Goal: Task Accomplishment & Management: Manage account settings

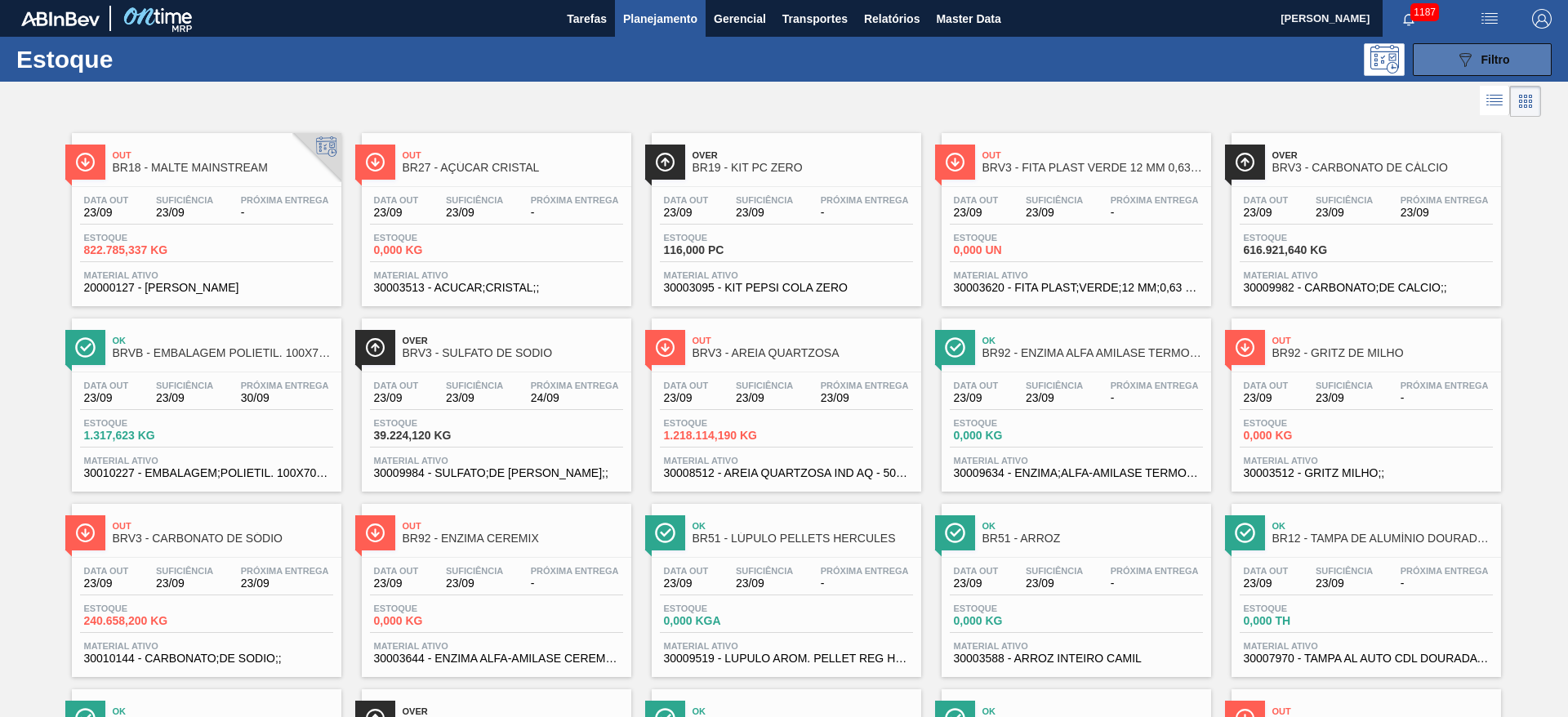
click at [1481, 65] on span "Filtro" at bounding box center [1495, 60] width 29 height 13
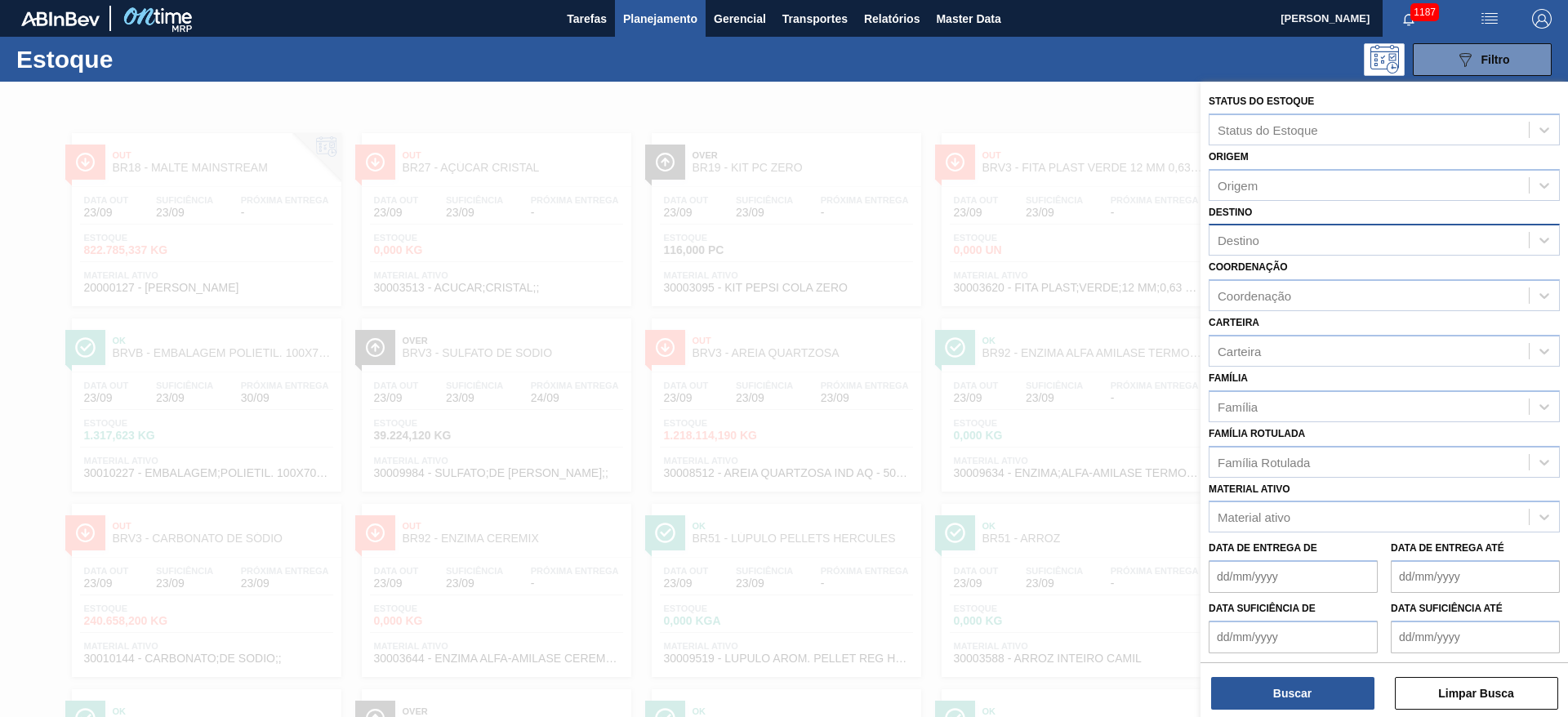
click at [1267, 238] on div "Destino" at bounding box center [1369, 240] width 320 height 24
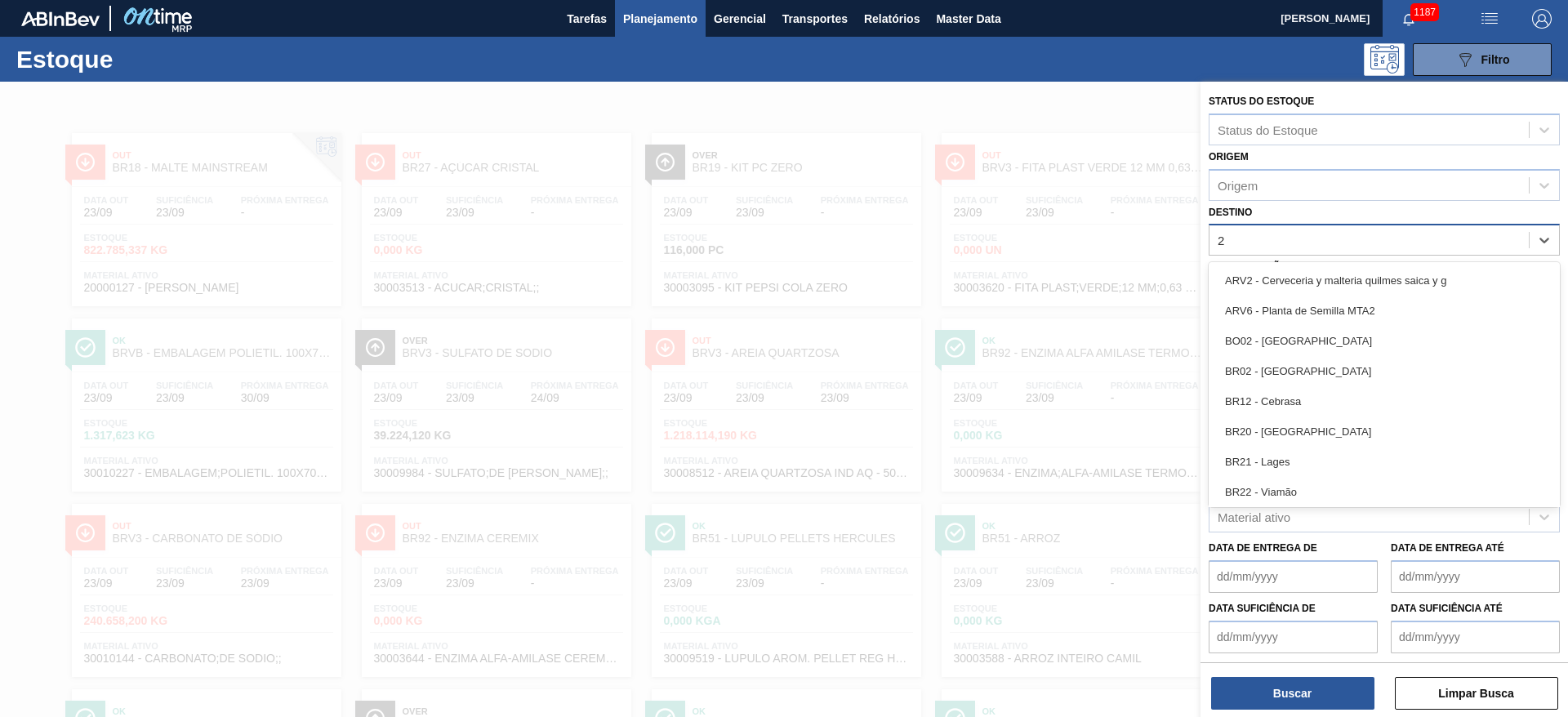
type input "21"
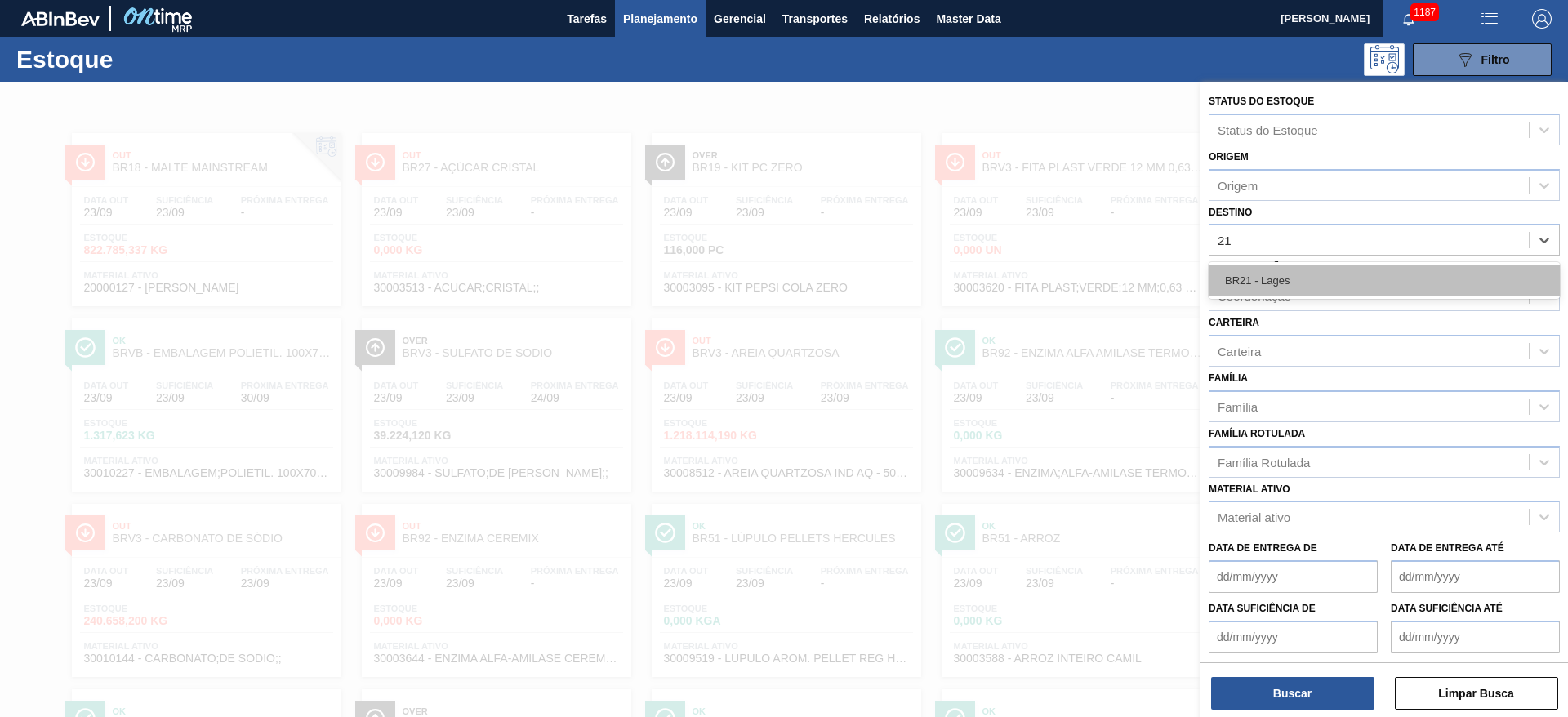
click at [1291, 267] on div "BR21 - Lages" at bounding box center [1384, 280] width 351 height 30
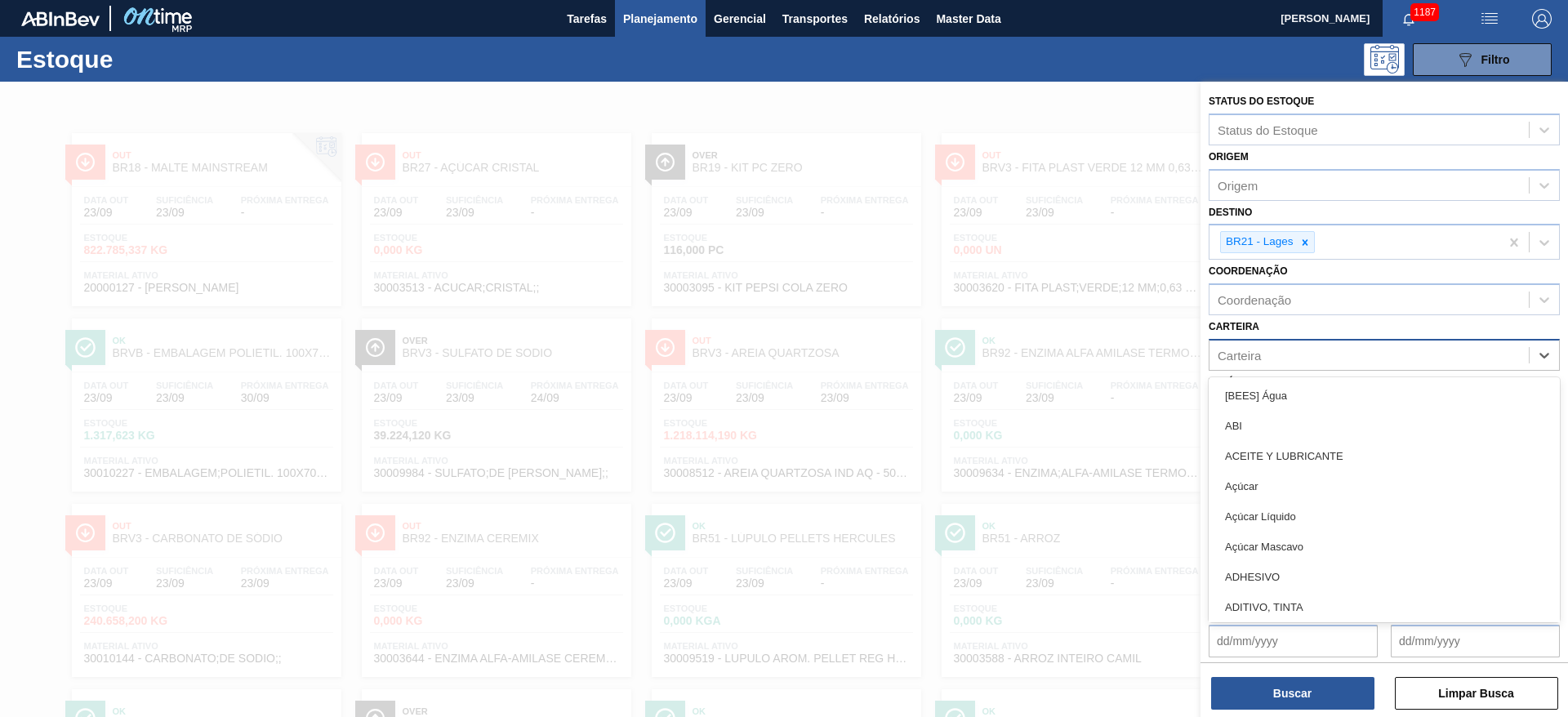
click at [1247, 355] on div "Carteira" at bounding box center [1238, 354] width 43 height 14
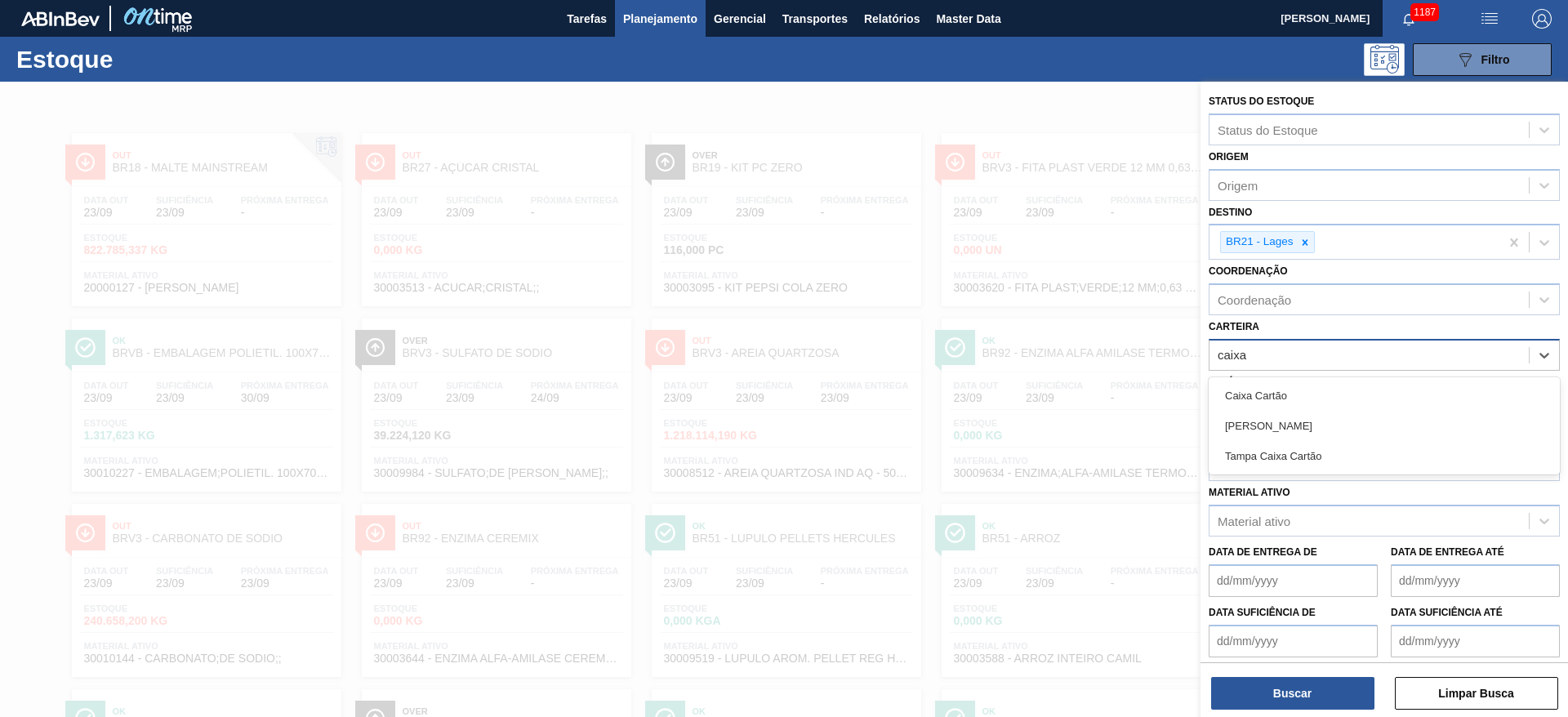
type input "caixa p"
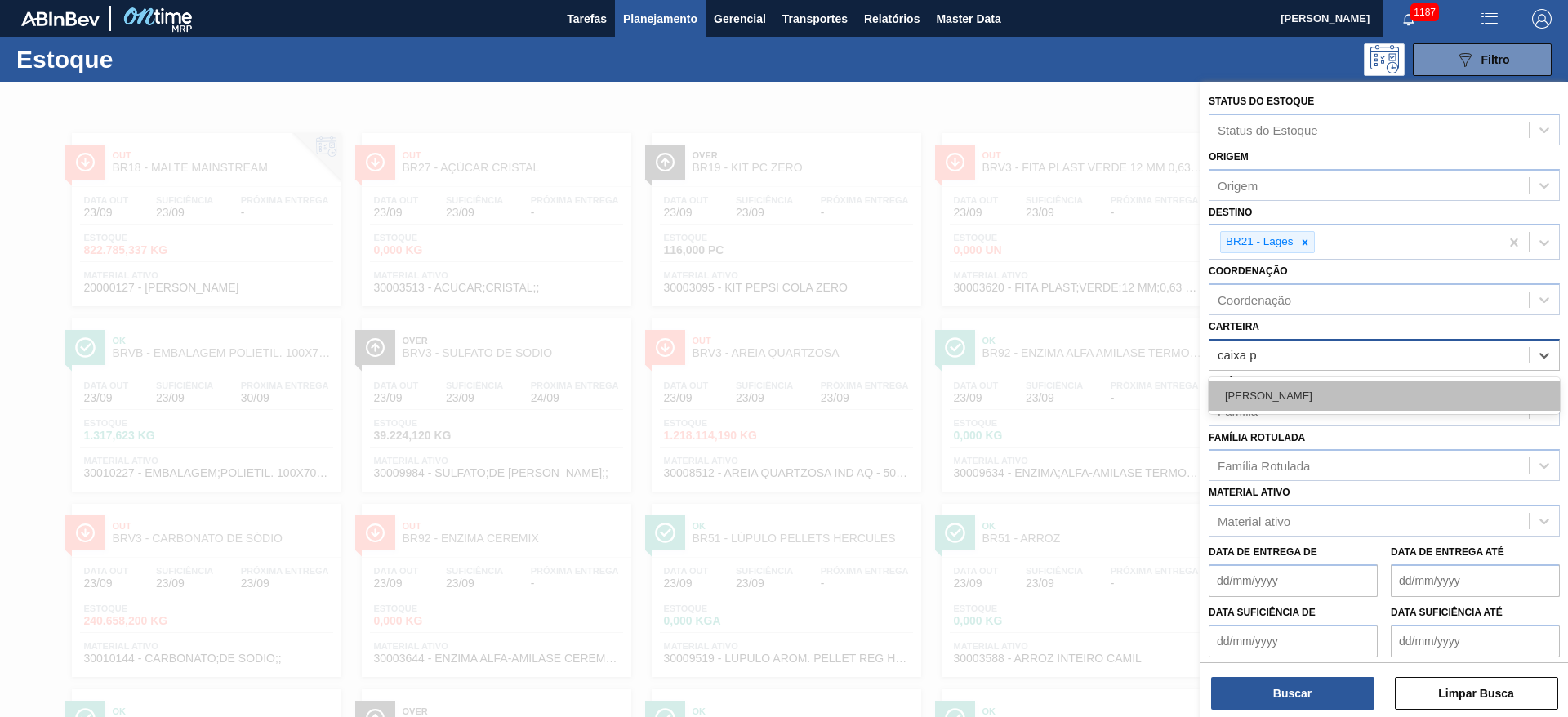
click at [1242, 387] on div "[PERSON_NAME]" at bounding box center [1384, 395] width 351 height 30
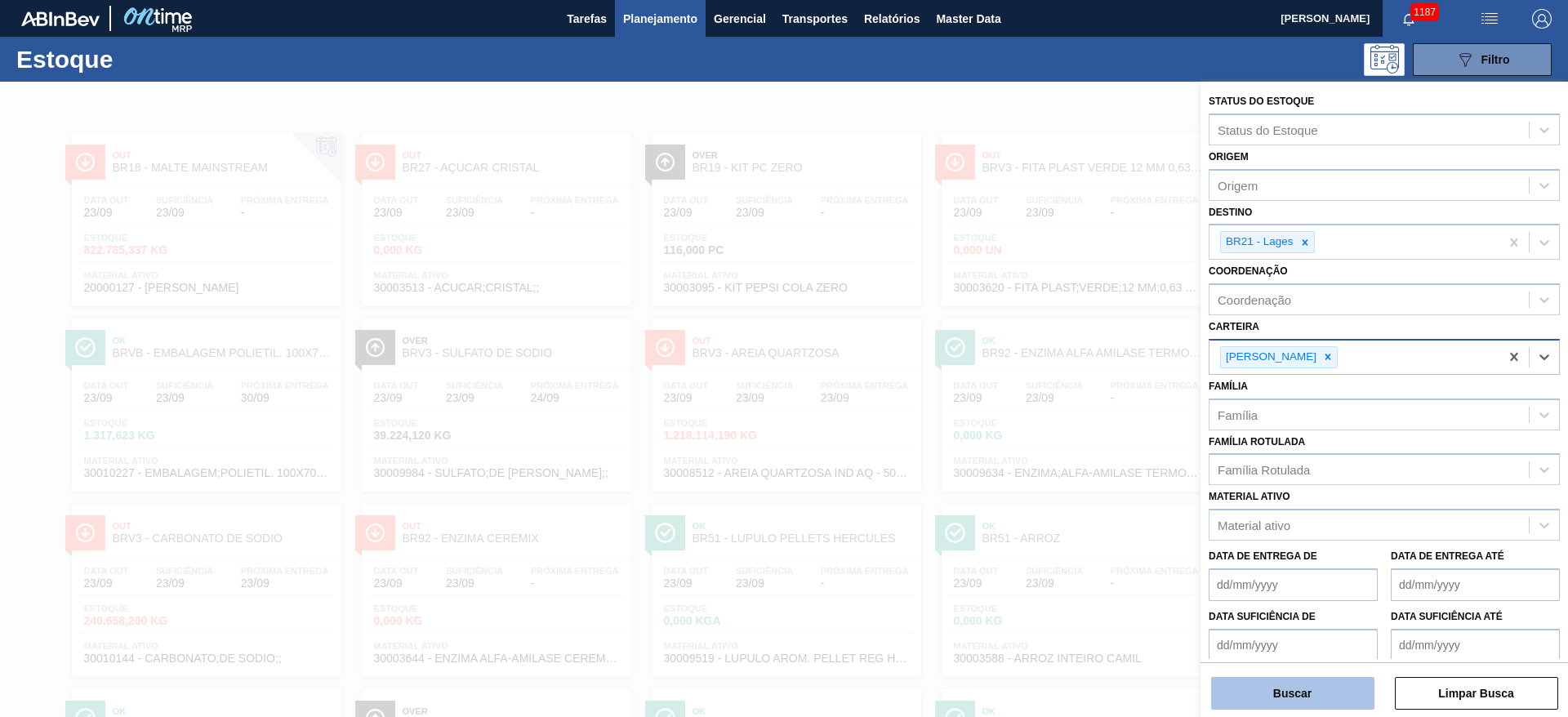
click at [1293, 684] on button "Buscar" at bounding box center [1292, 693] width 163 height 33
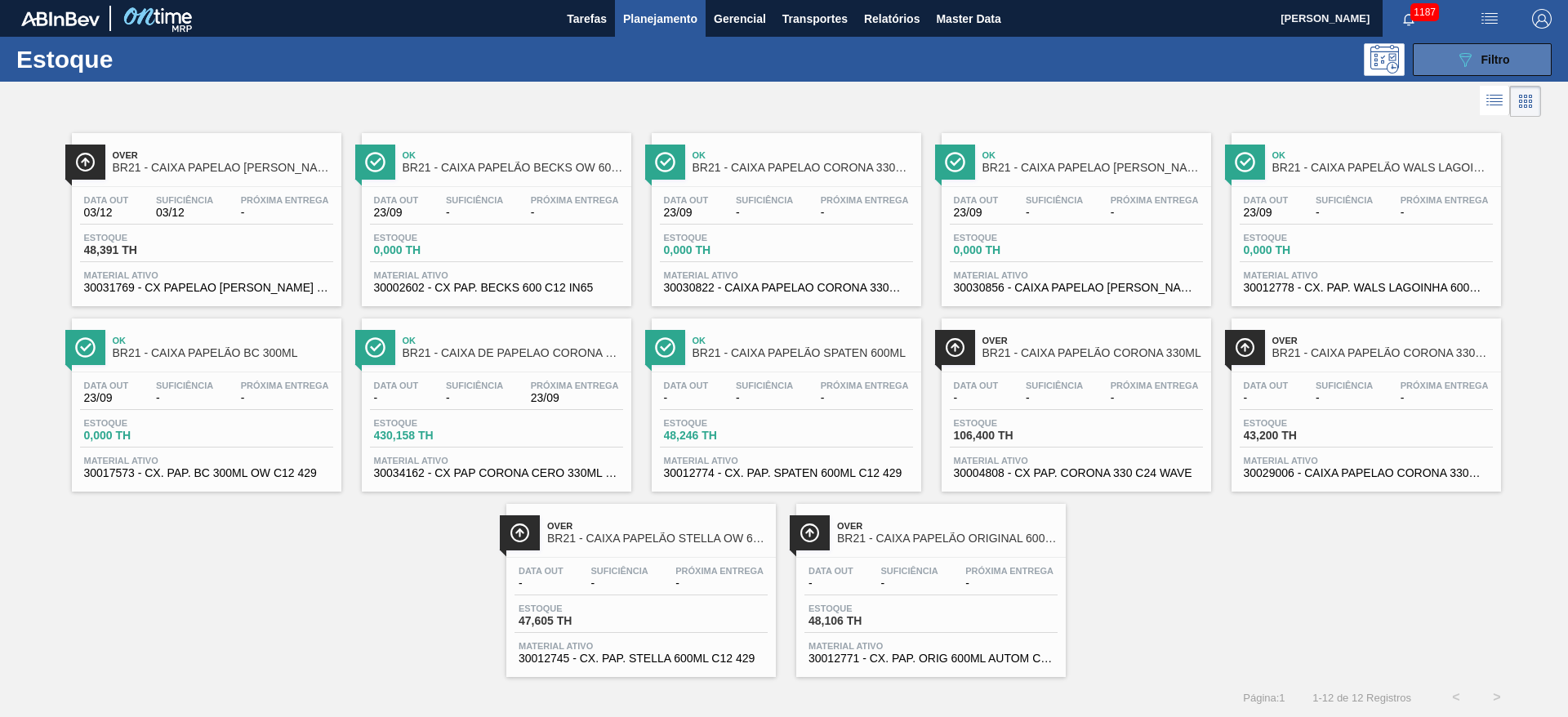
click at [1479, 46] on button "089F7B8B-B2A5-4AFE-B5C0-19BA573D28AC Filtro" at bounding box center [1481, 60] width 139 height 33
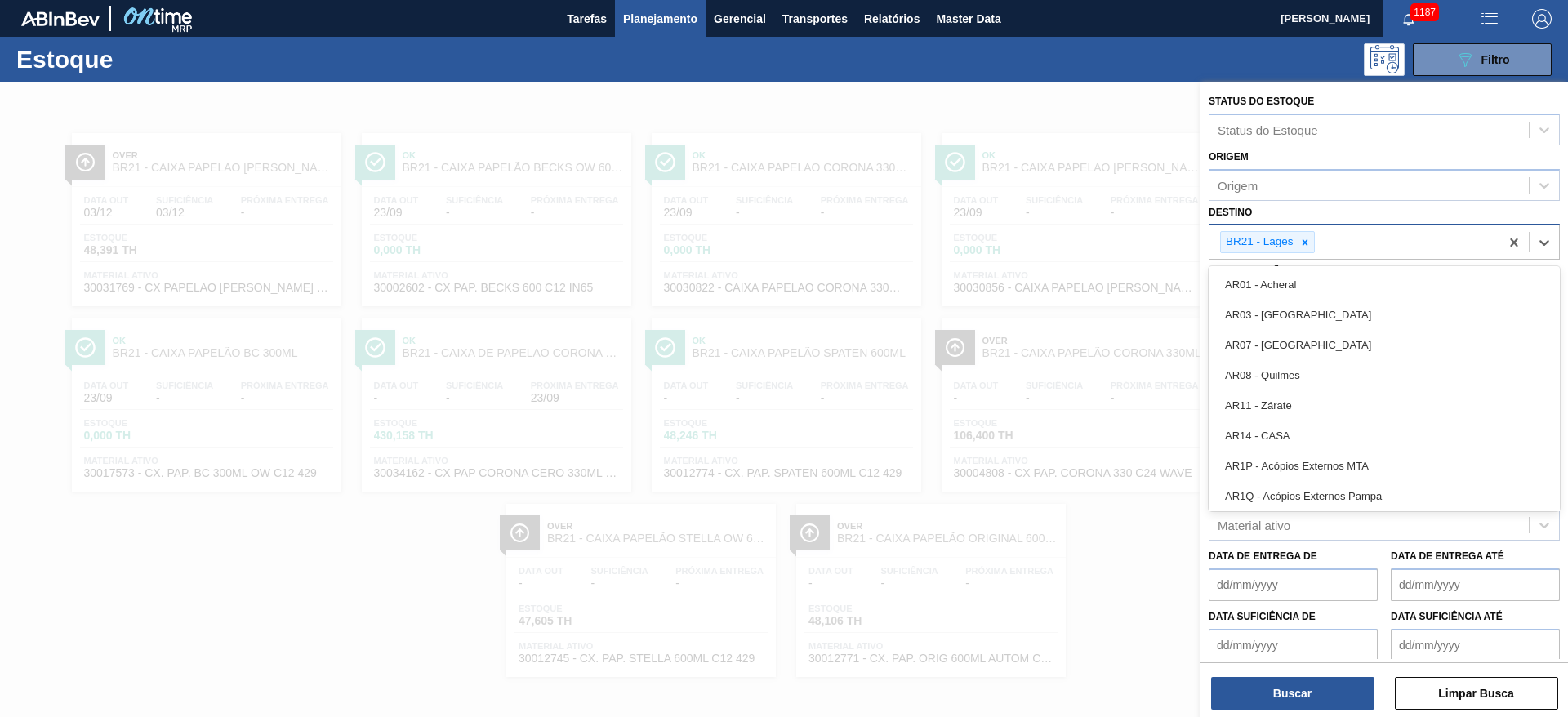
click at [1304, 225] on div "BR21 - Lages" at bounding box center [1354, 242] width 290 height 34
click at [1307, 241] on icon at bounding box center [1305, 243] width 11 height 11
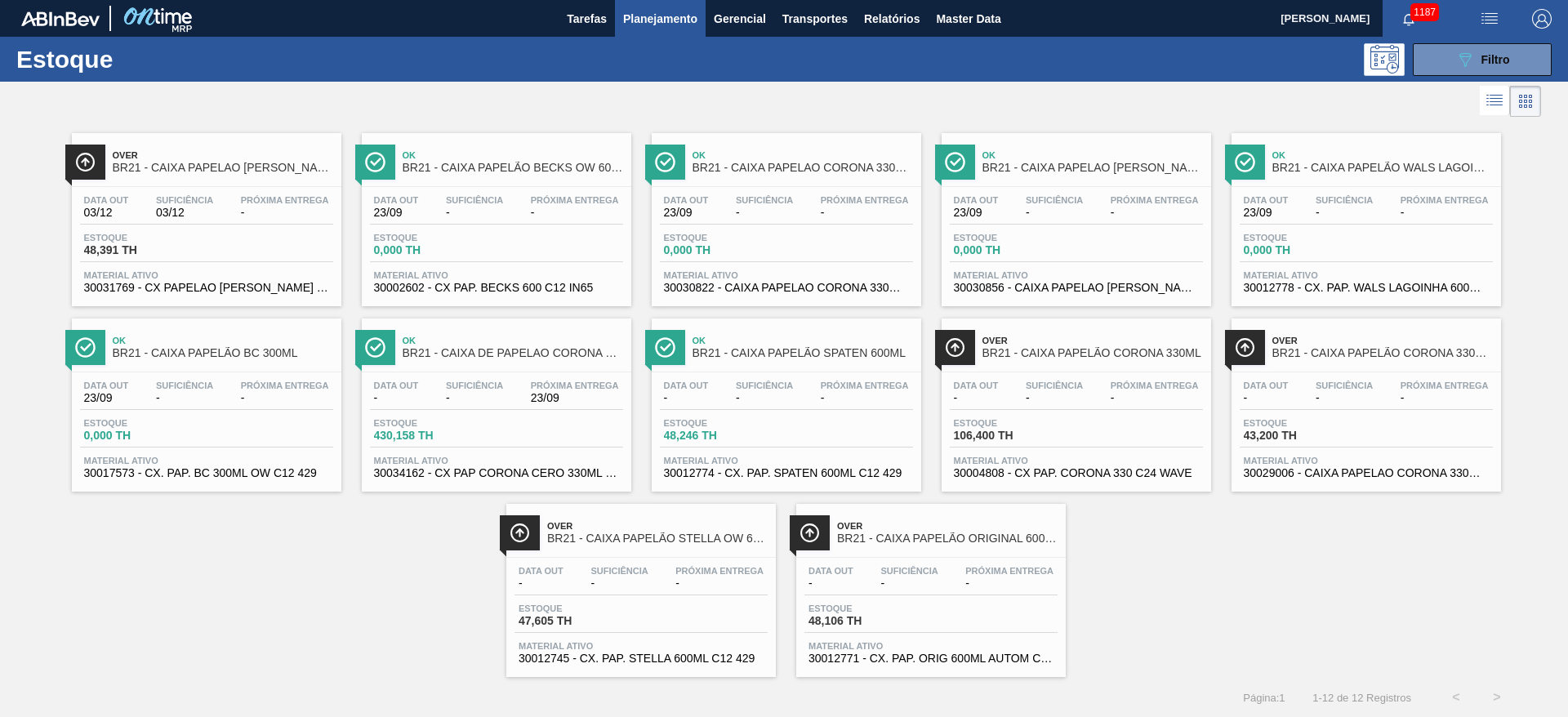
click at [1455, 76] on div "Estoque 089F7B8B-B2A5-4AFE-B5C0-19BA573D28AC Filtro" at bounding box center [784, 59] width 1568 height 45
click at [1458, 64] on icon "089F7B8B-B2A5-4AFE-B5C0-19BA573D28AC" at bounding box center [1465, 60] width 20 height 20
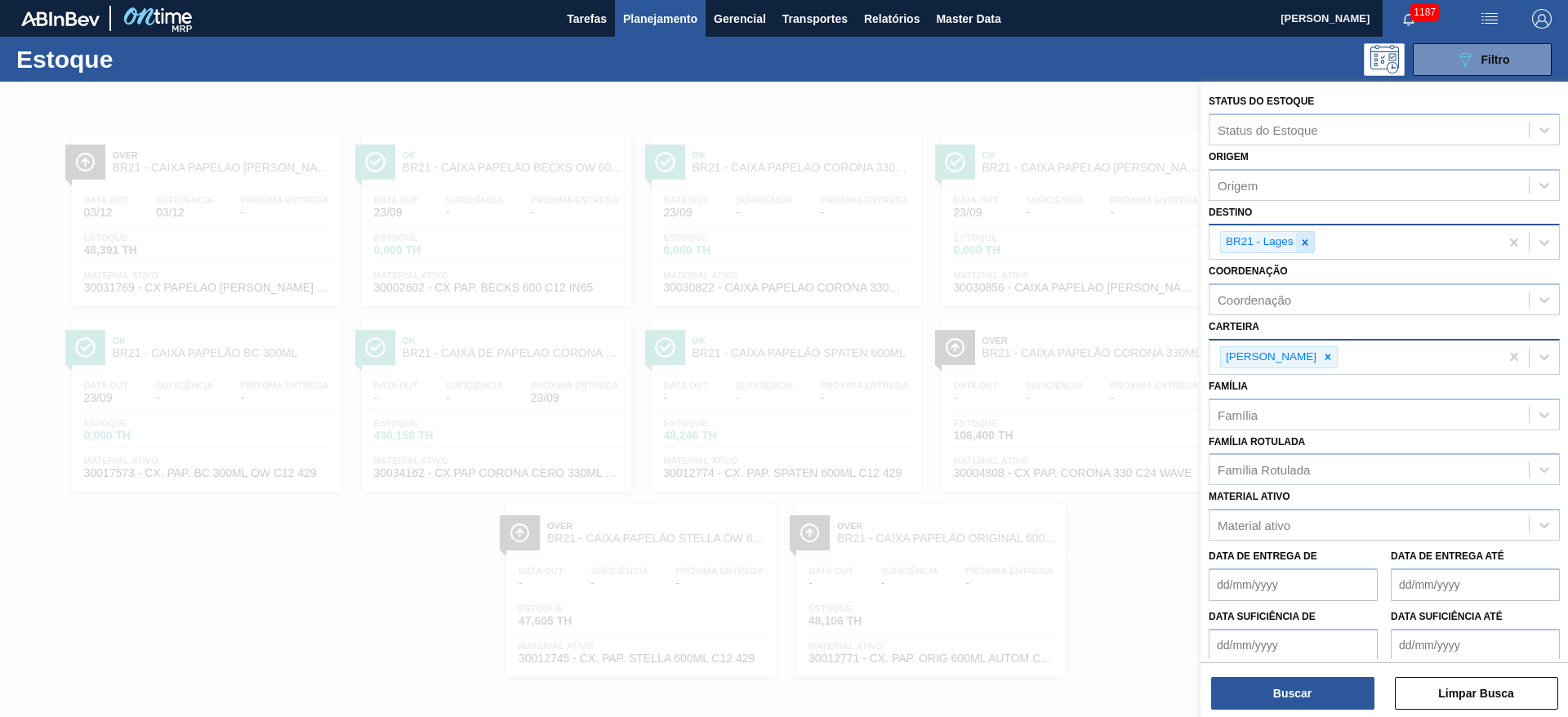
click at [1303, 237] on icon at bounding box center [1305, 243] width 11 height 11
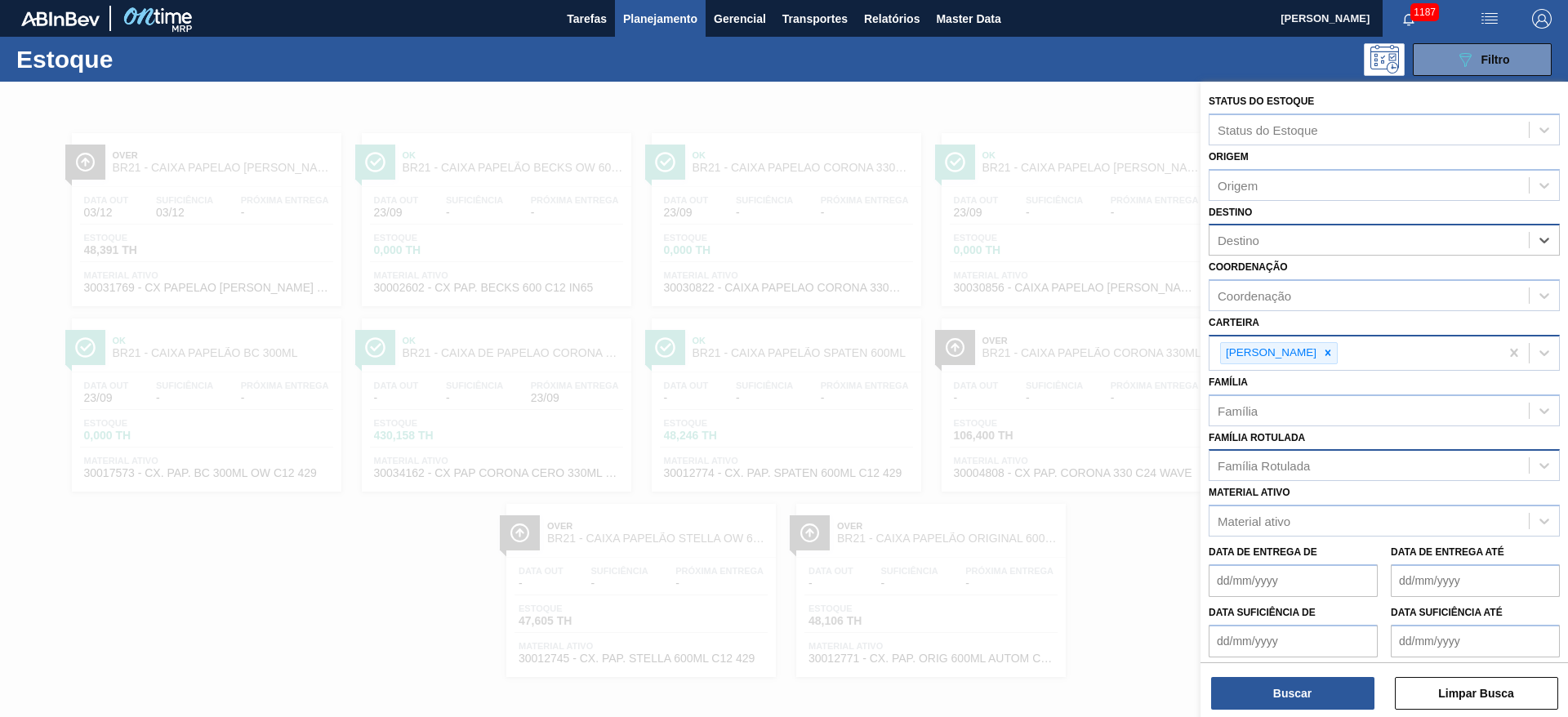
click at [1260, 465] on div "Família Rotulada" at bounding box center [1263, 465] width 93 height 14
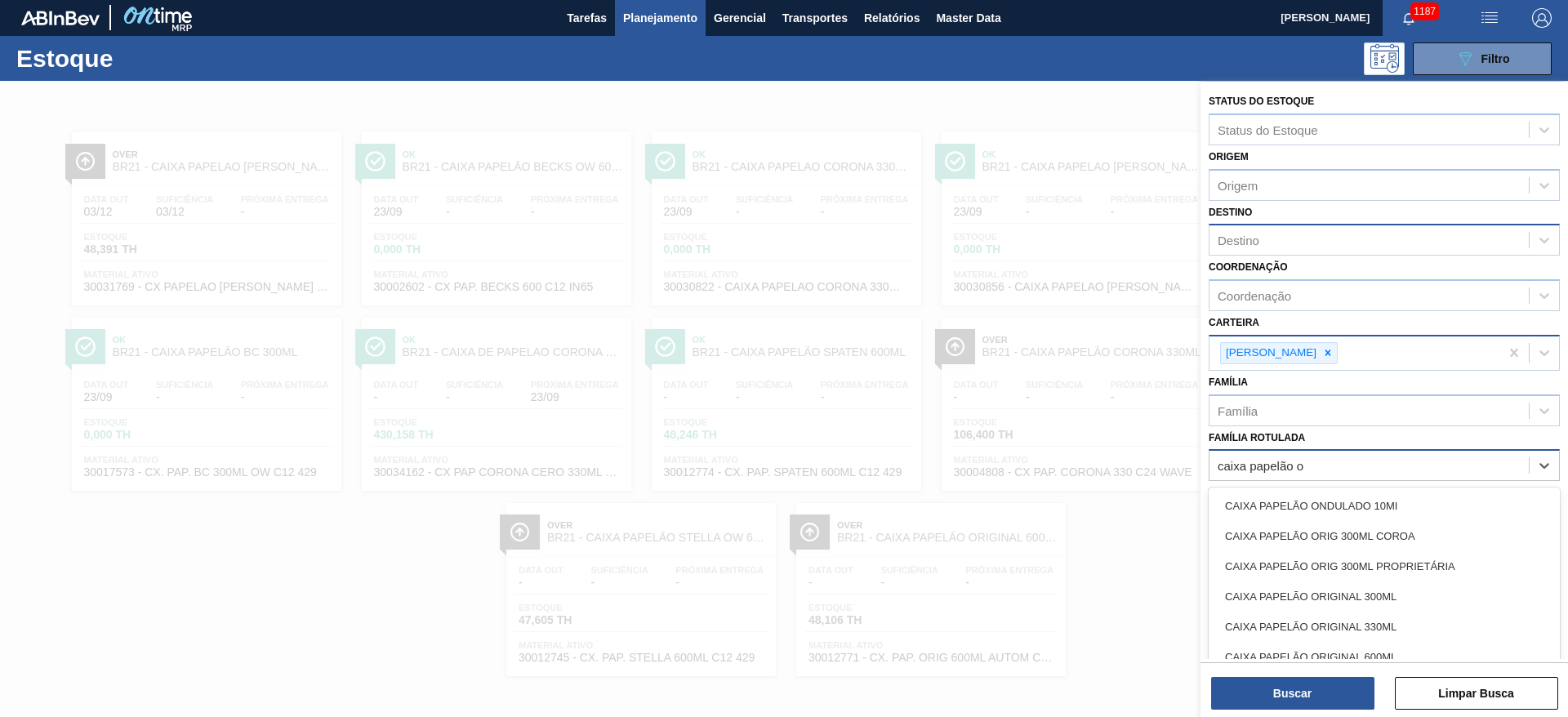
type Rotulada "caixa papelão or"
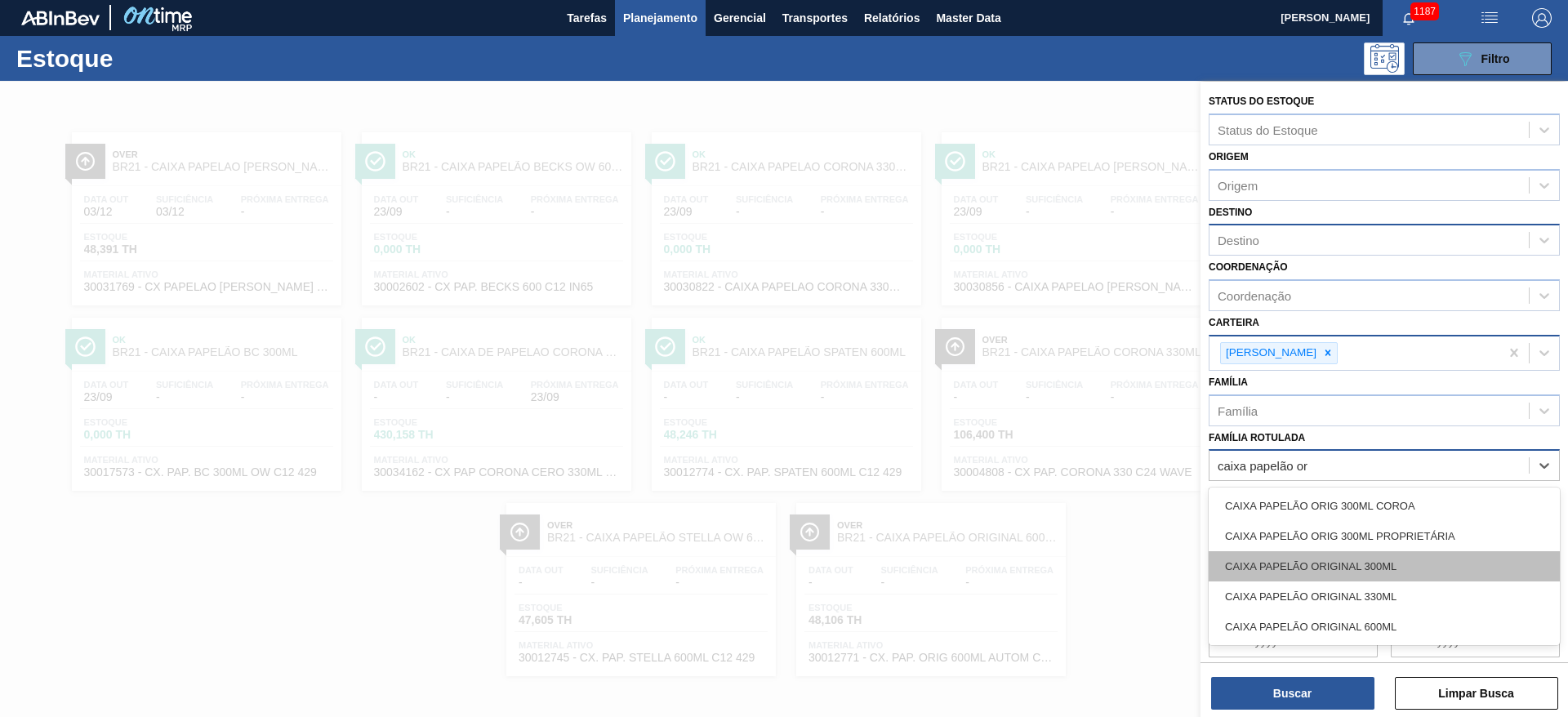
click at [1362, 569] on div "CAIXA PAPELÃO ORIGINAL 300ML" at bounding box center [1384, 565] width 351 height 30
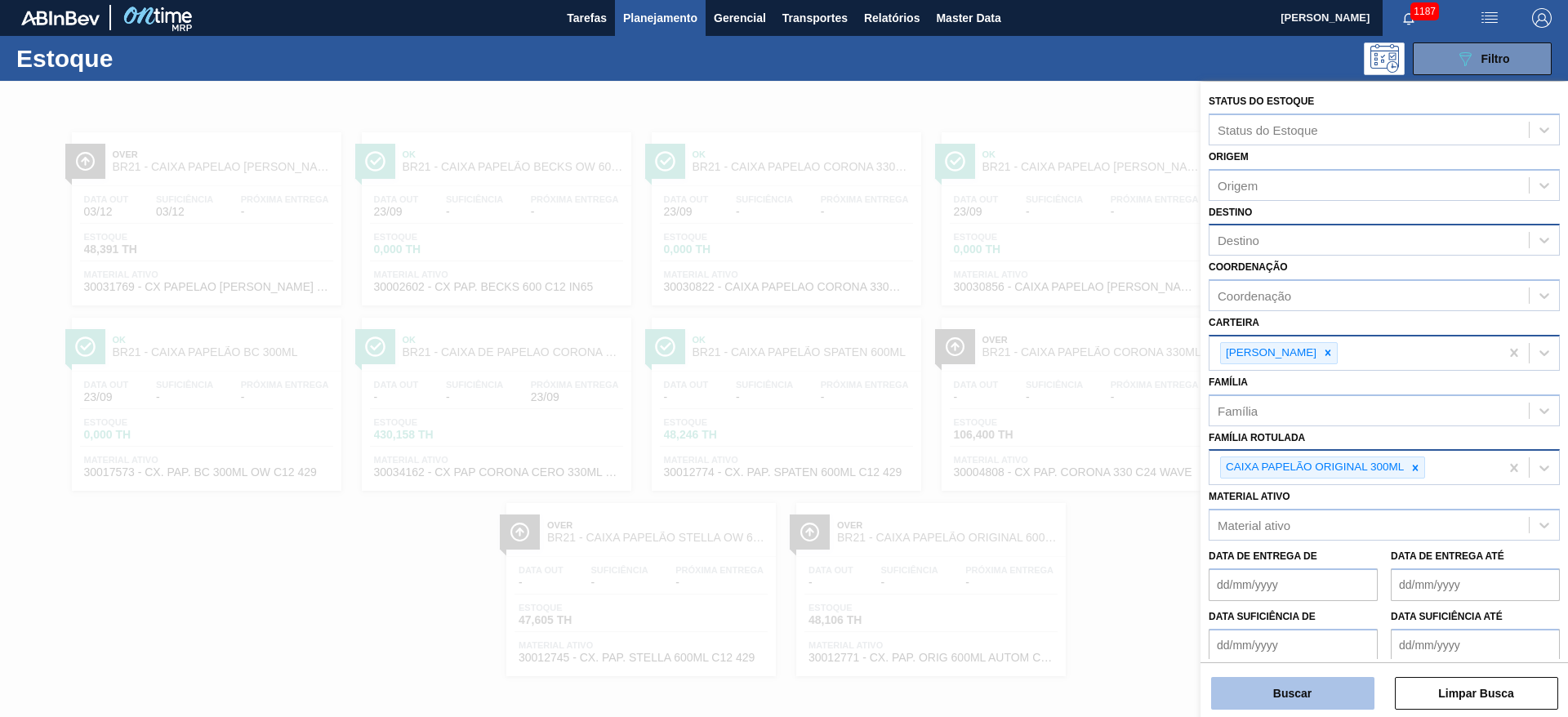
click at [1295, 684] on button "Buscar" at bounding box center [1292, 693] width 163 height 33
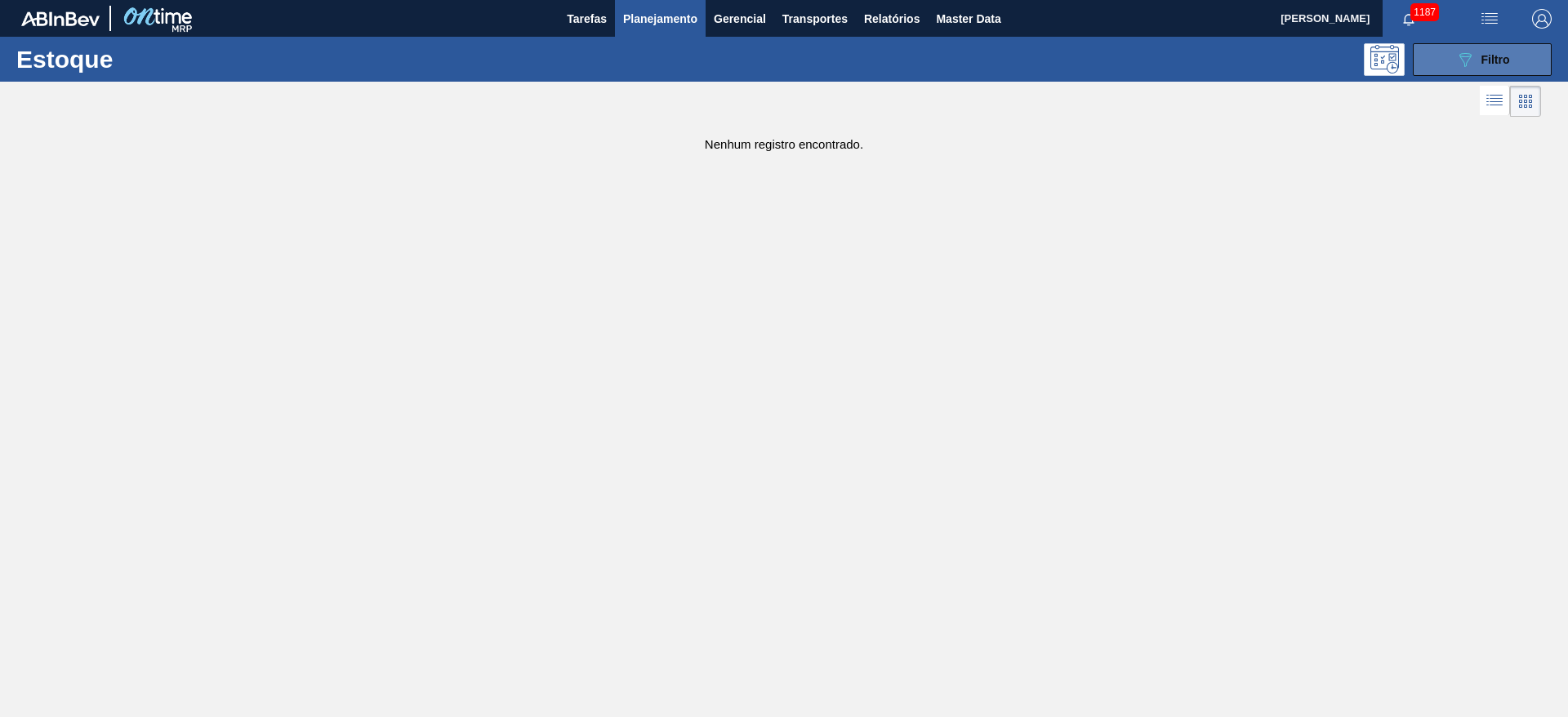
click at [1465, 53] on icon at bounding box center [1465, 60] width 12 height 14
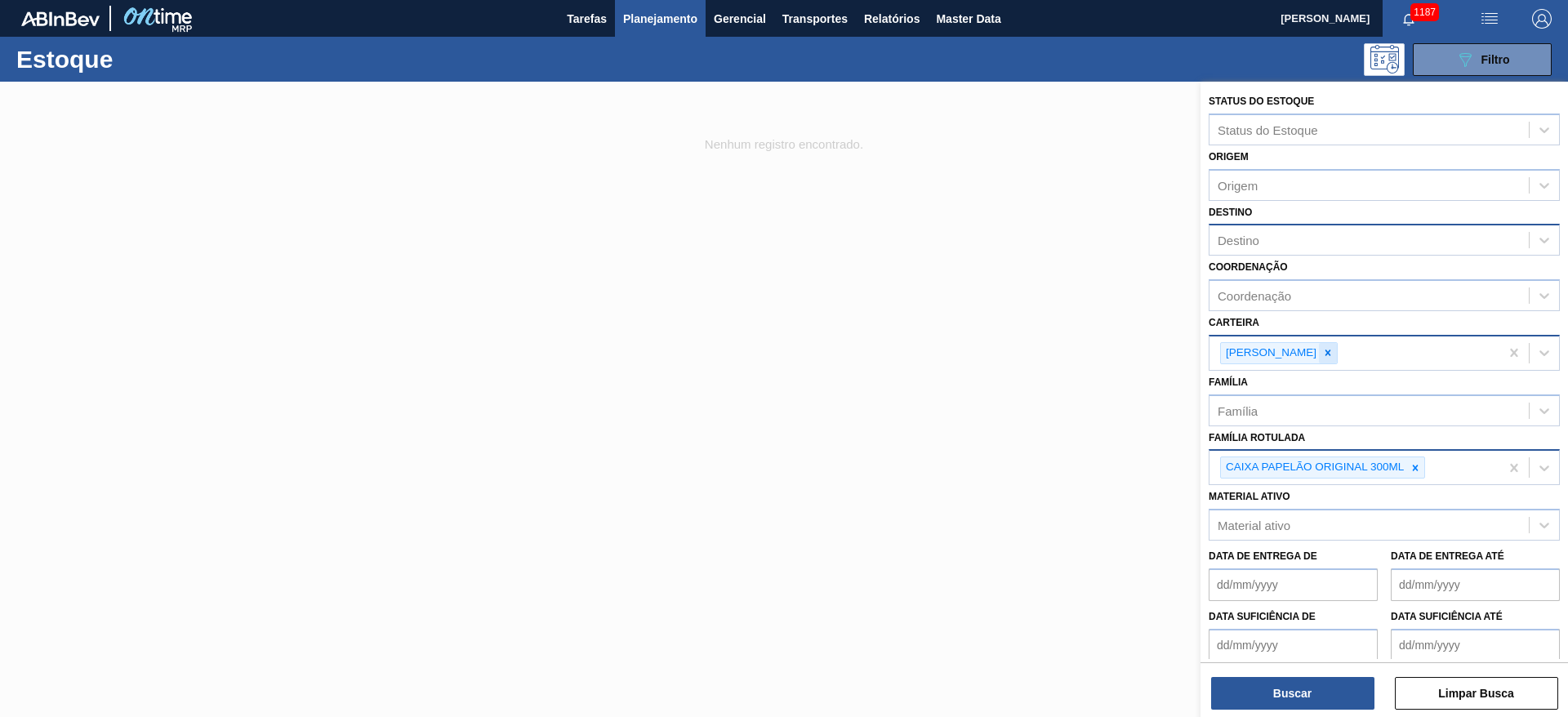
click at [1325, 350] on icon at bounding box center [1328, 352] width 6 height 6
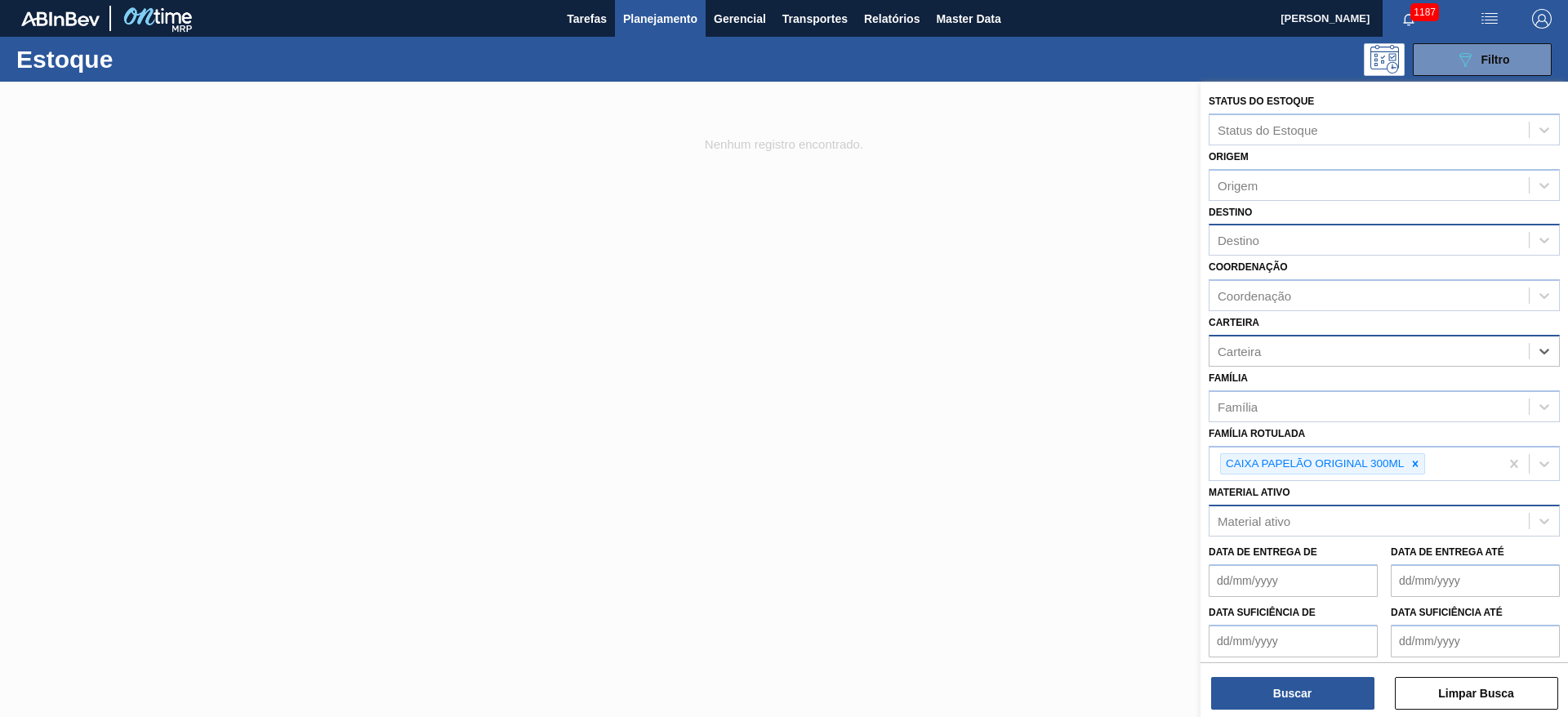
drag, startPoint x: 1418, startPoint y: 462, endPoint x: 1302, endPoint y: 521, distance: 130.1
click at [1418, 461] on icon at bounding box center [1415, 464] width 11 height 11
click at [1276, 526] on div "Material ativo" at bounding box center [1369, 517] width 320 height 24
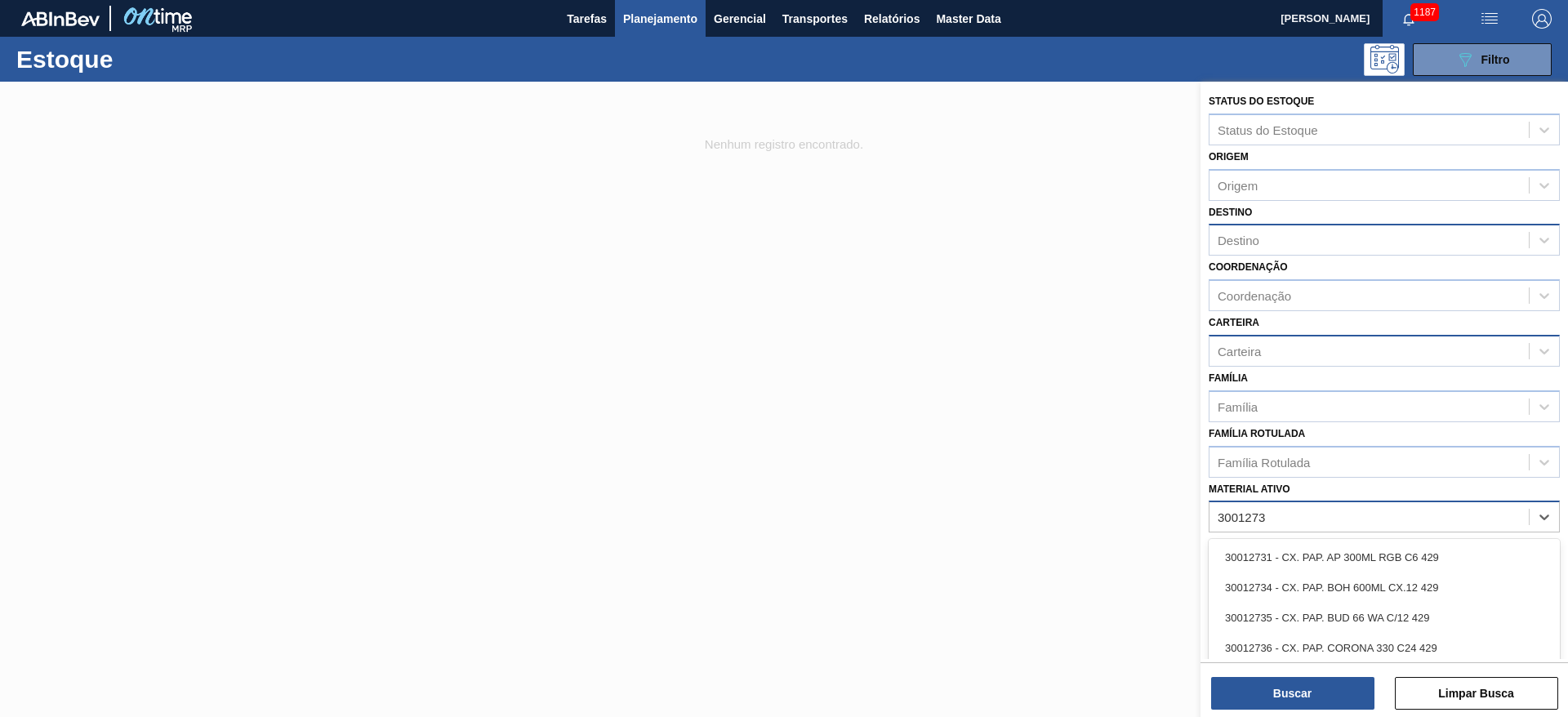
type ativo "30012739"
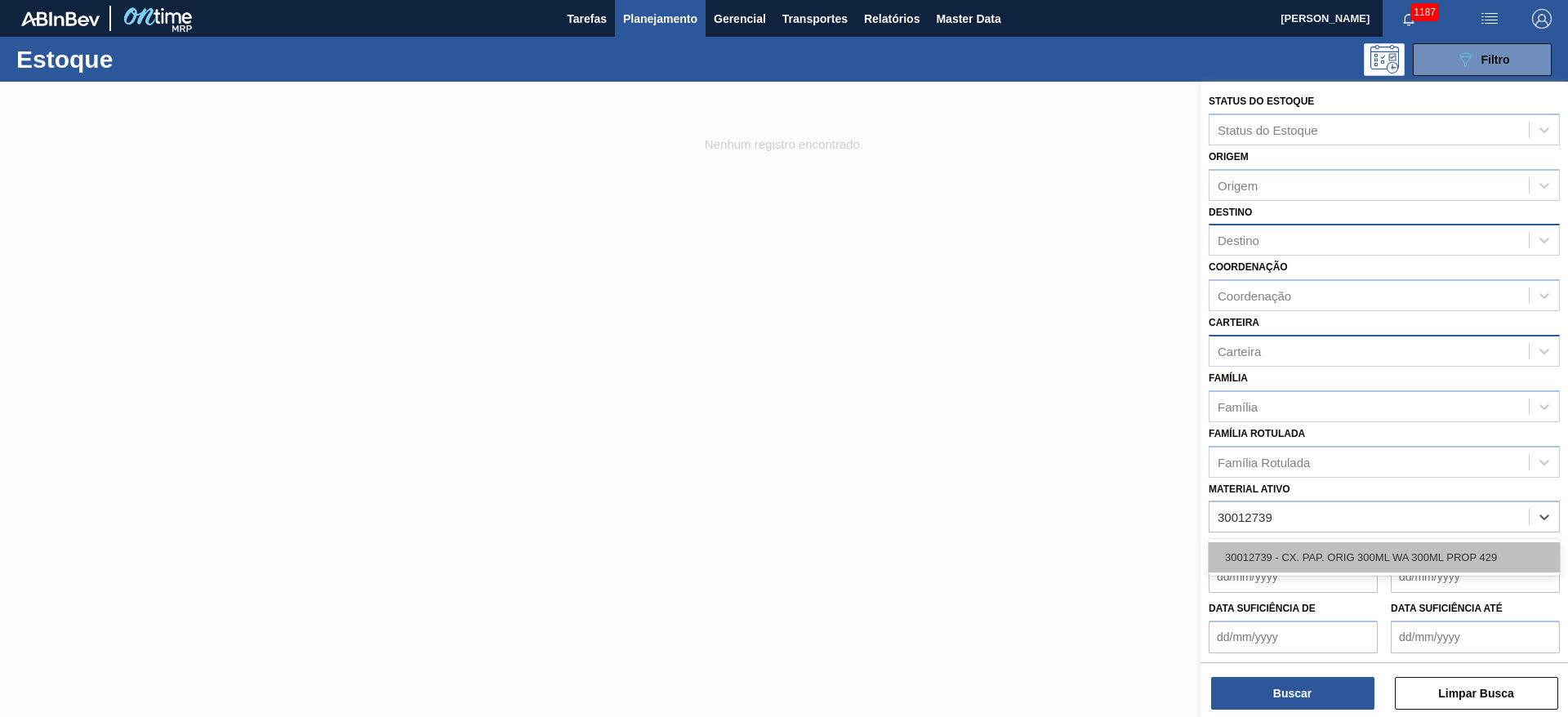
click at [1296, 556] on div "30012739 - CX. PAP. ORIG 300ML WA 300ML PROP 429" at bounding box center [1384, 556] width 351 height 30
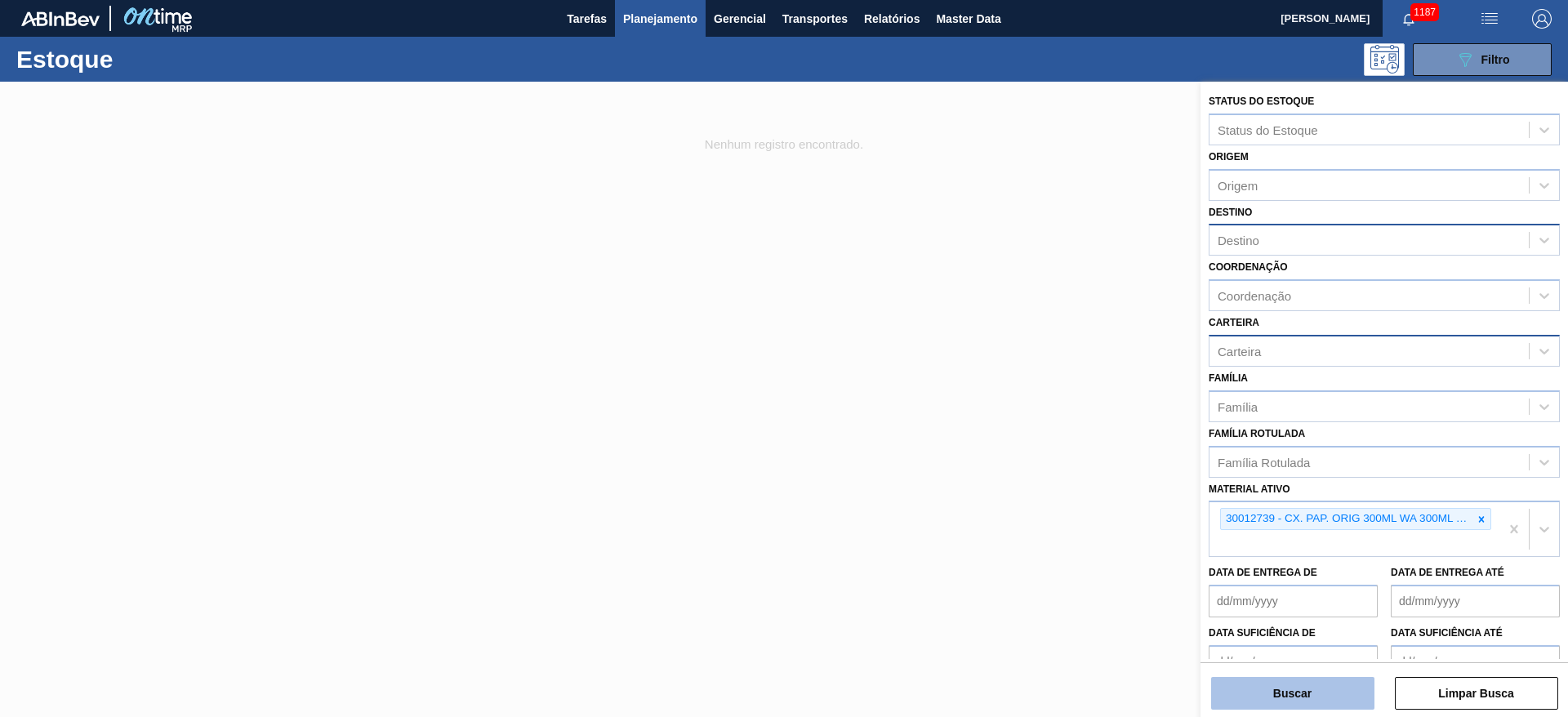
click at [1307, 701] on button "Buscar" at bounding box center [1292, 693] width 163 height 33
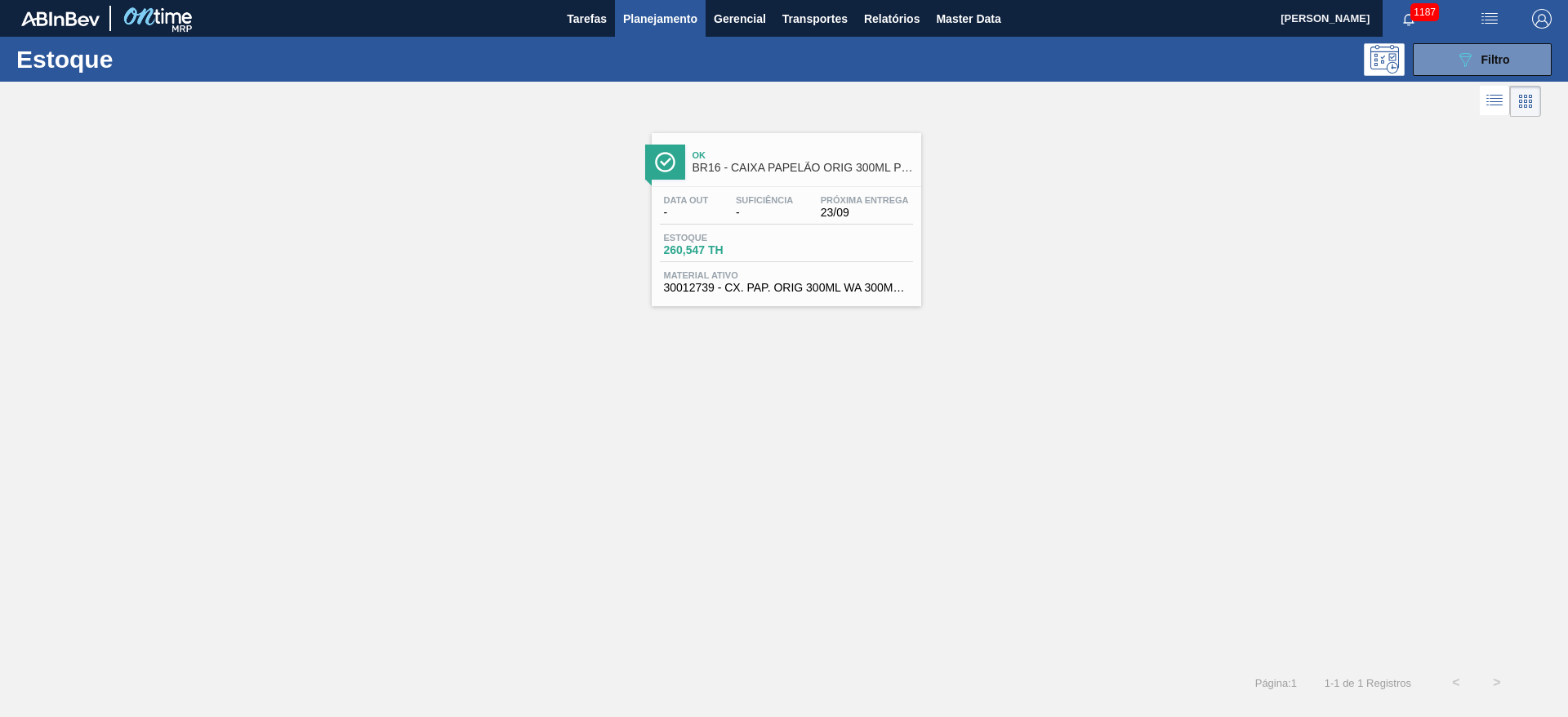
click at [745, 233] on span "Estoque" at bounding box center [720, 238] width 114 height 10
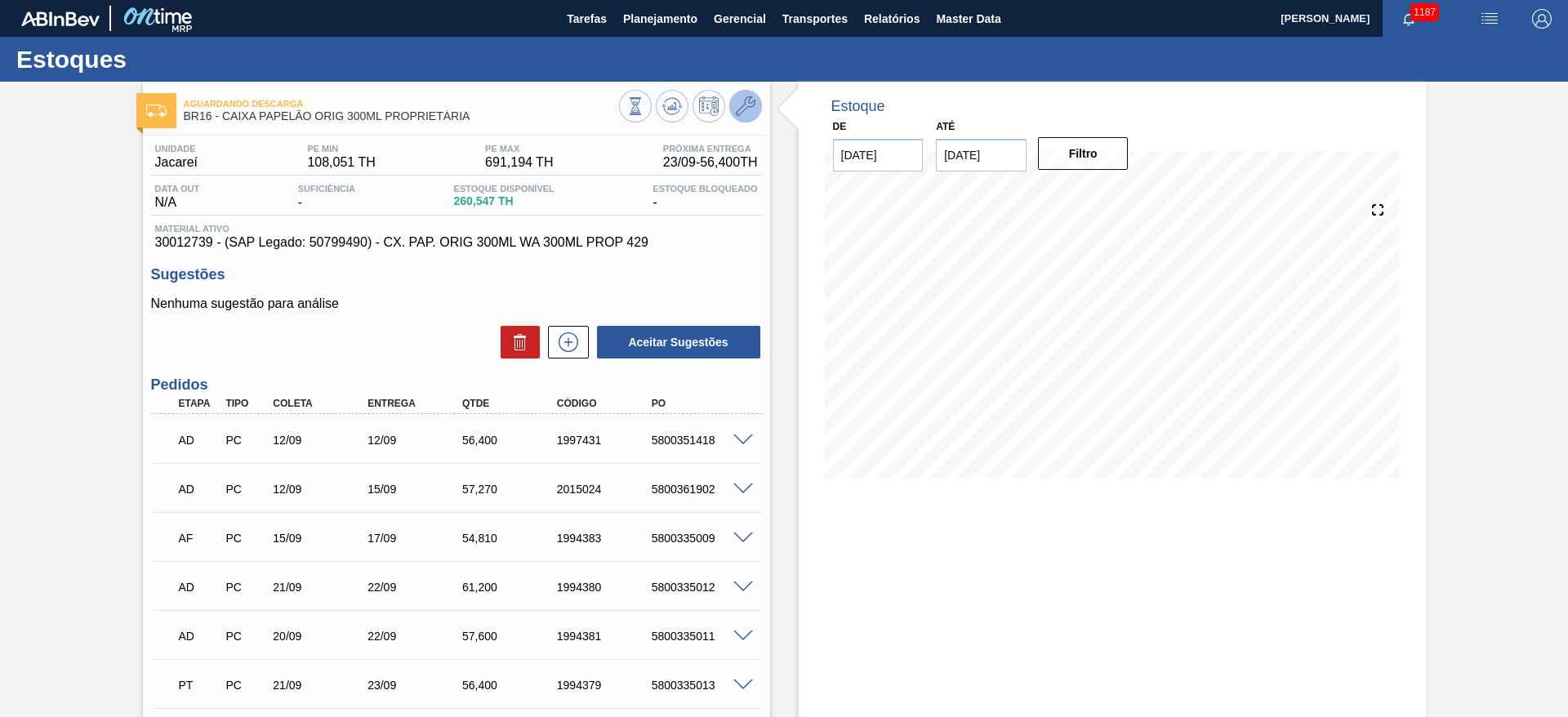
click at [737, 103] on icon at bounding box center [746, 107] width 20 height 20
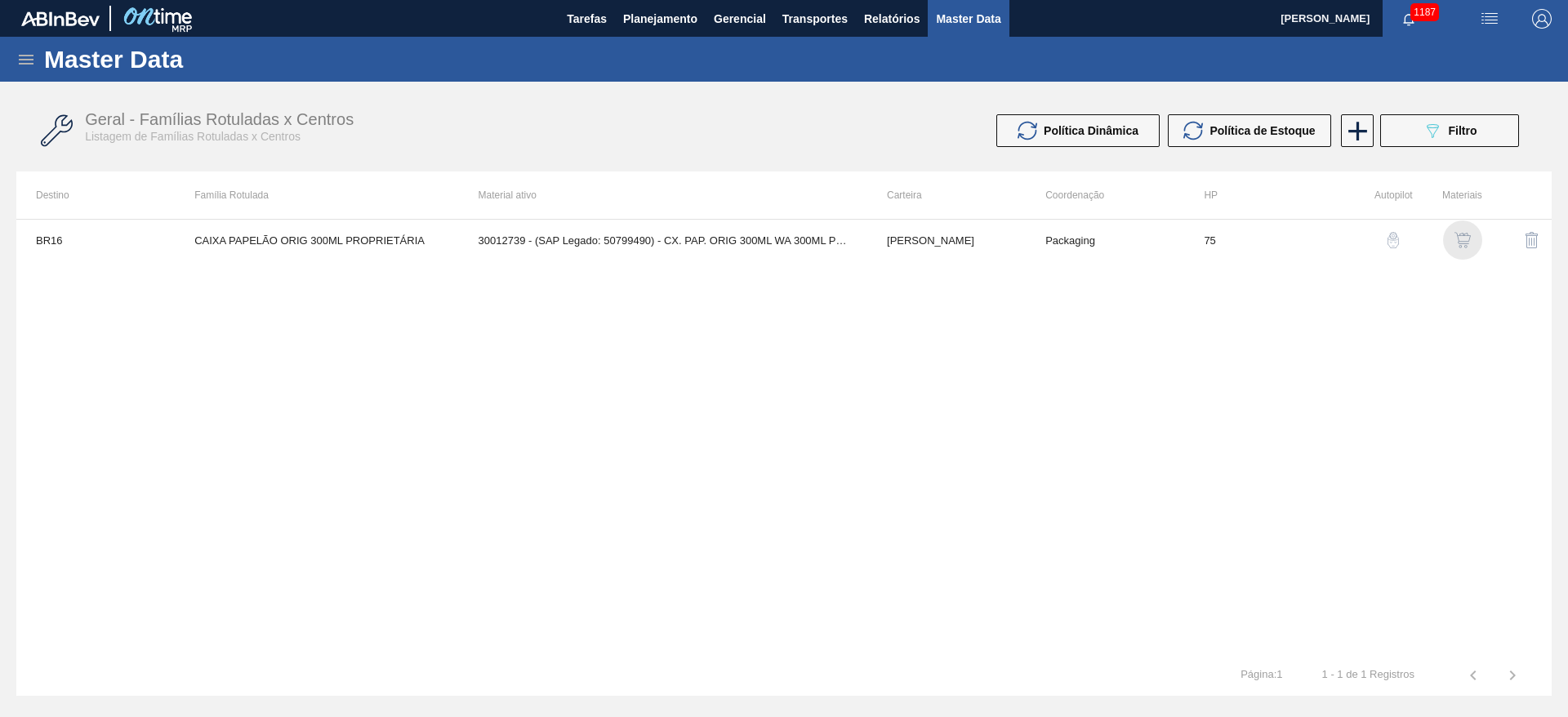
click at [1464, 234] on img "button" at bounding box center [1462, 240] width 16 height 16
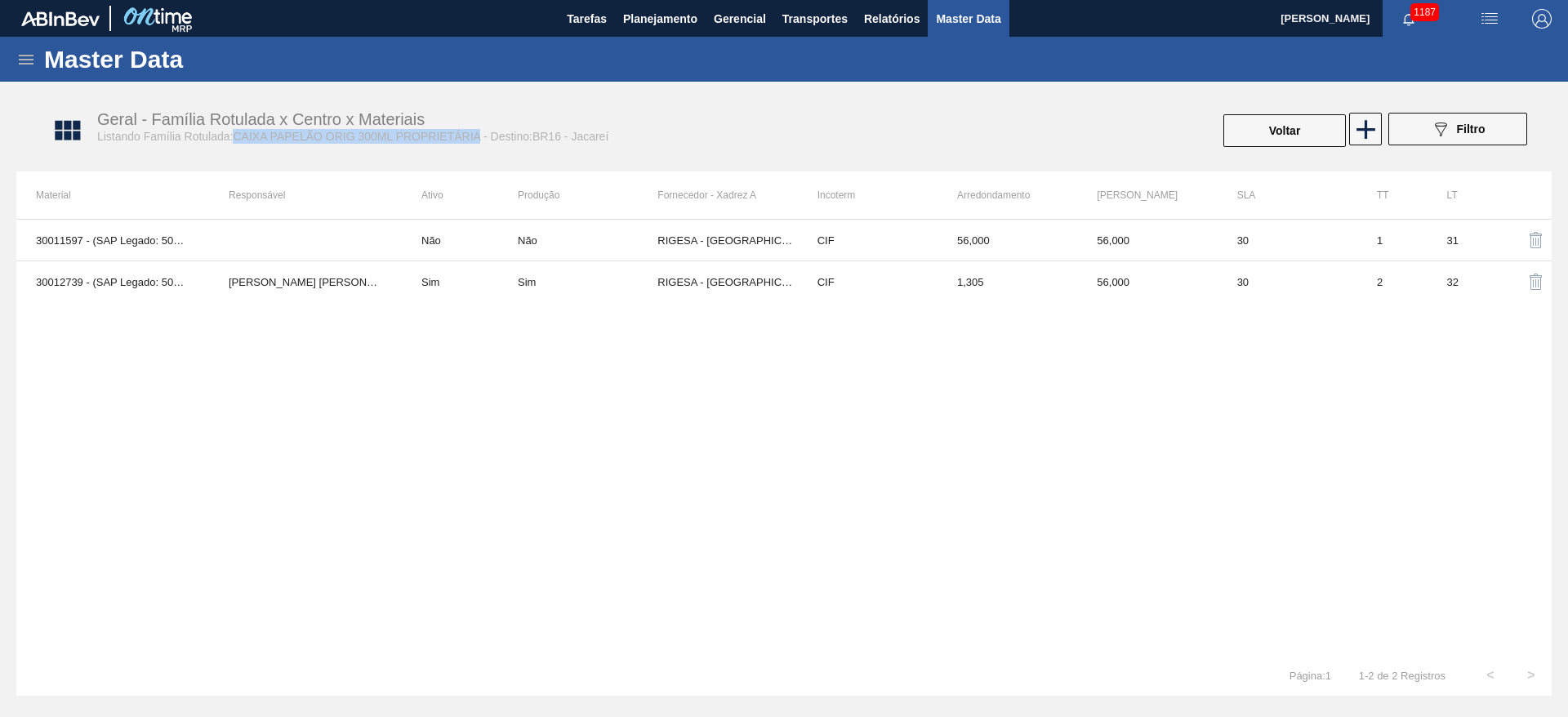
drag, startPoint x: 479, startPoint y: 135, endPoint x: 235, endPoint y: 142, distance: 244.1
click at [235, 142] on span "Listando Família Rotulada:CAIXA PAPELÃO ORIG 300ML PROPRIETÁRIA - Destino:BR16 …" at bounding box center [353, 136] width 511 height 13
copy span "CAIXA PAPELÃO ORIG 300ML PROPRIETÁRIA"
click at [1447, 119] on icon "089F7B8B-B2A5-4AFE-B5C0-19BA573D28AC" at bounding box center [1440, 129] width 20 height 20
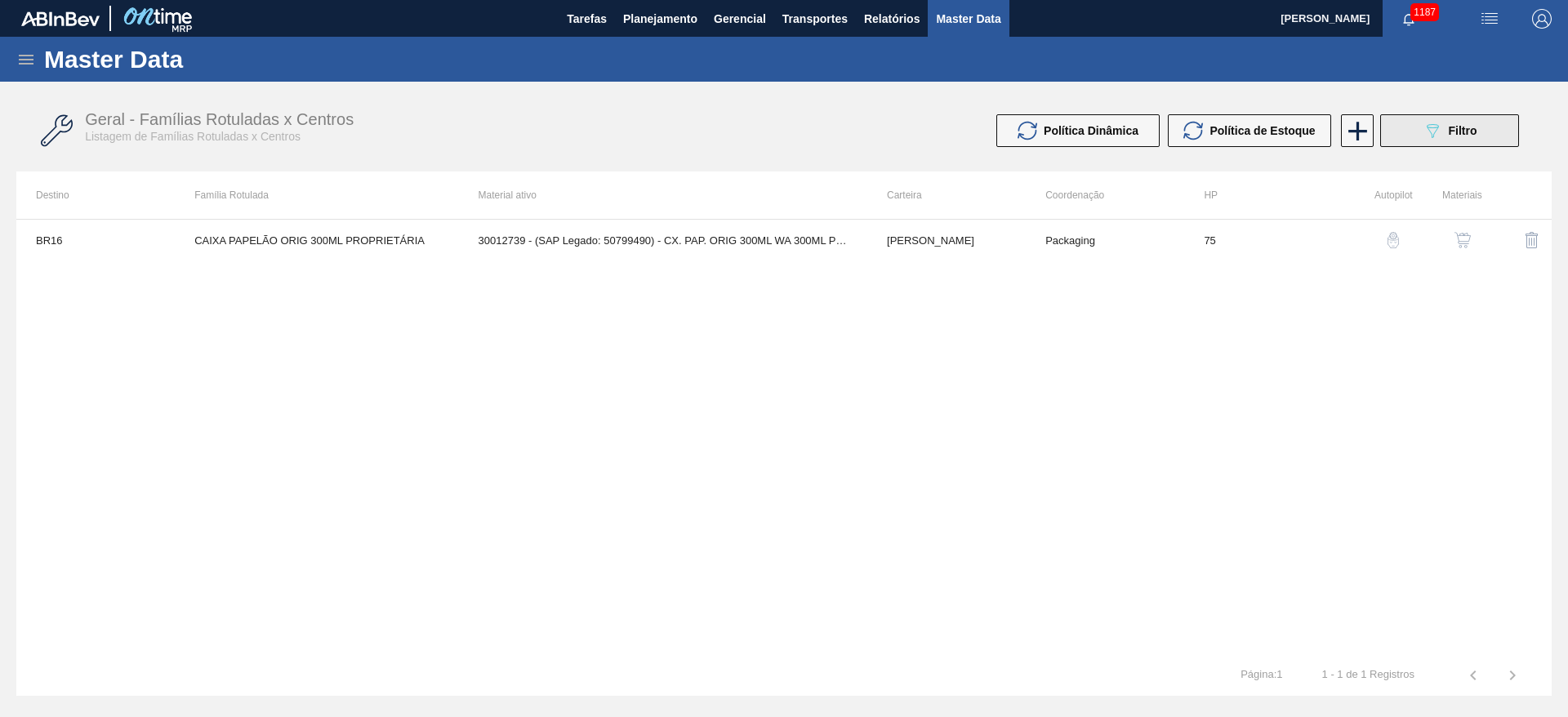
click at [1425, 144] on button "089F7B8B-B2A5-4AFE-B5C0-19BA573D28AC Filtro" at bounding box center [1449, 130] width 139 height 33
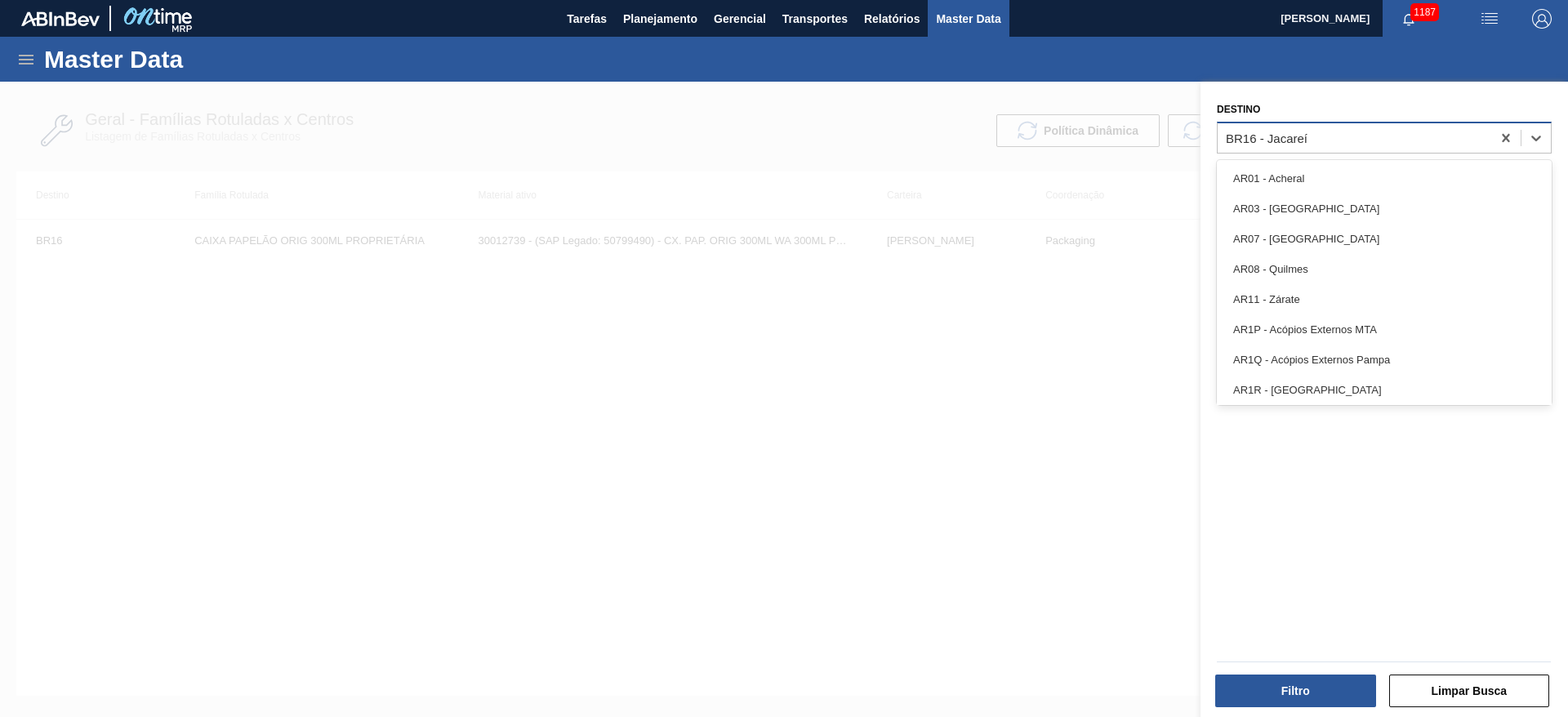
click at [1277, 138] on div "BR16 - Jacareí" at bounding box center [1266, 137] width 82 height 14
type input "21"
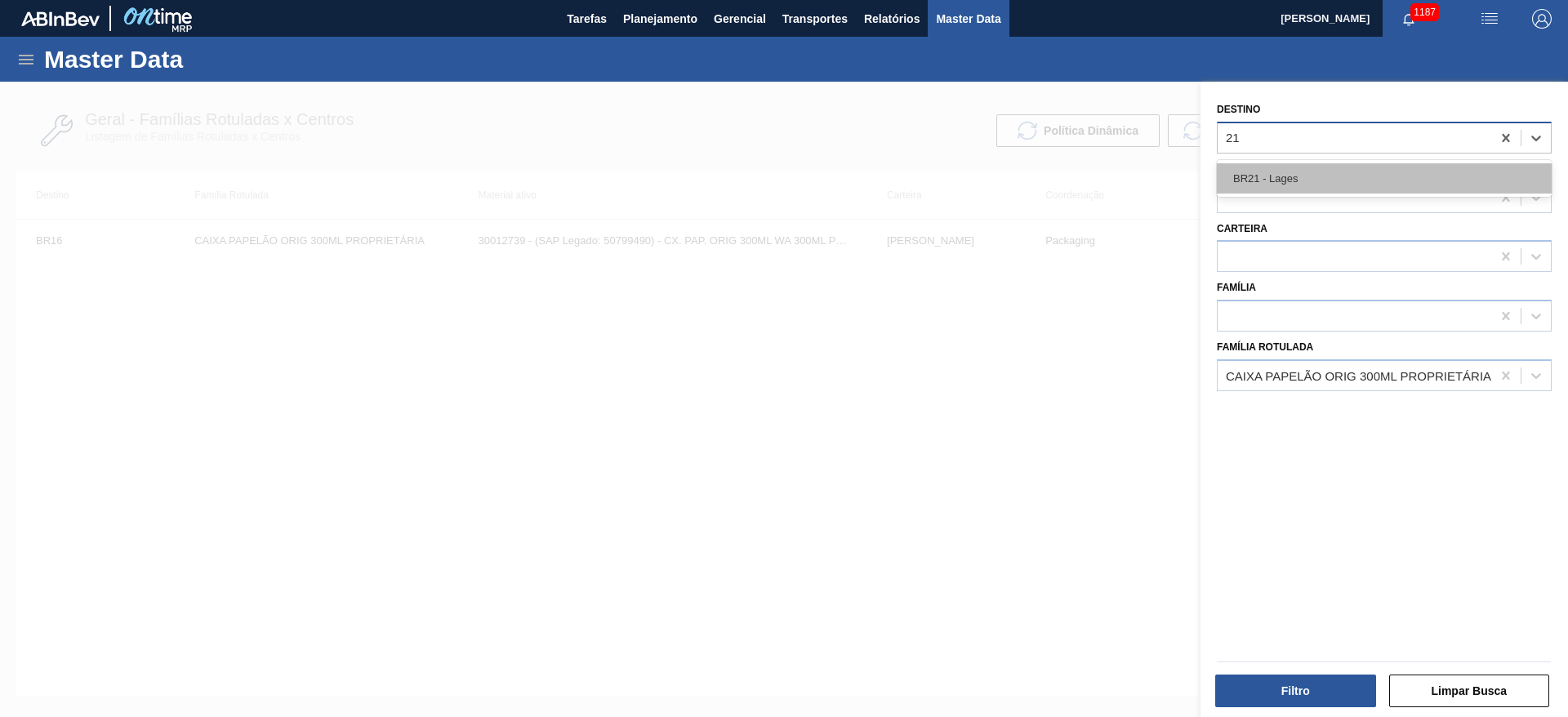
click at [1276, 178] on div "BR21 - Lages" at bounding box center [1384, 178] width 334 height 30
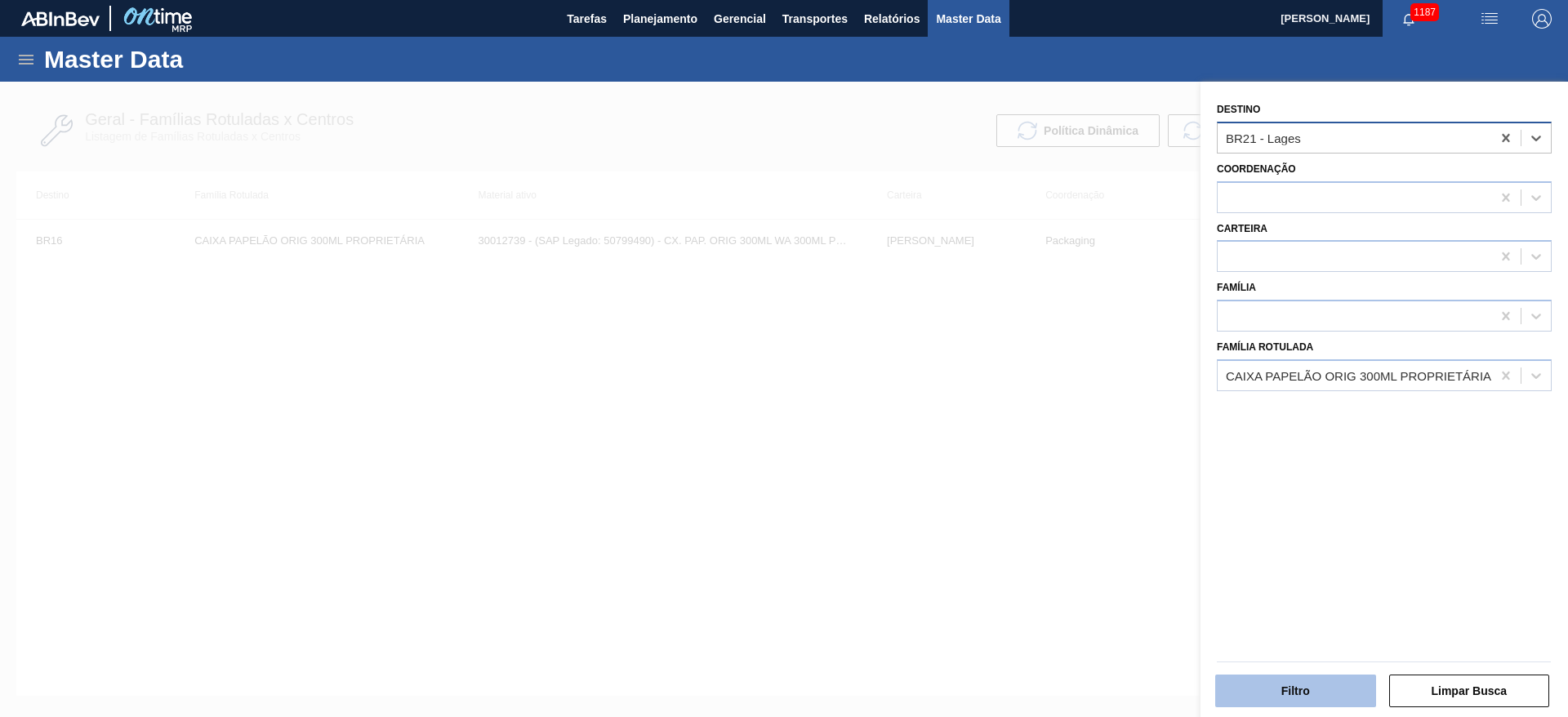
click at [1287, 691] on button "Filtro" at bounding box center [1295, 691] width 161 height 33
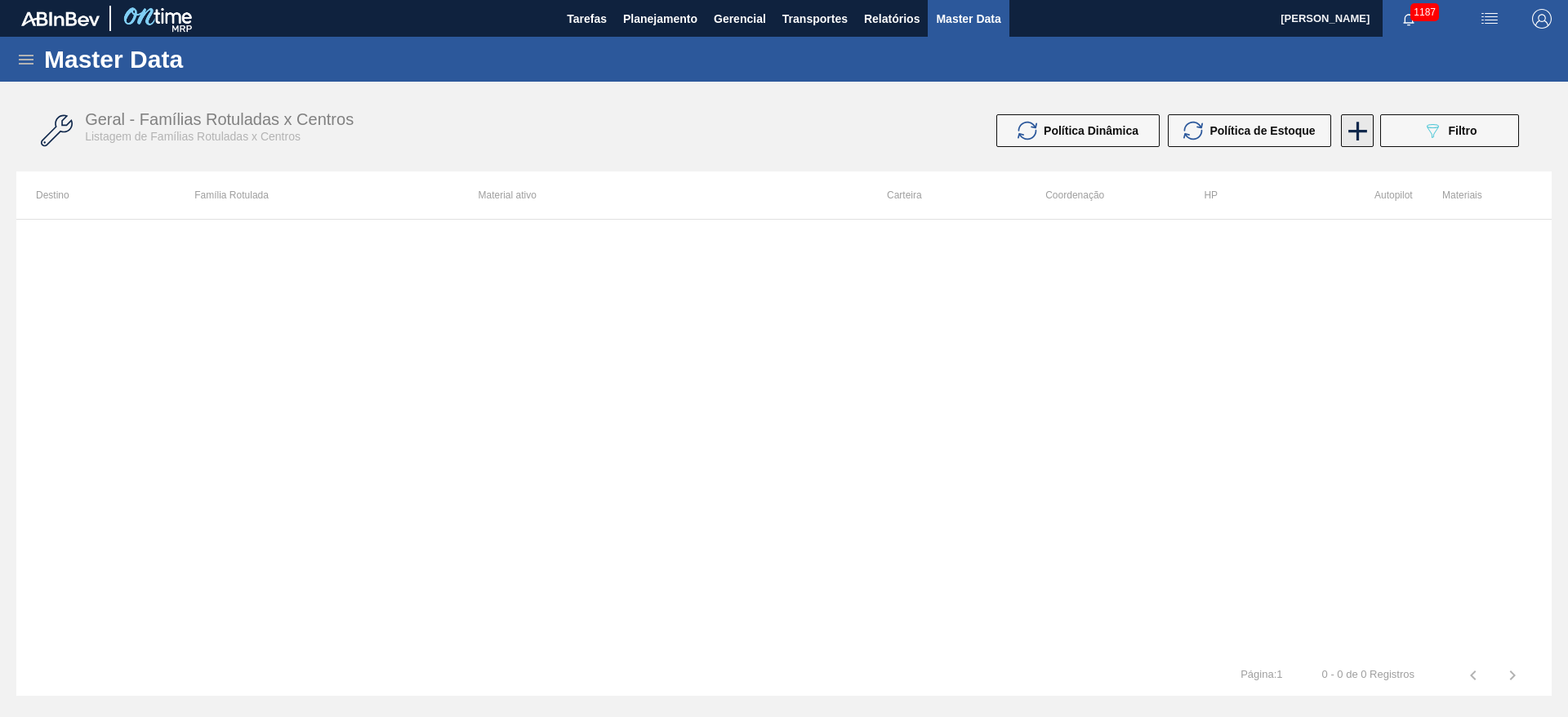
click at [1352, 120] on icon at bounding box center [1357, 130] width 32 height 32
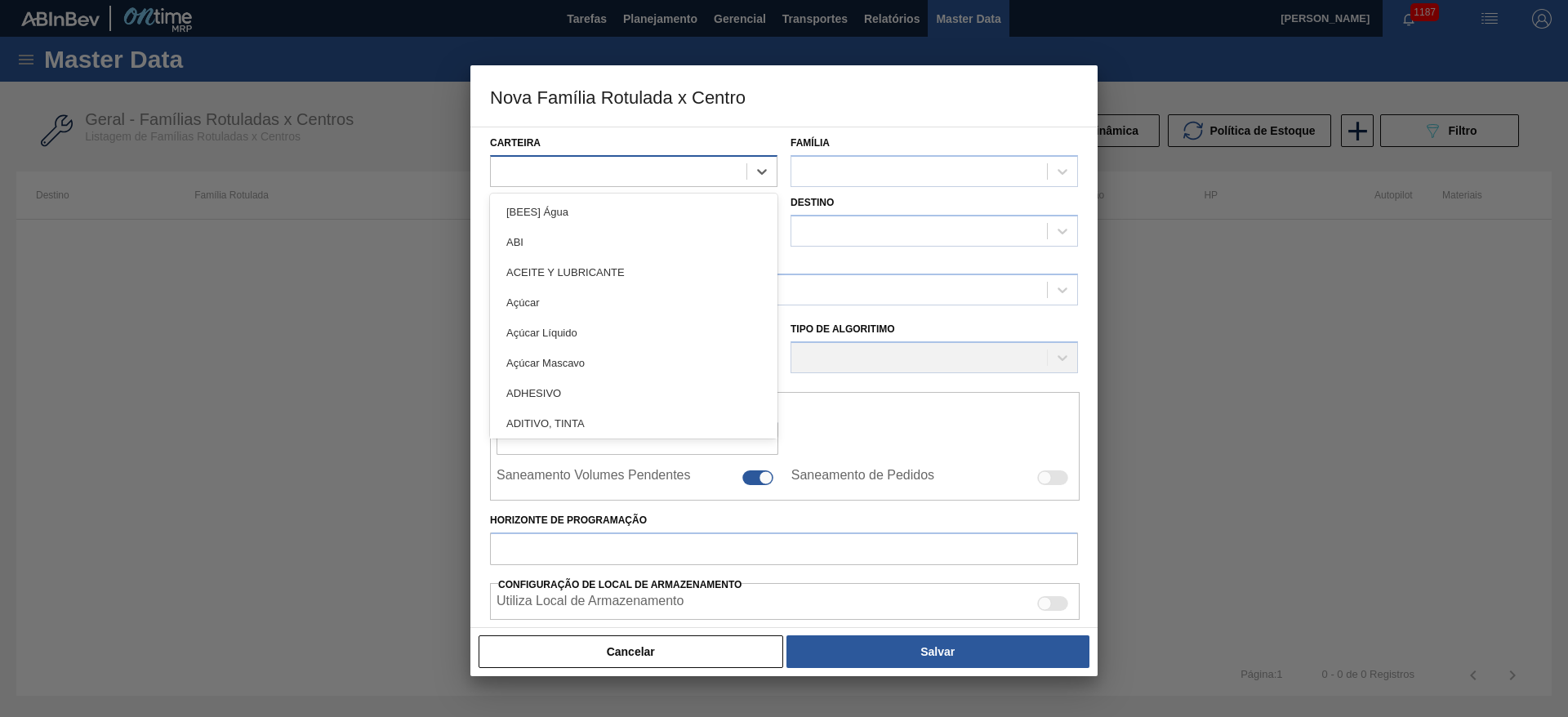
click at [532, 172] on div at bounding box center [619, 170] width 256 height 24
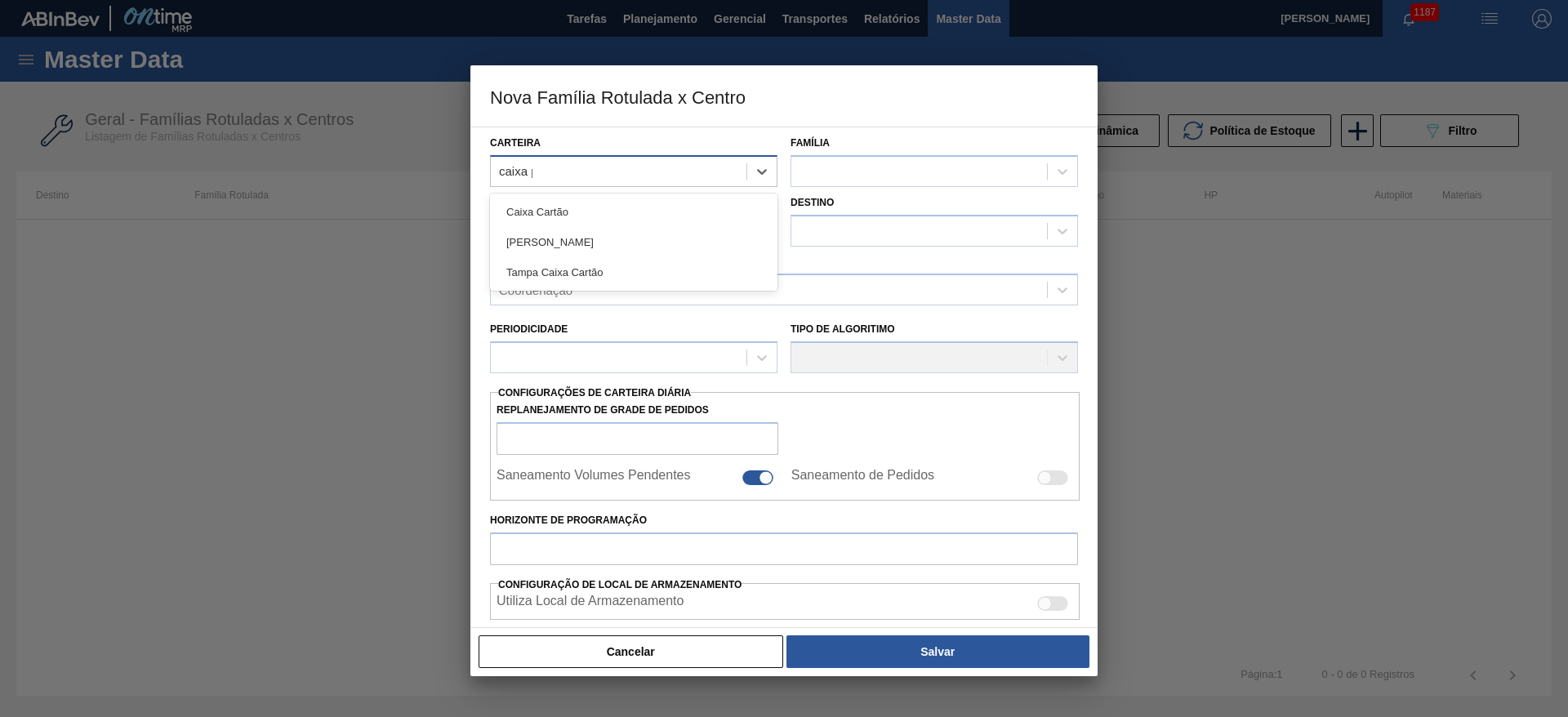
type input "caixa pa"
drag, startPoint x: 560, startPoint y: 215, endPoint x: 752, endPoint y: 175, distance: 196.1
click at [560, 214] on div "[PERSON_NAME]" at bounding box center [634, 211] width 288 height 30
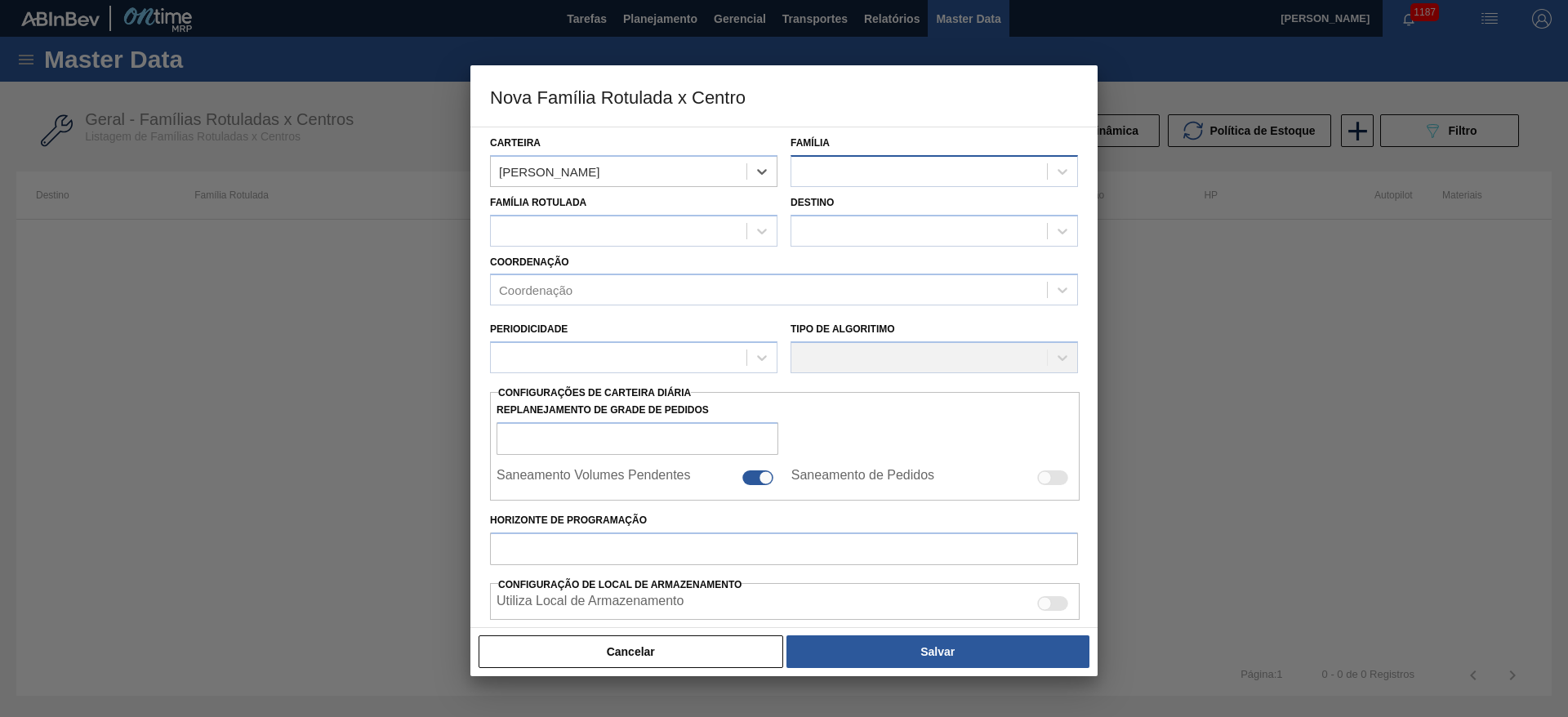
click at [825, 163] on div at bounding box center [919, 170] width 256 height 24
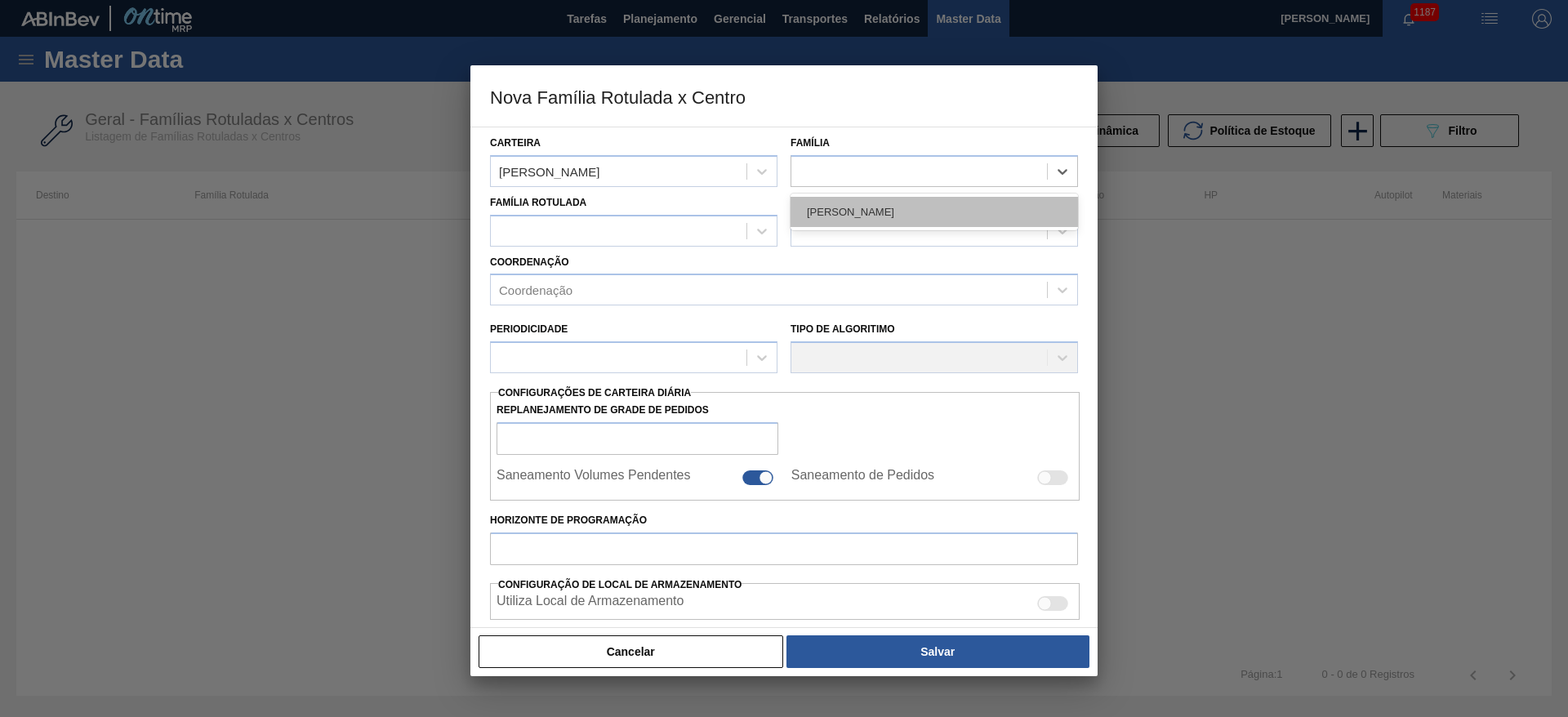
click at [841, 214] on div "[PERSON_NAME]" at bounding box center [934, 211] width 288 height 30
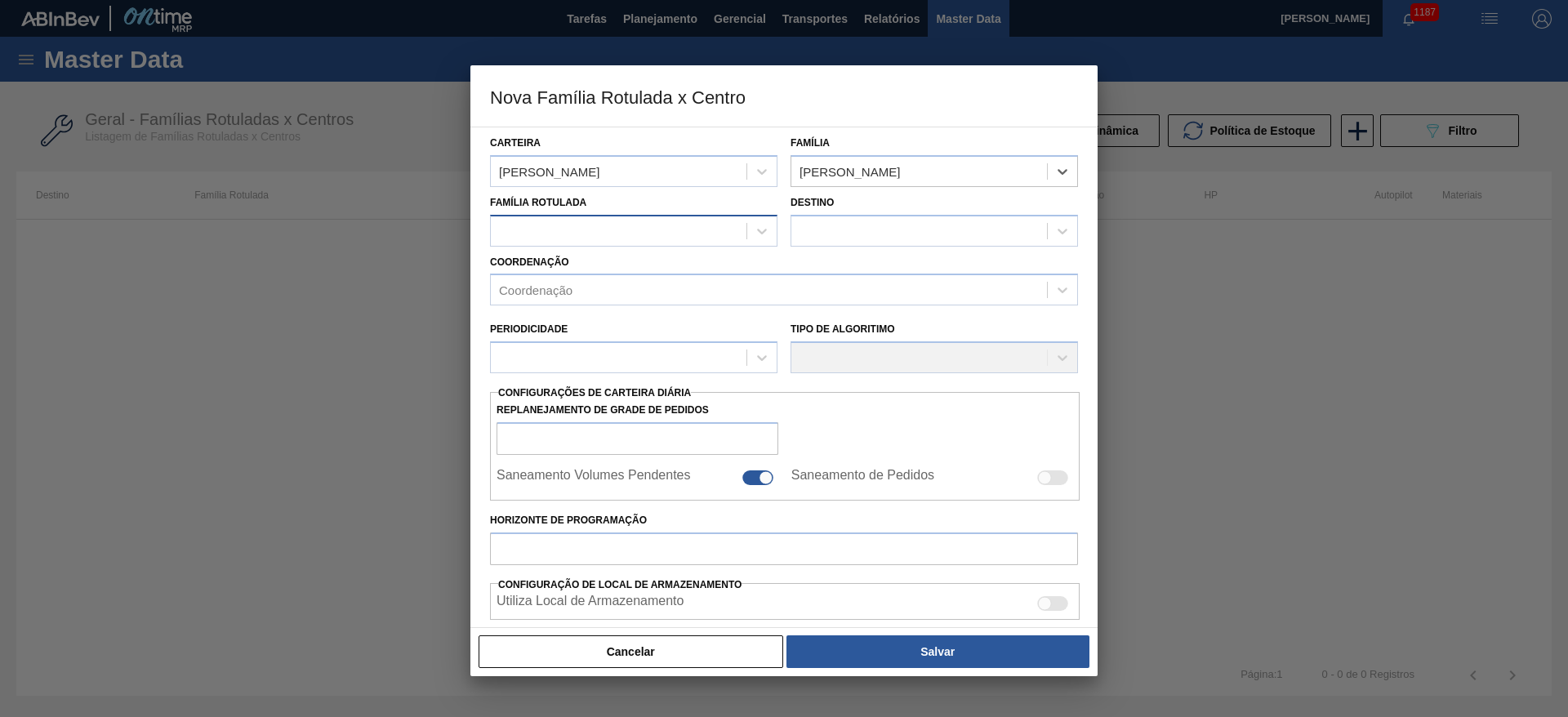
click at [575, 229] on div at bounding box center [619, 230] width 256 height 24
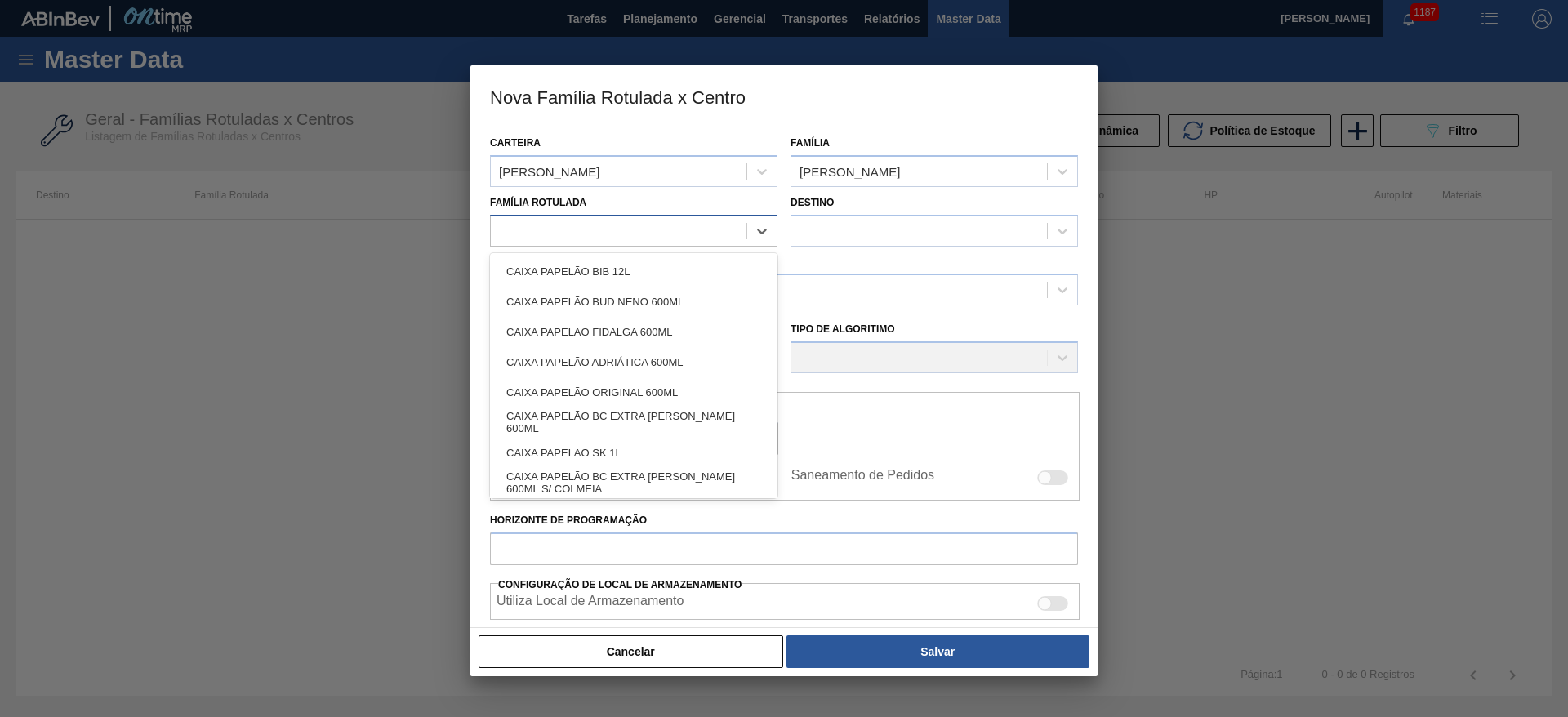
paste Rotulada "CAIXA PAPELÃO ORIG 300ML PROPRIETÁRIA"
type Rotulada "CAIXA PAPELÃO ORIG 300ML PROPRIETÁRIA"
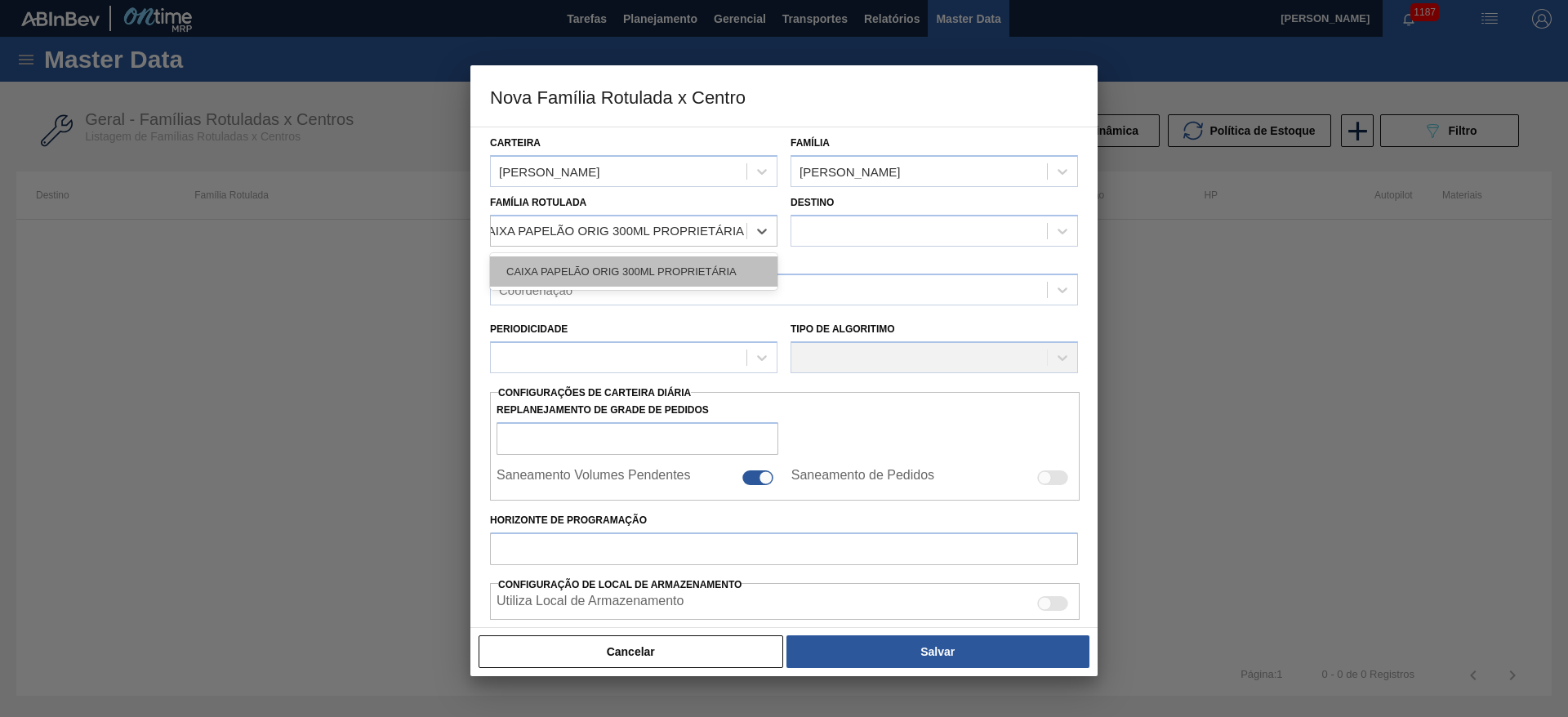
click at [608, 267] on div "CAIXA PAPELÃO ORIG 300ML PROPRIETÁRIA" at bounding box center [634, 271] width 288 height 30
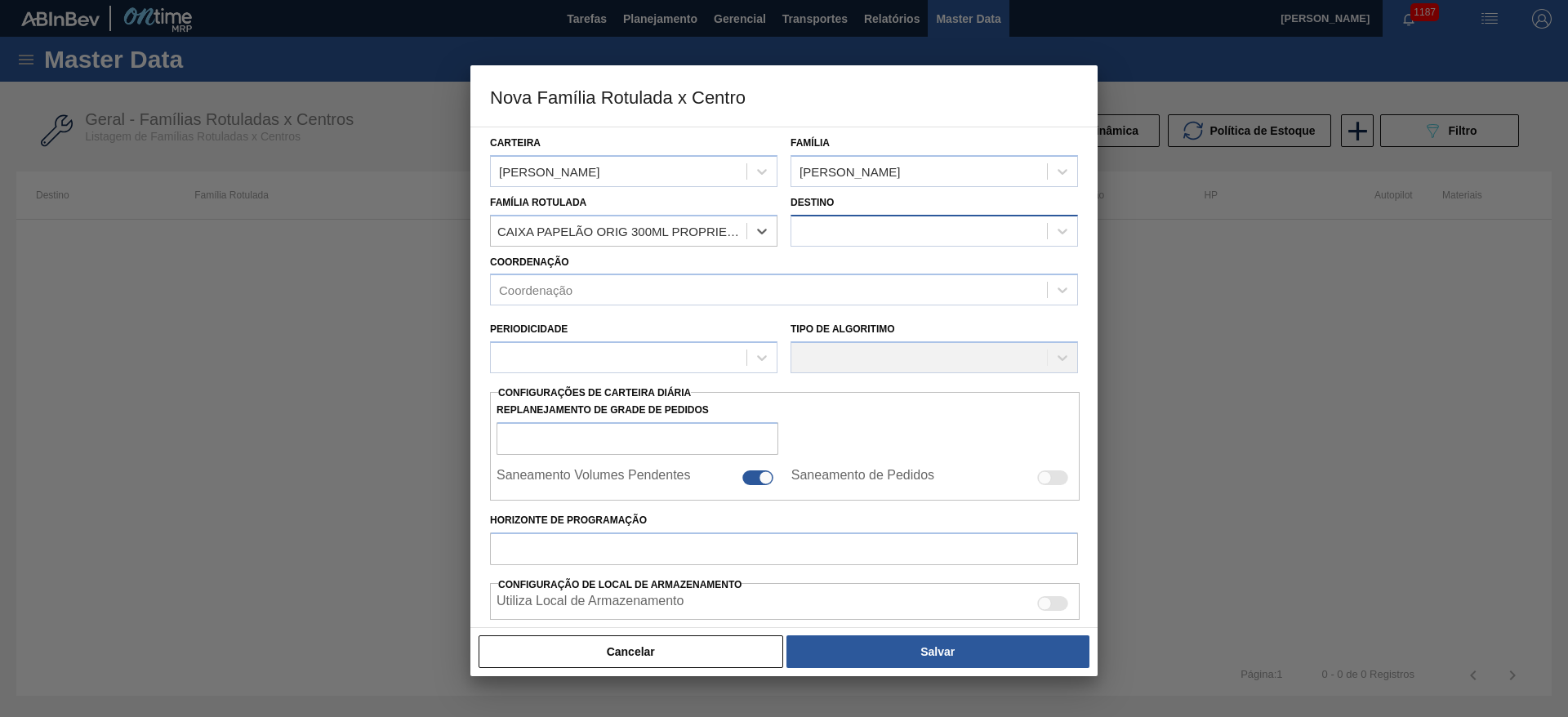
scroll to position [0, 2]
click at [836, 219] on div at bounding box center [919, 230] width 256 height 24
checkbox input "false"
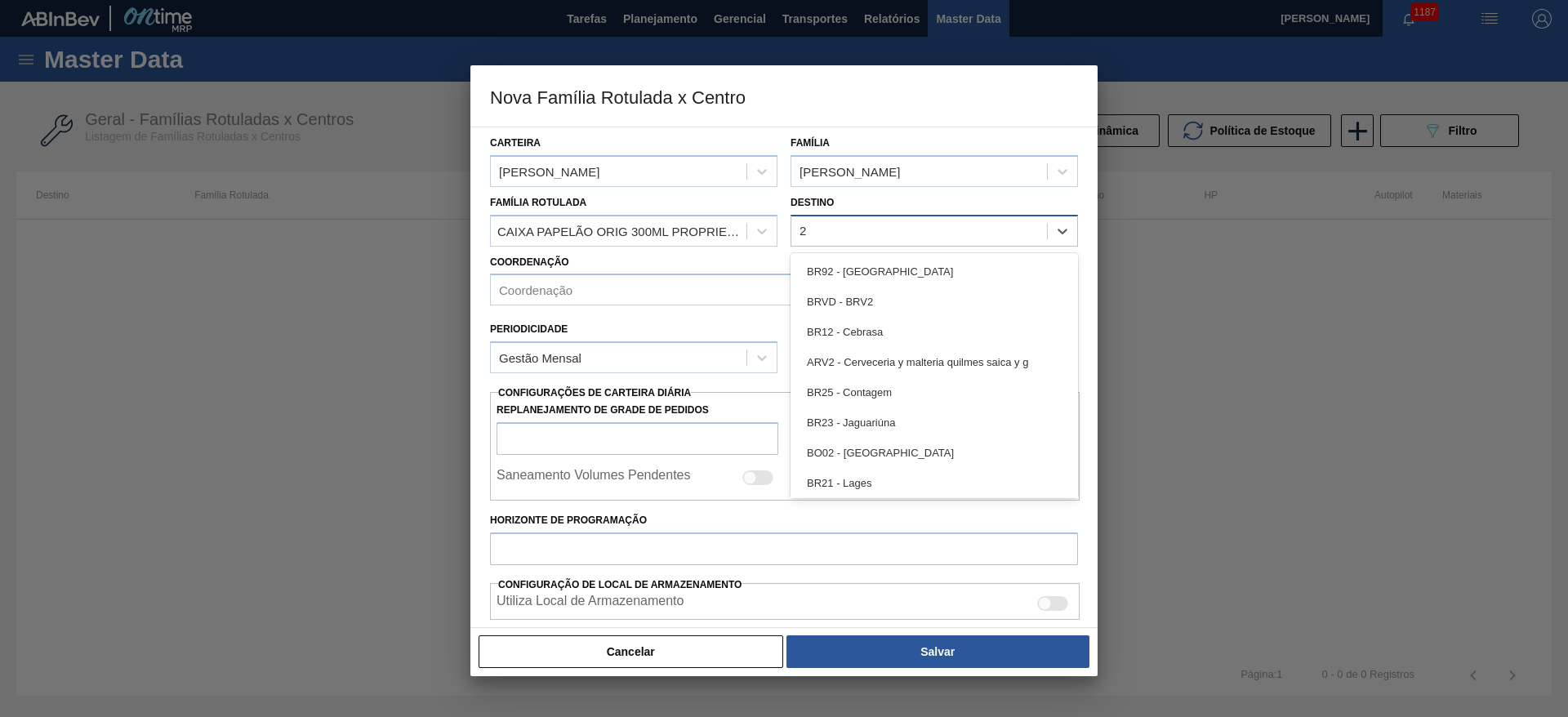
type input "21"
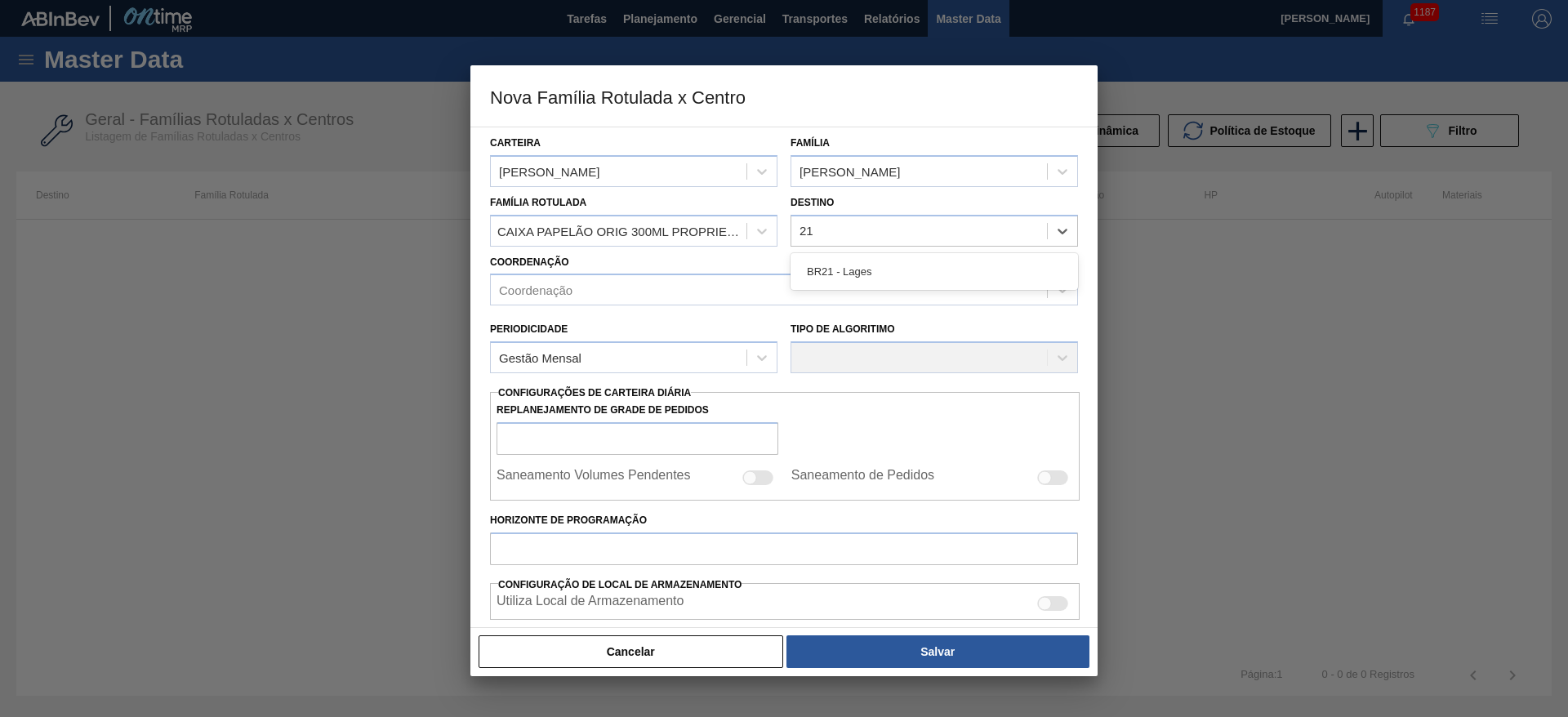
drag, startPoint x: 826, startPoint y: 274, endPoint x: 699, endPoint y: 268, distance: 127.1
click at [826, 273] on div "BR21 - Lages" at bounding box center [934, 271] width 288 height 30
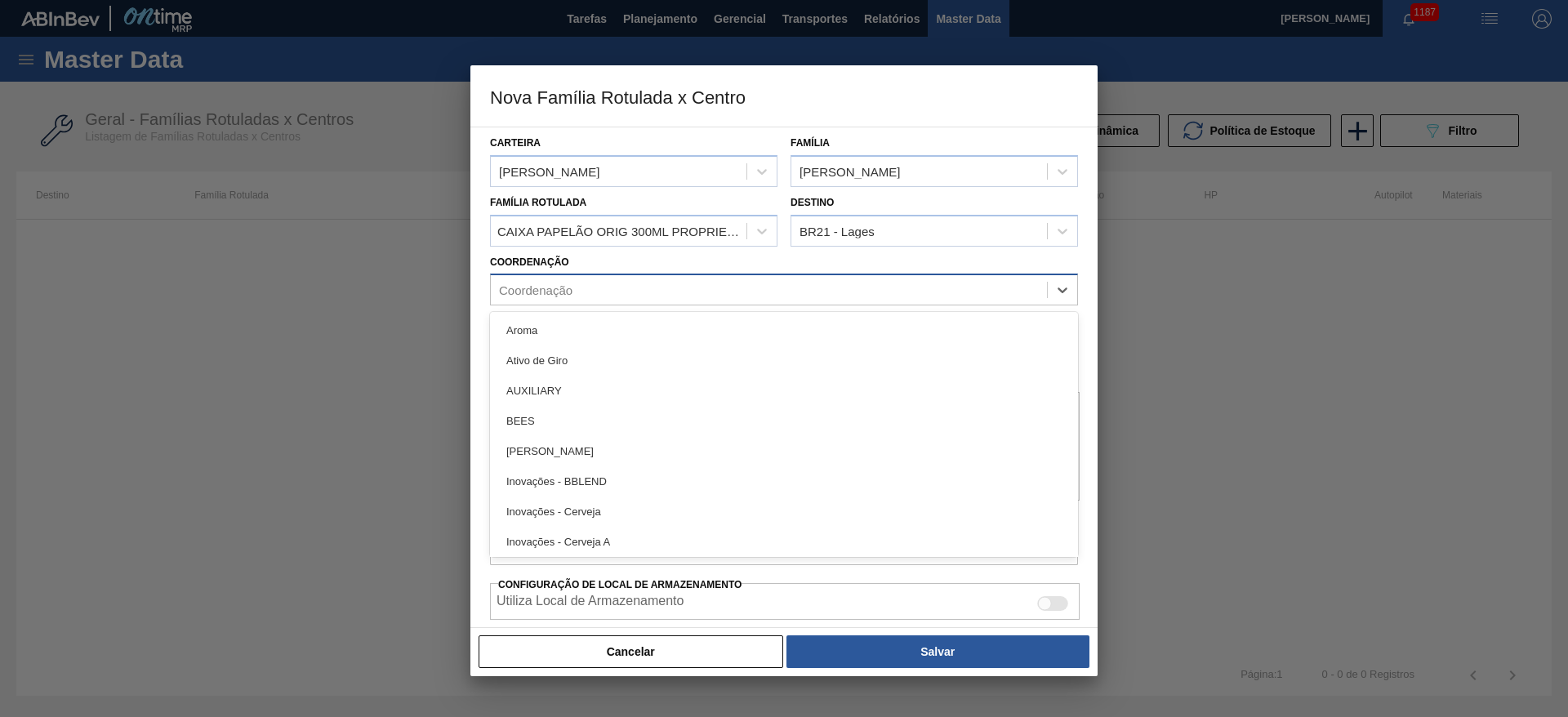
click at [553, 285] on div "Coordenação" at bounding box center [536, 290] width 74 height 14
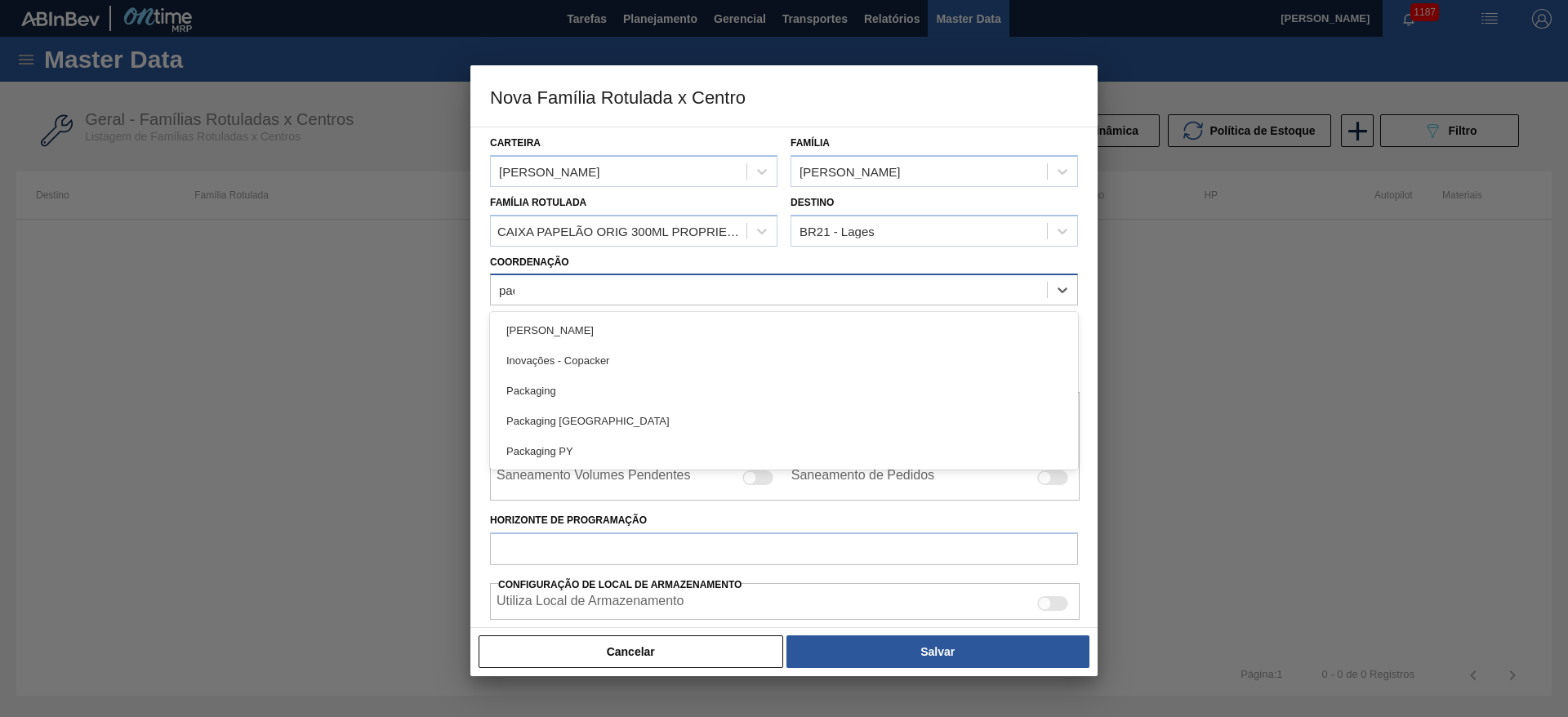
type input "packa"
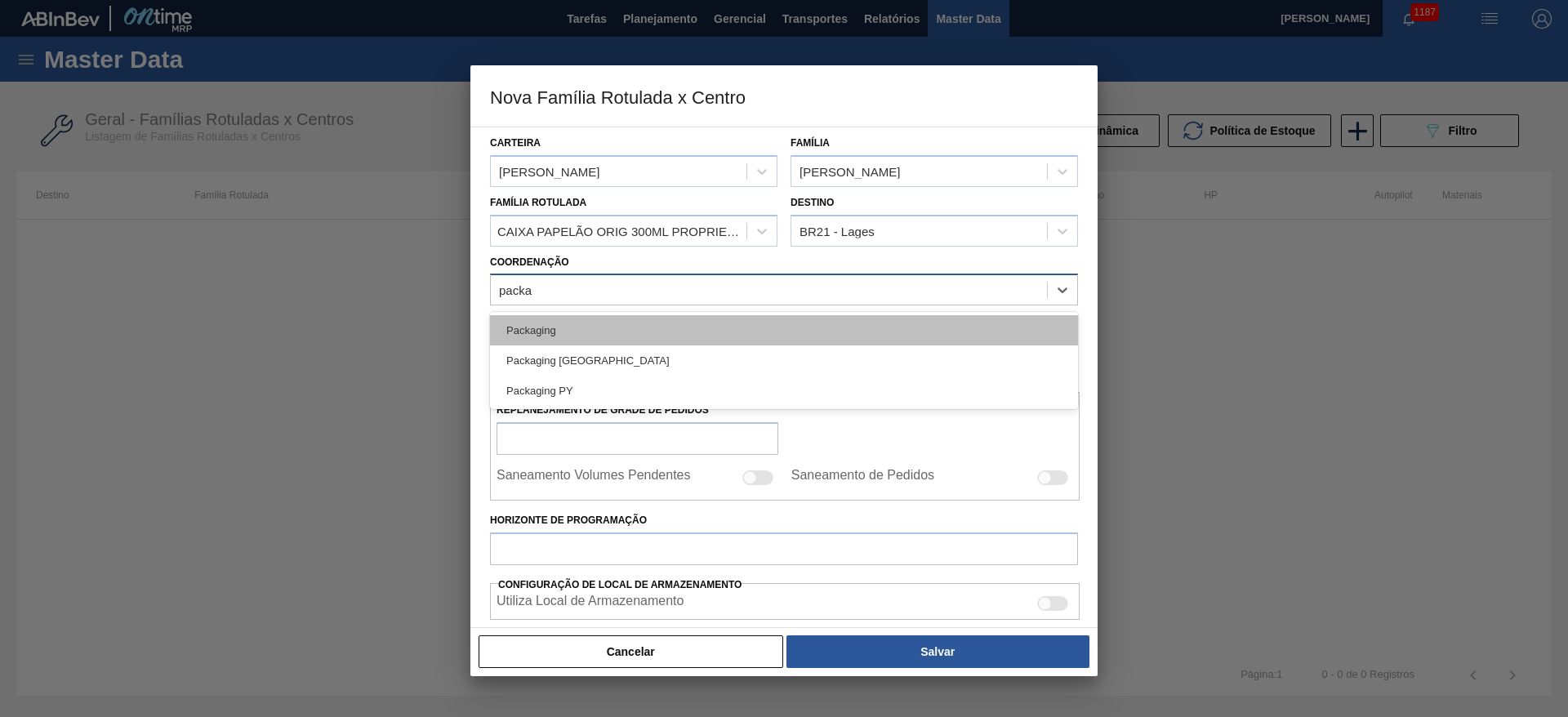
click at [567, 339] on div "Packaging" at bounding box center [784, 330] width 588 height 30
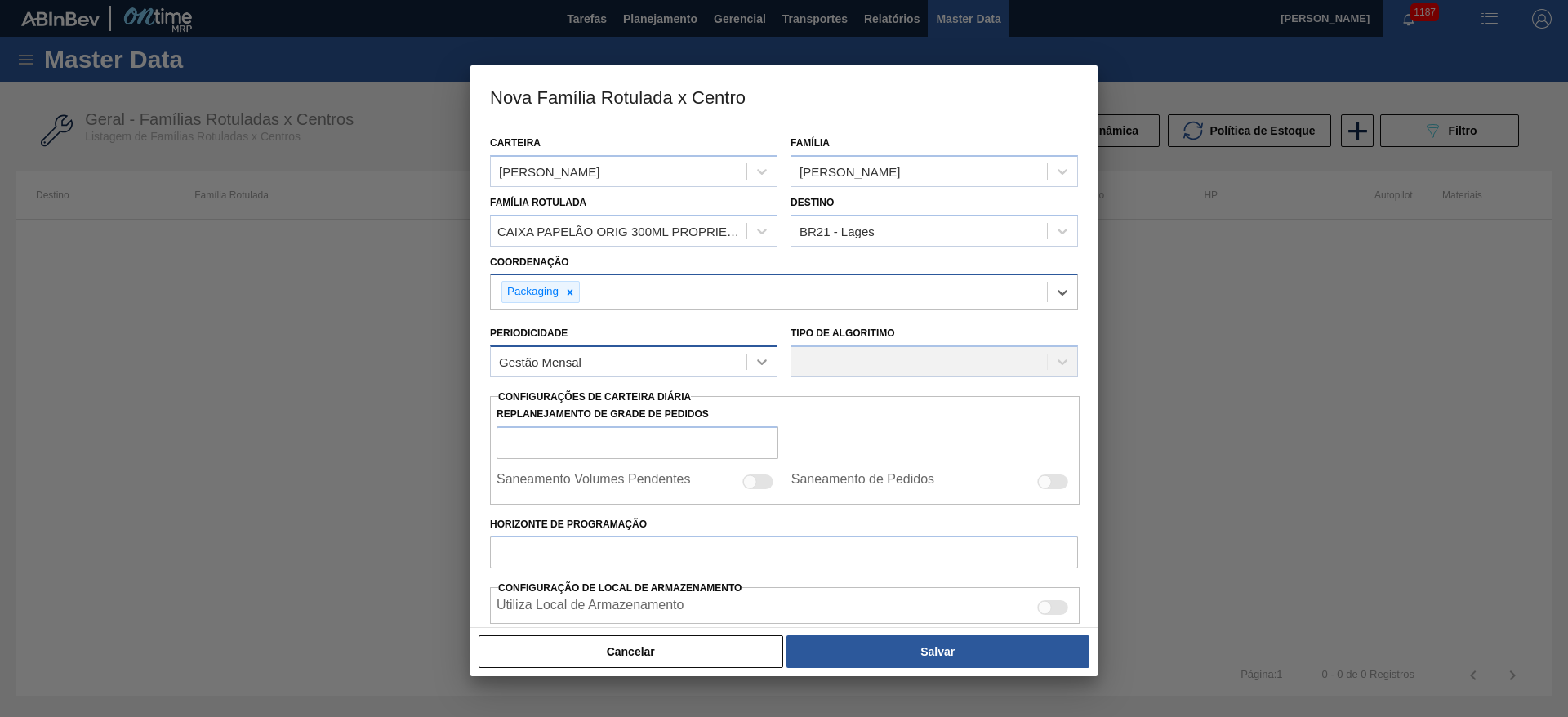
drag, startPoint x: 770, startPoint y: 367, endPoint x: 771, endPoint y: 359, distance: 8.1
click at [770, 365] on div at bounding box center [762, 361] width 30 height 29
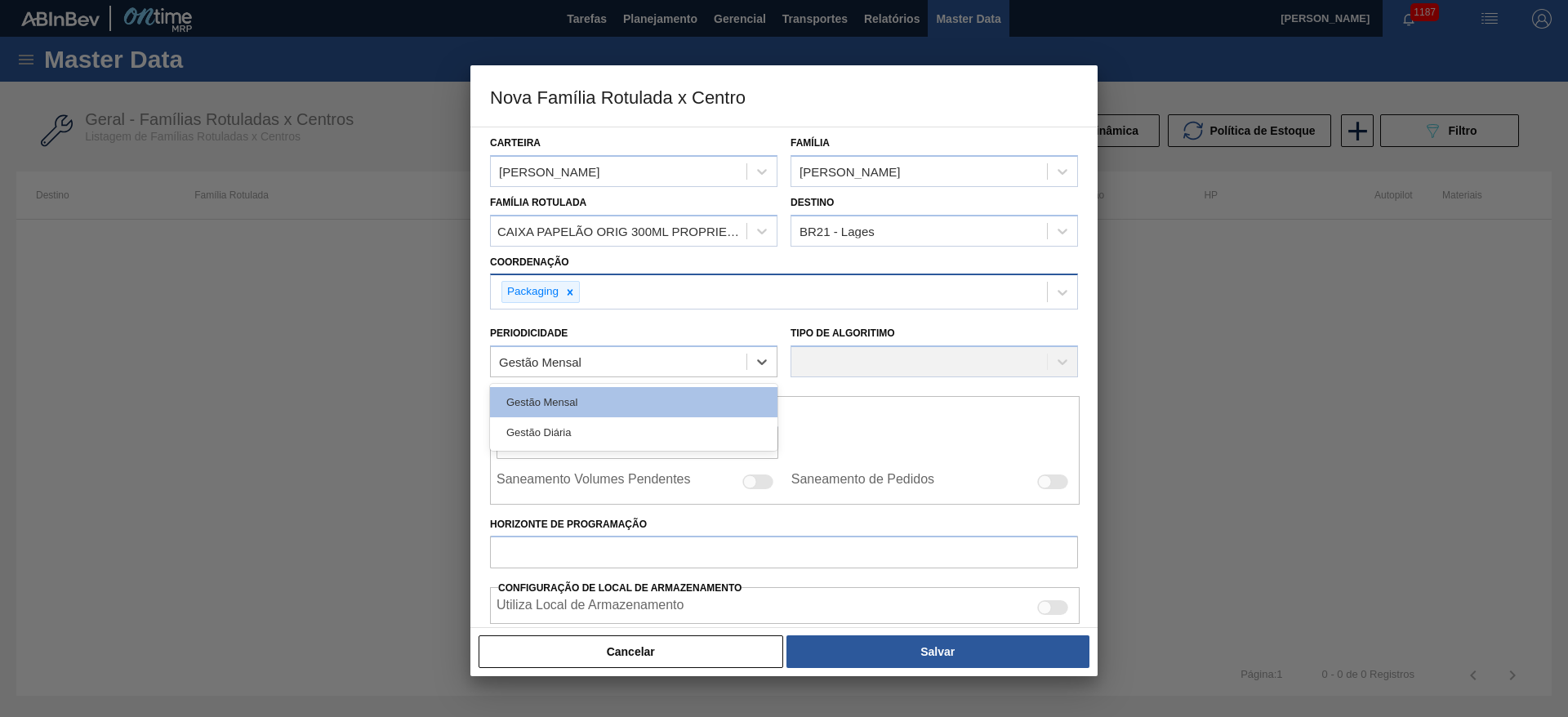
drag, startPoint x: 593, startPoint y: 429, endPoint x: 639, endPoint y: 408, distance: 50.6
click at [593, 429] on div "Gestão Diária" at bounding box center [634, 432] width 288 height 30
checkbox input "true"
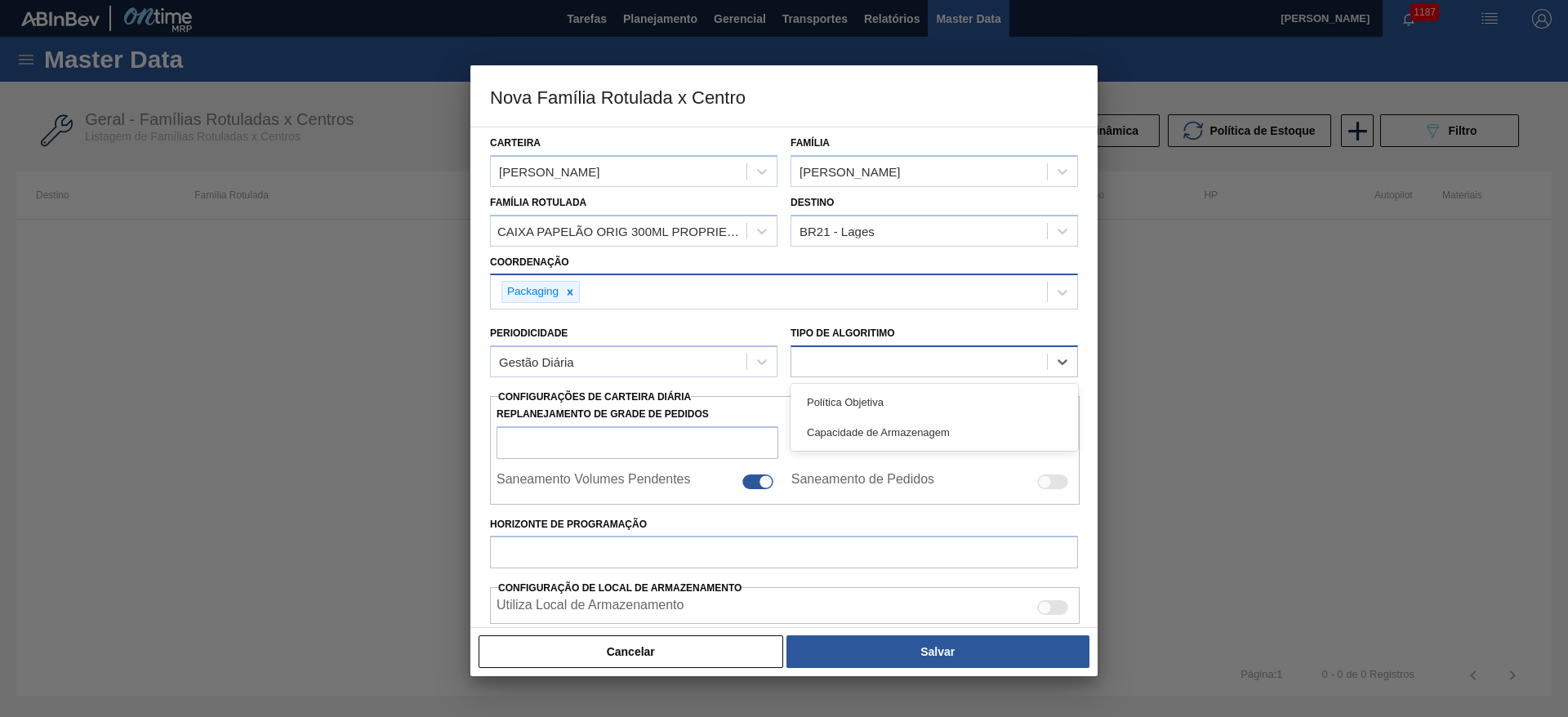
click at [834, 356] on div at bounding box center [919, 361] width 256 height 24
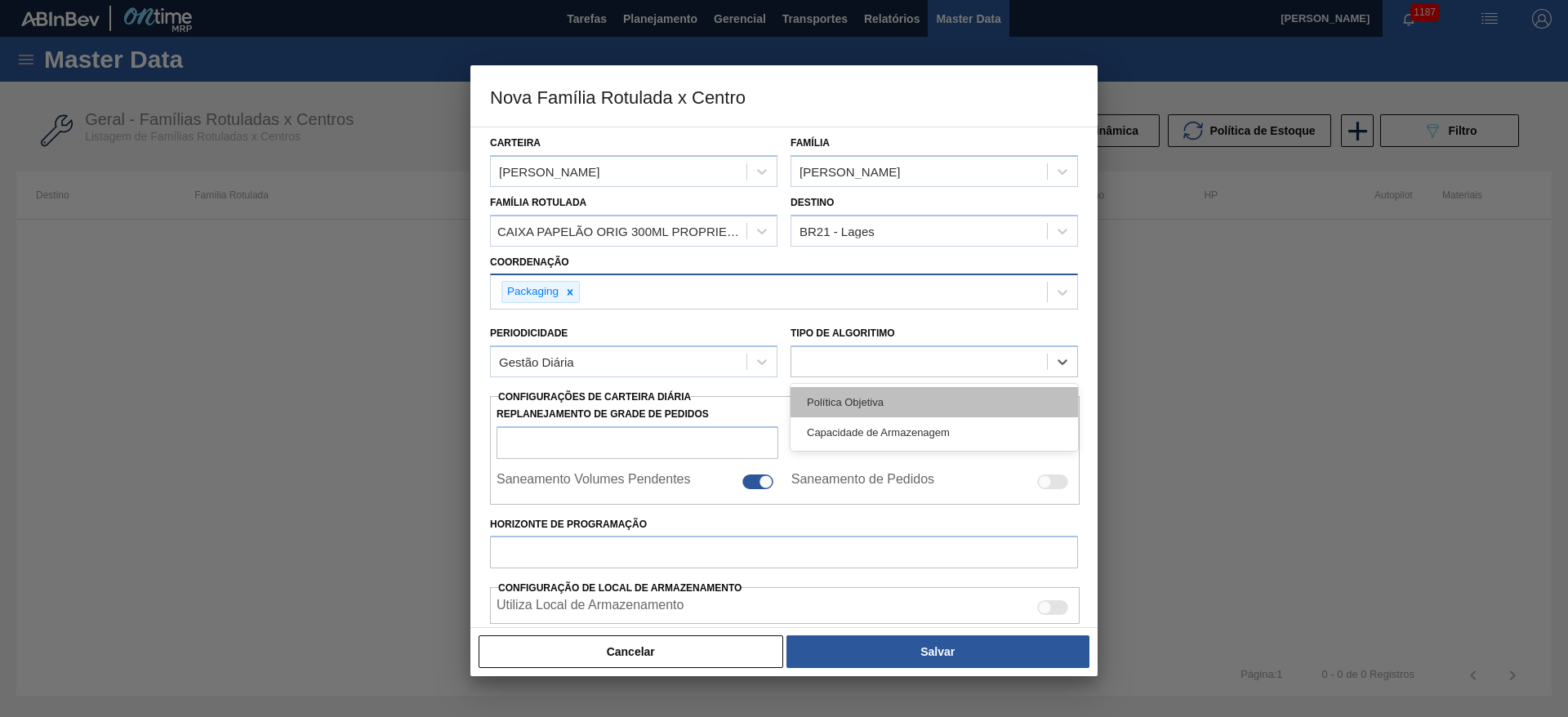
click at [826, 398] on div "Política Objetiva" at bounding box center [934, 402] width 288 height 30
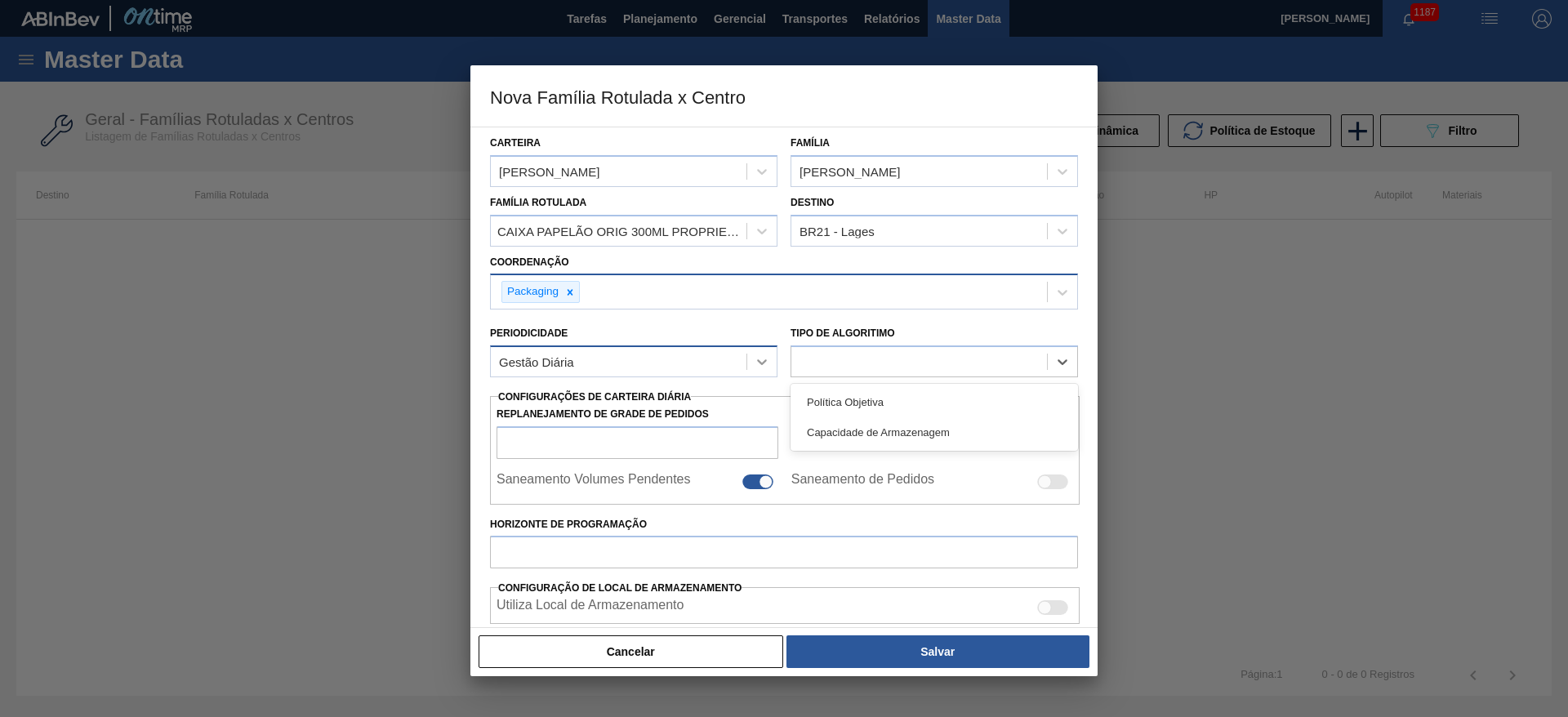
type input "0"
type input "100"
type input "0,000"
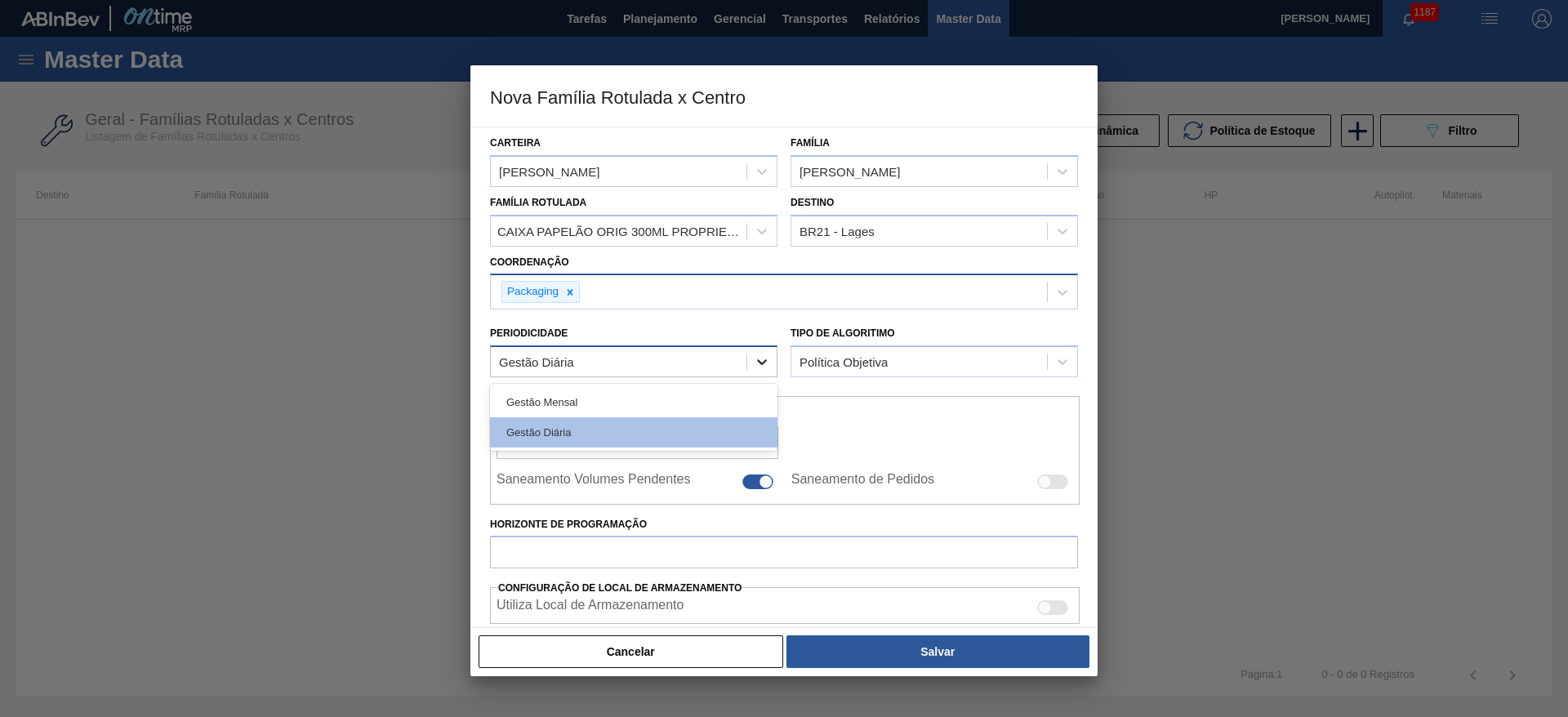
click at [766, 354] on icon at bounding box center [761, 361] width 16 height 16
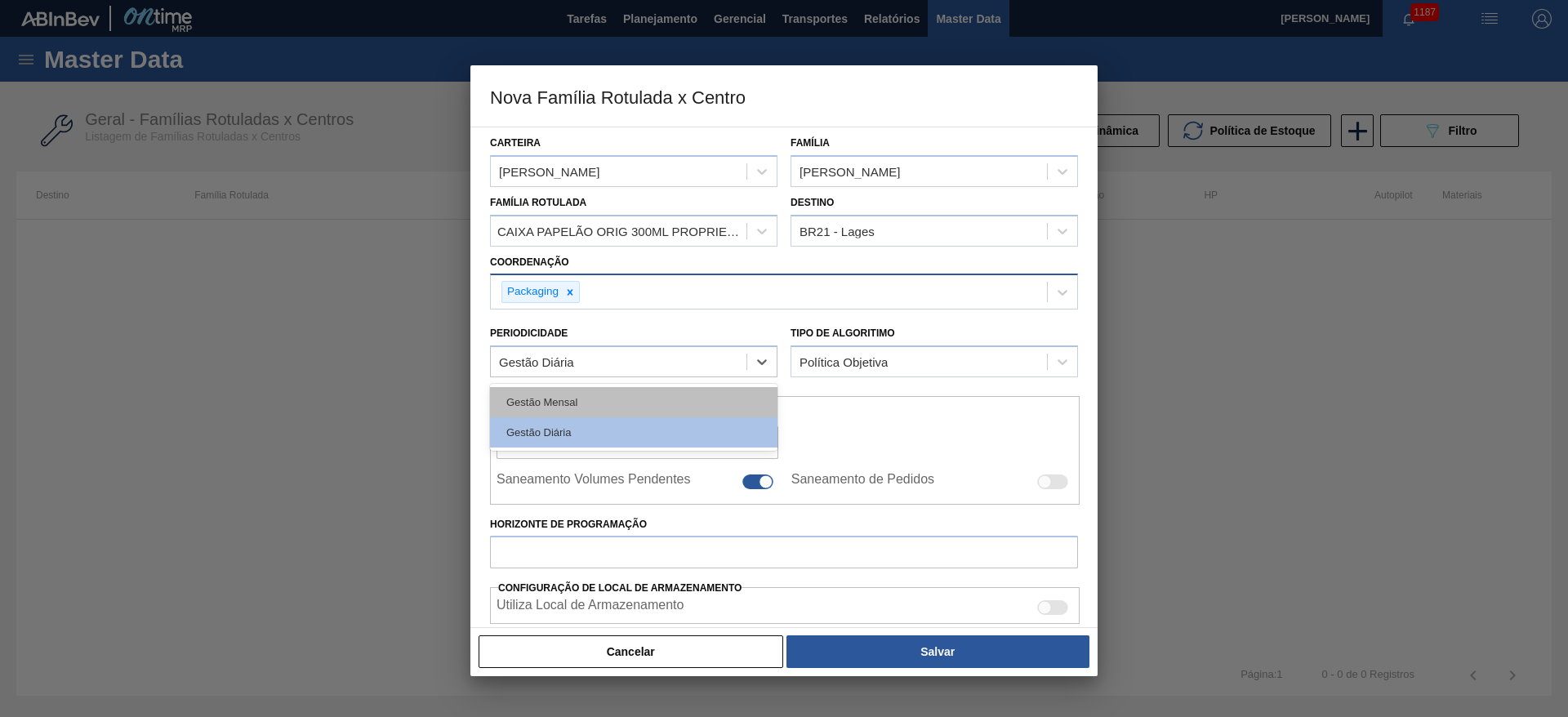
click at [568, 397] on div "Gestão Mensal" at bounding box center [634, 402] width 288 height 30
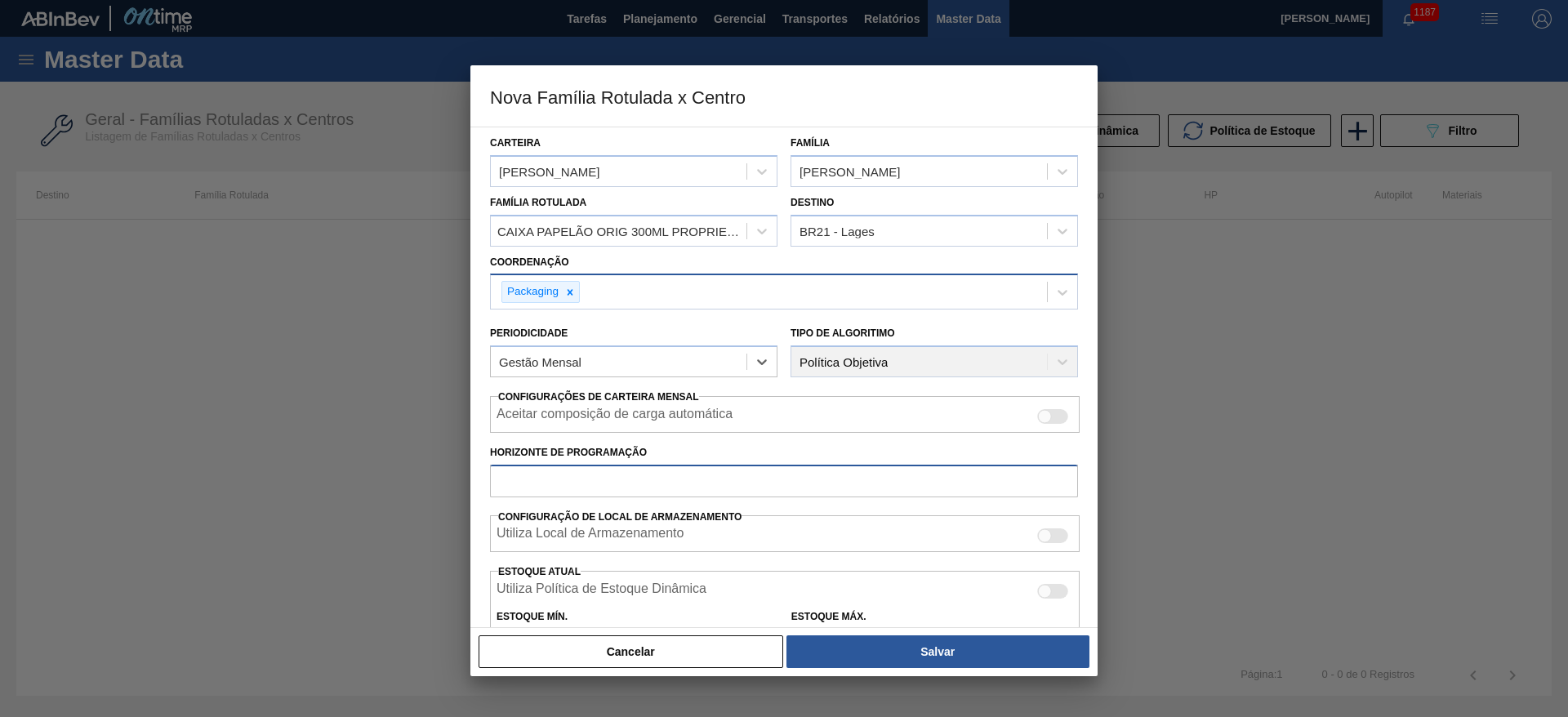
click at [528, 477] on input "Horizonte de Programação" at bounding box center [784, 481] width 588 height 33
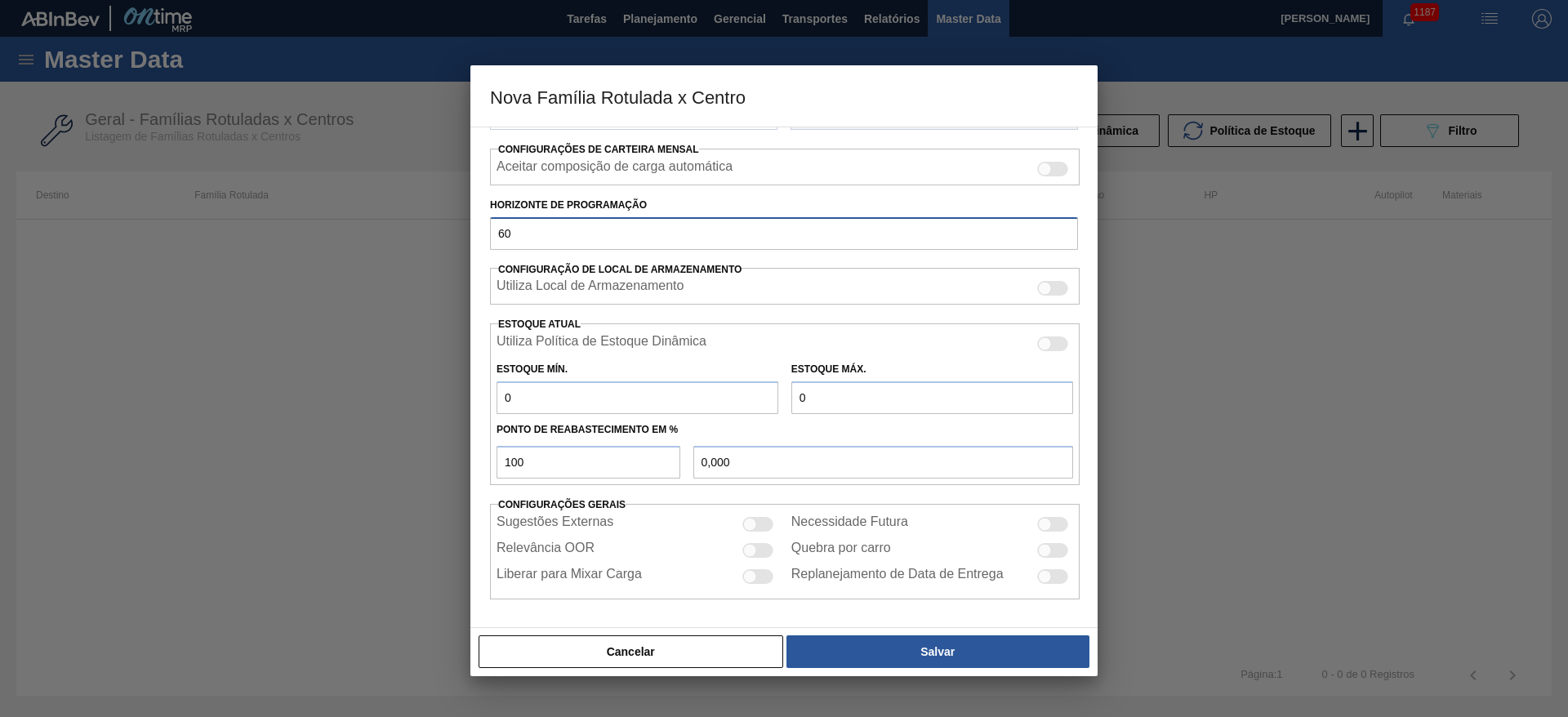
type input "60"
click at [1044, 520] on div at bounding box center [1044, 524] width 14 height 14
checkbox input "true"
click at [761, 570] on div at bounding box center [758, 576] width 31 height 15
checkbox input "true"
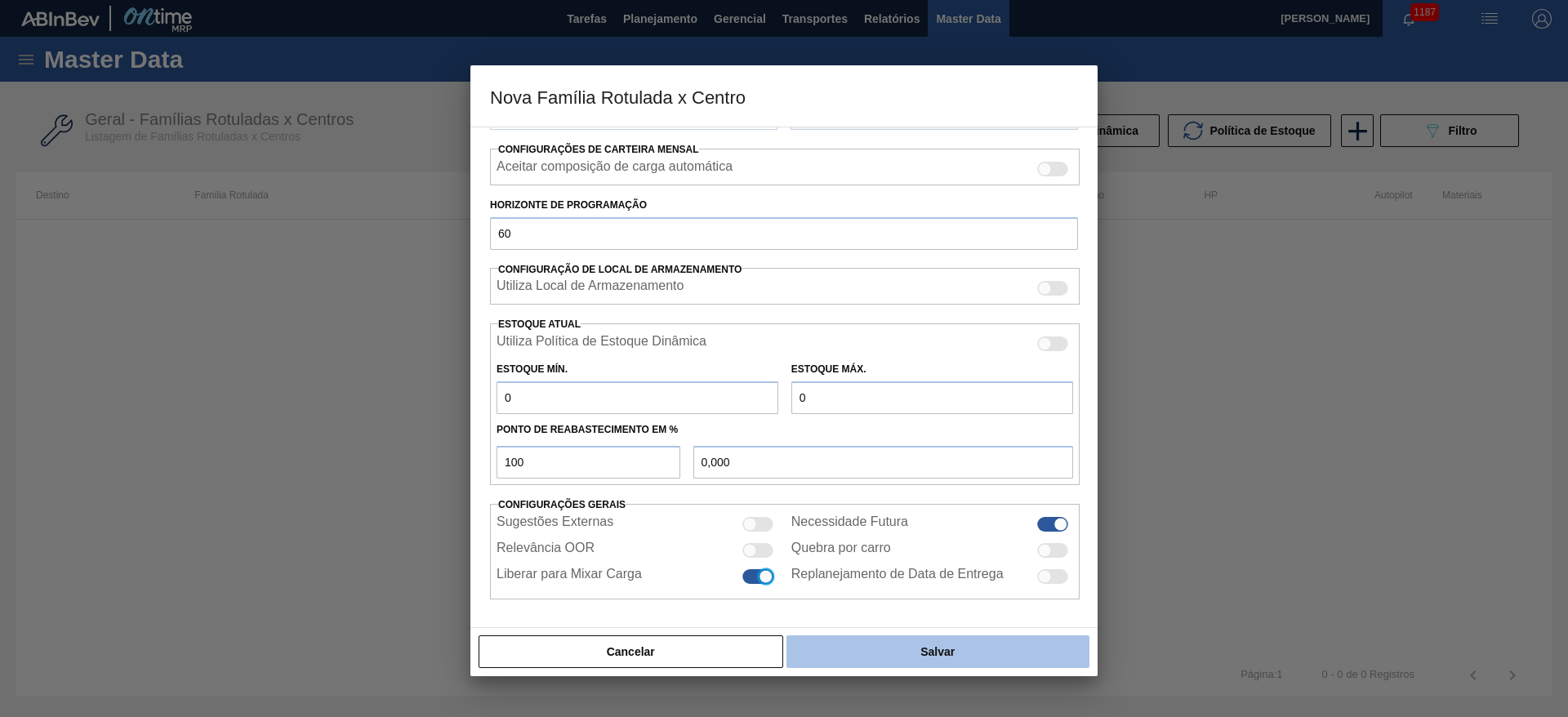
click at [921, 648] on button "Salvar" at bounding box center [938, 651] width 303 height 33
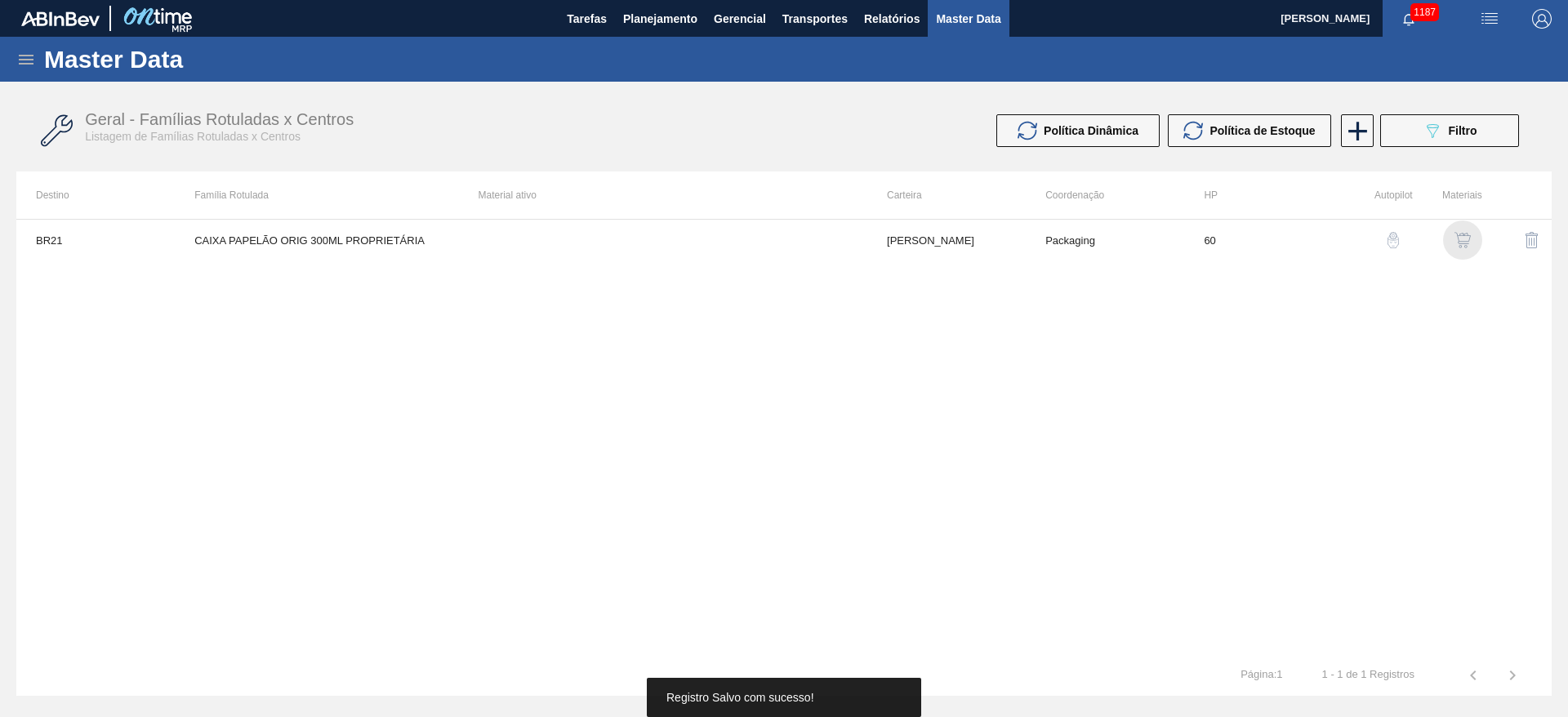
click at [1471, 240] on div "button" at bounding box center [1462, 240] width 20 height 16
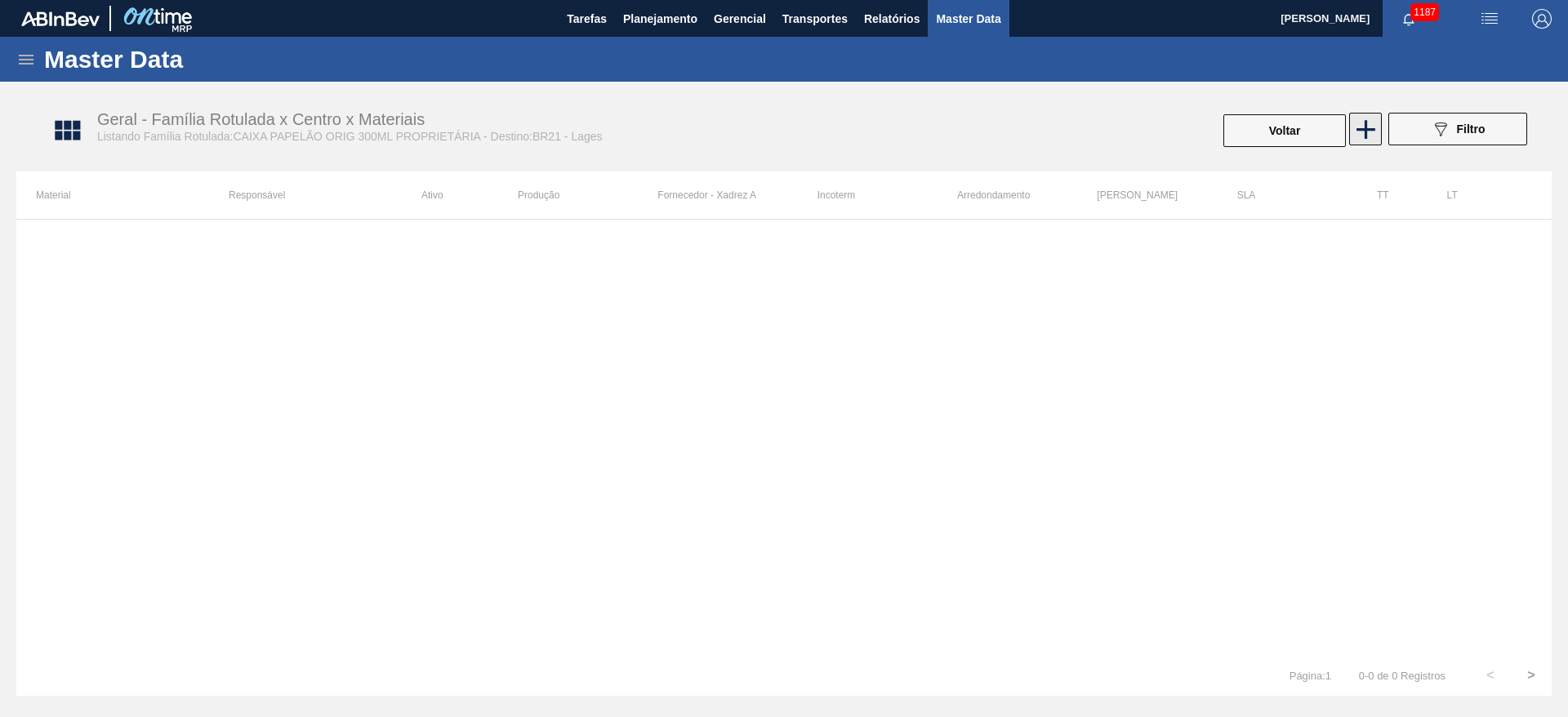
click at [1374, 121] on icon at bounding box center [1366, 129] width 32 height 32
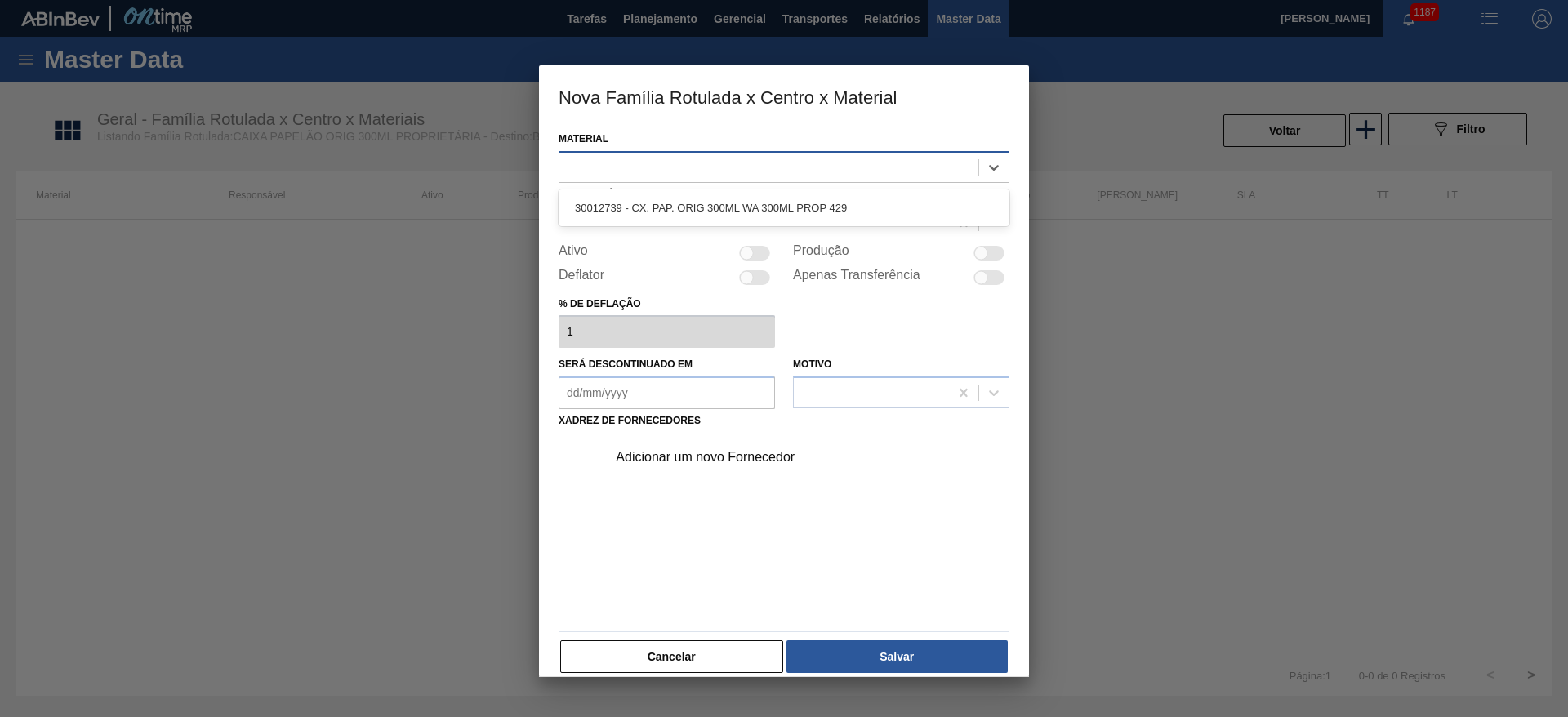
click at [594, 166] on div at bounding box center [768, 166] width 419 height 24
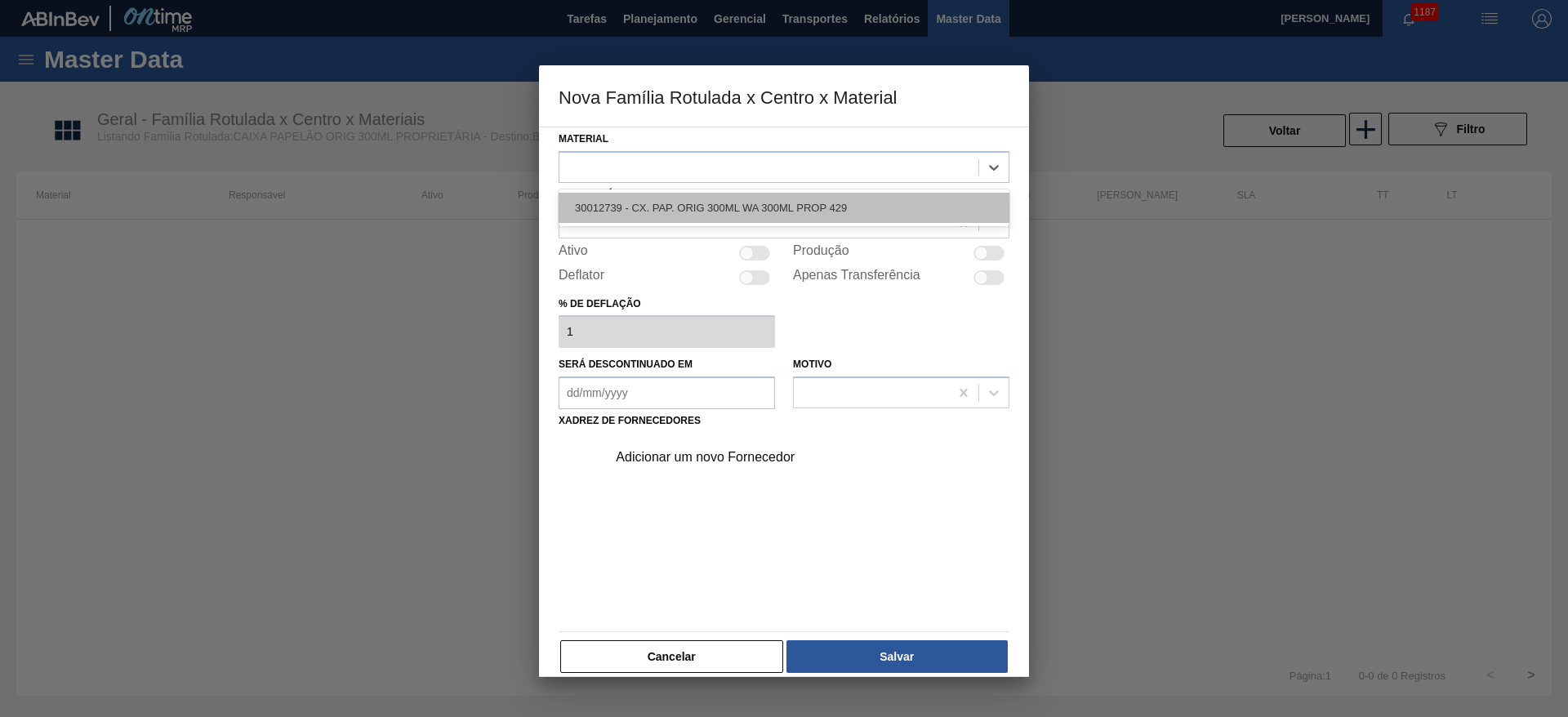
click at [648, 206] on div "30012739 - CX. PAP. ORIG 300ML WA 300ML PROP 429" at bounding box center [784, 207] width 451 height 30
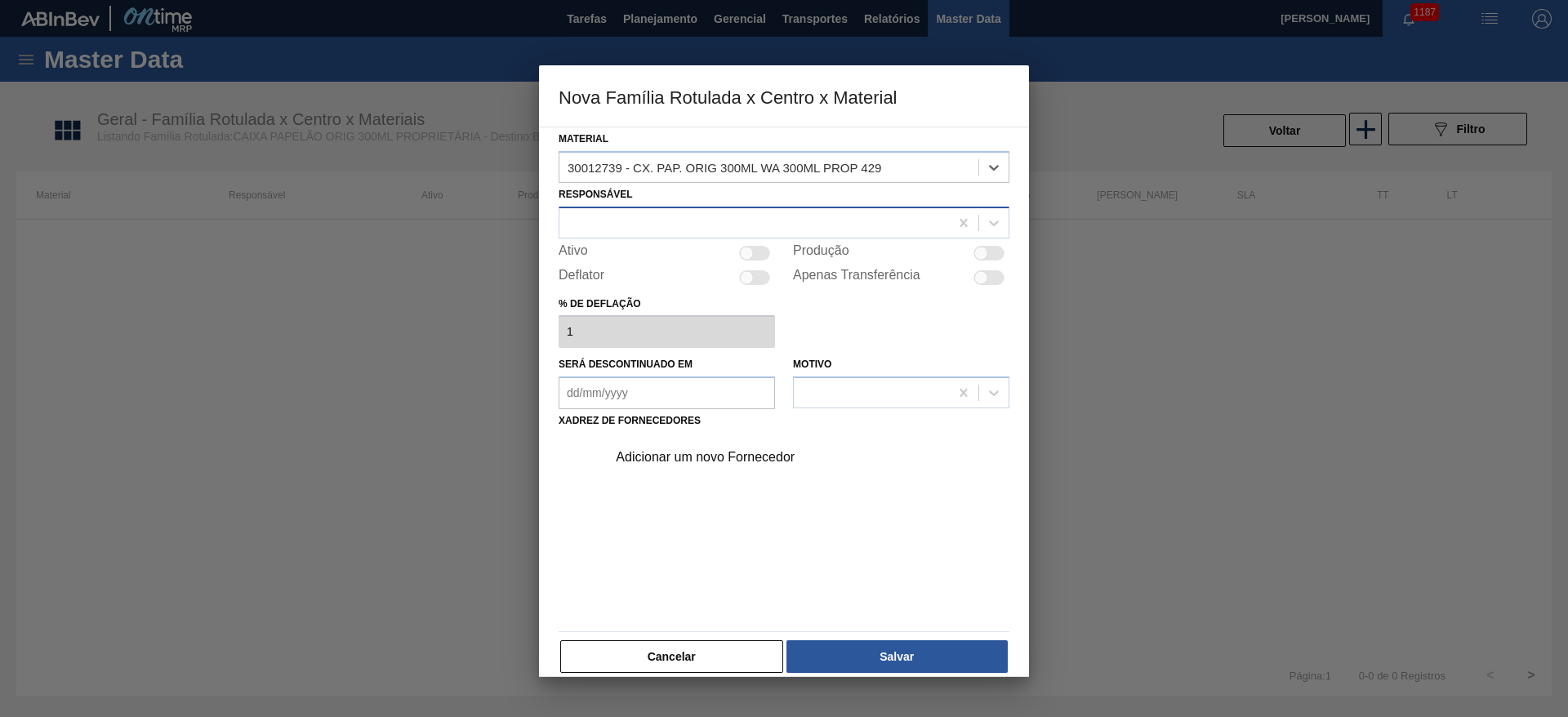
click at [613, 222] on div at bounding box center [753, 222] width 389 height 24
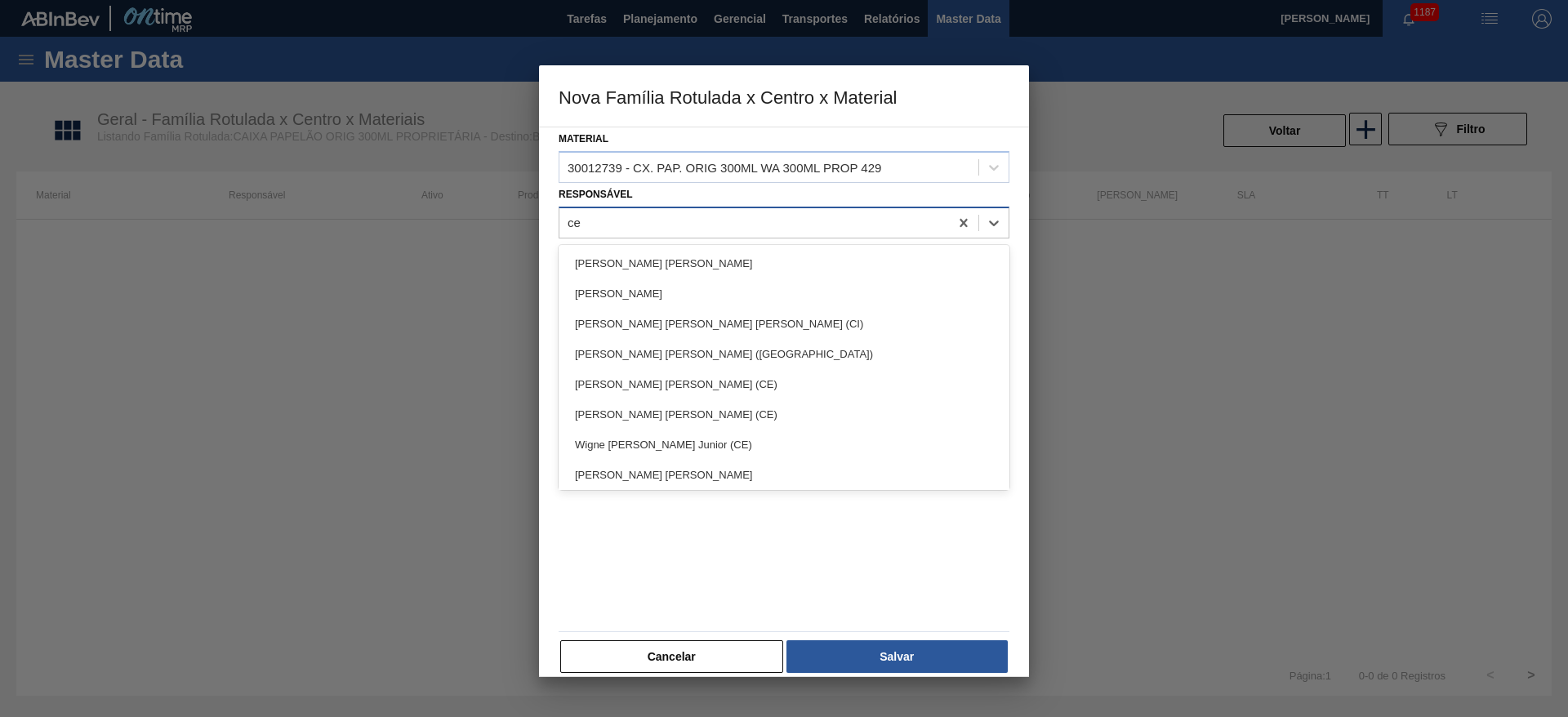
type input "cez"
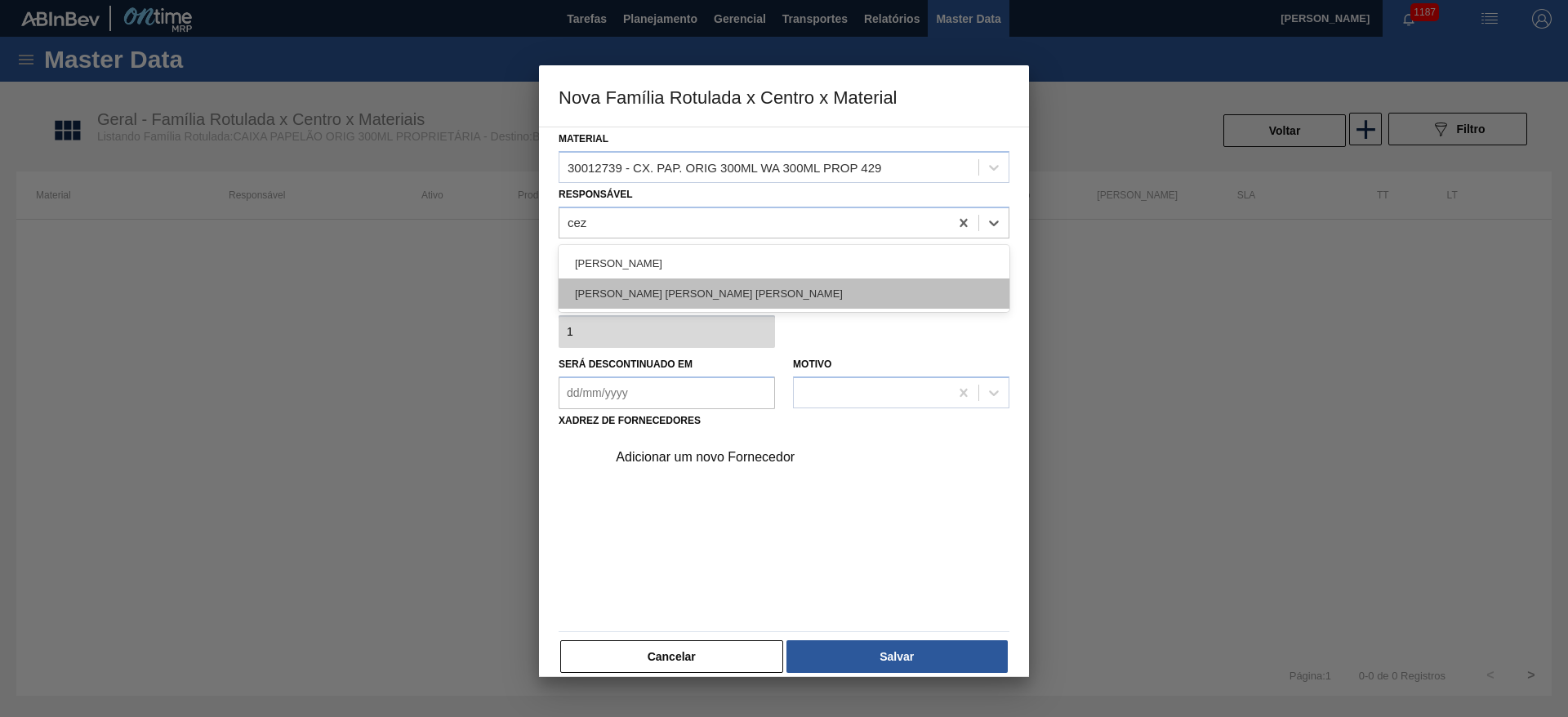
click at [625, 291] on div "[PERSON_NAME] [PERSON_NAME] [PERSON_NAME]" at bounding box center [784, 293] width 451 height 30
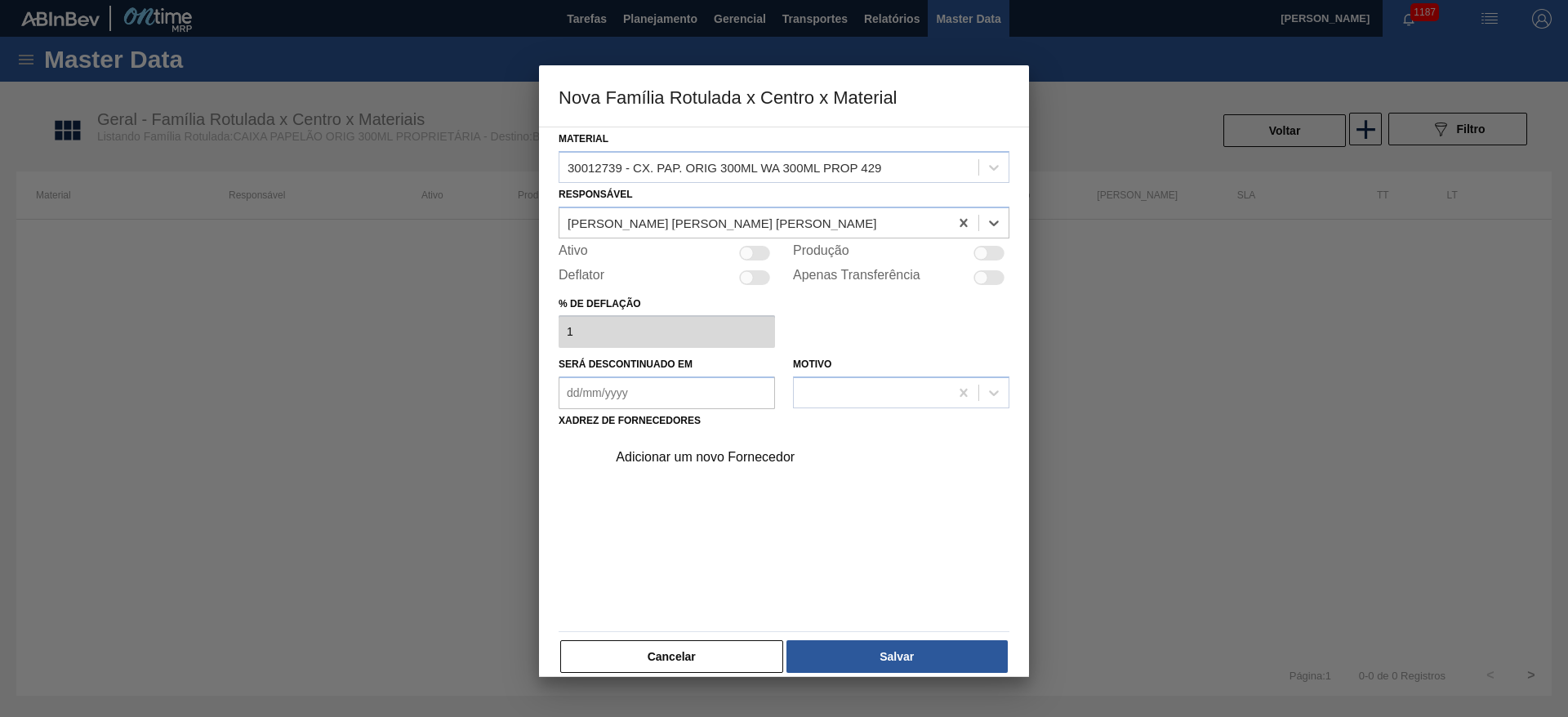
click at [761, 259] on div at bounding box center [755, 253] width 31 height 15
checkbox input "true"
click at [693, 458] on div "Adicionar um novo Fornecedor" at bounding box center [775, 457] width 320 height 15
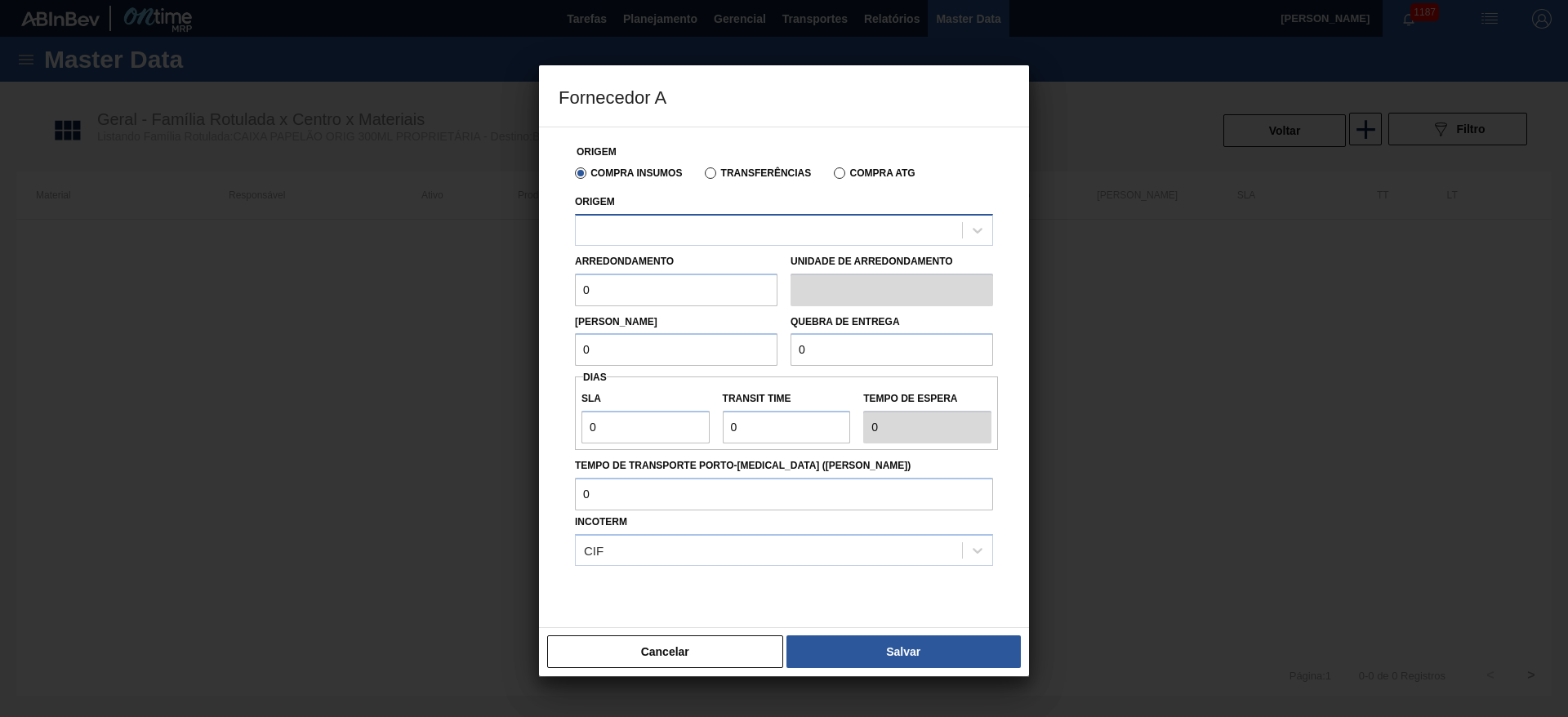
click at [637, 225] on div at bounding box center [768, 229] width 386 height 24
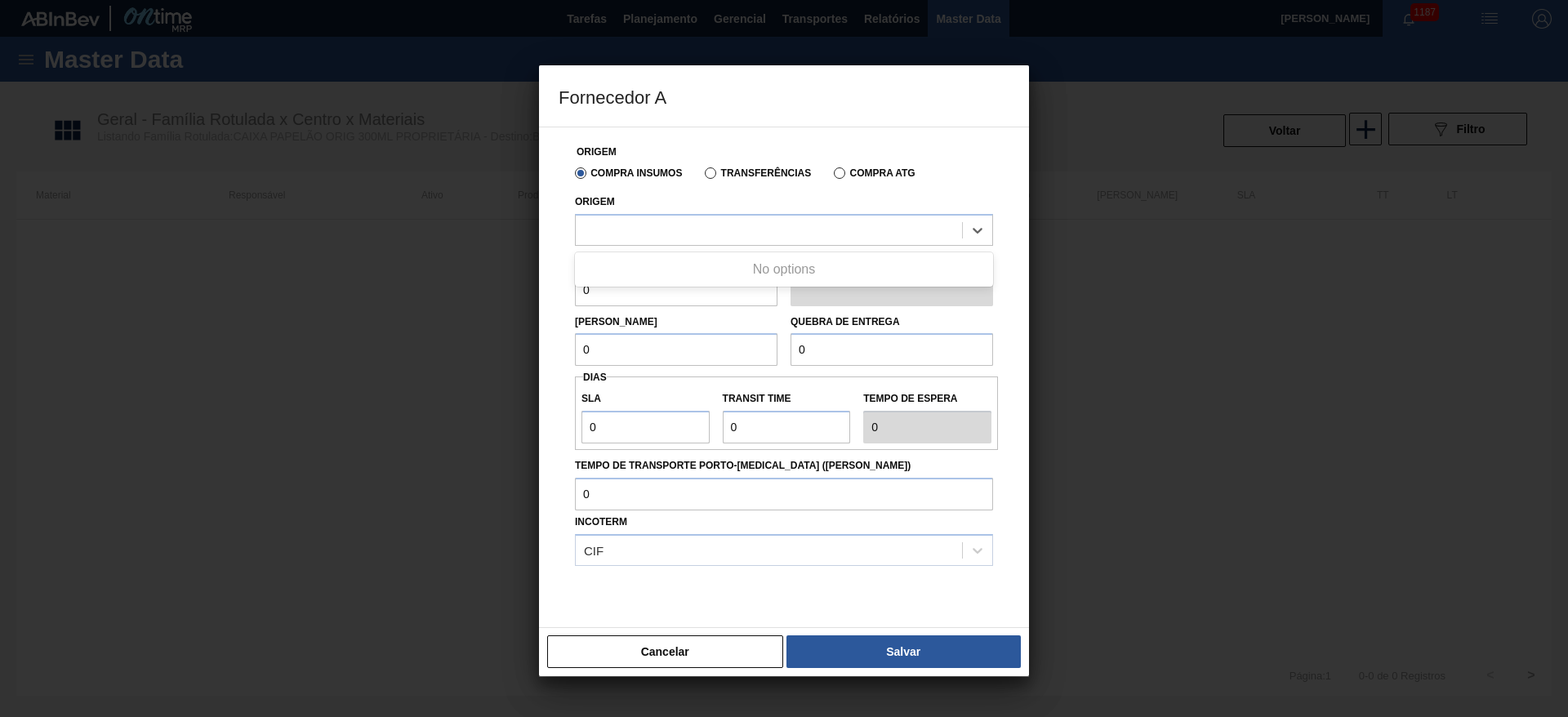
click at [715, 170] on label "Transferências" at bounding box center [758, 173] width 107 height 11
click at [702, 176] on input "Transferências" at bounding box center [702, 176] width 0 height 0
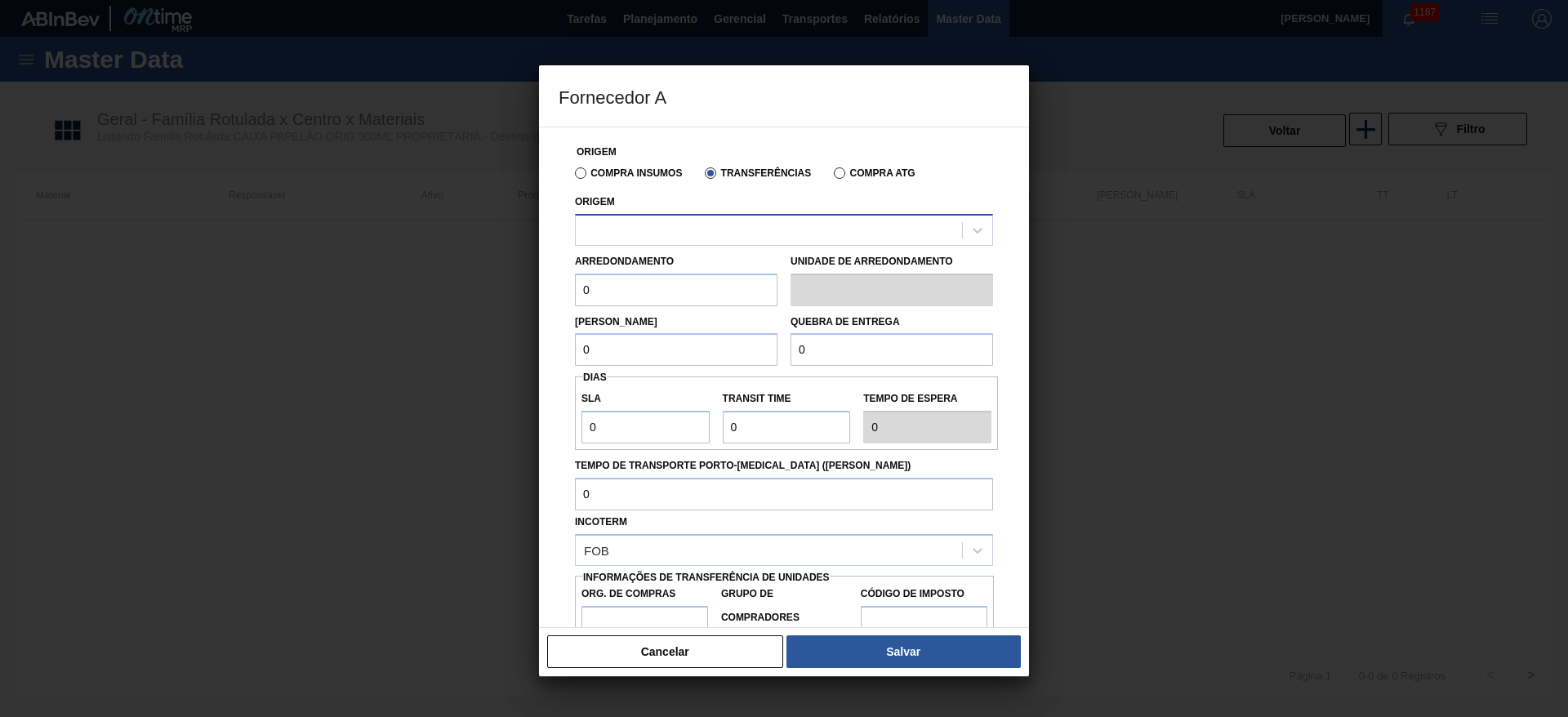
click at [612, 232] on div at bounding box center [768, 229] width 386 height 24
type input "pbr1"
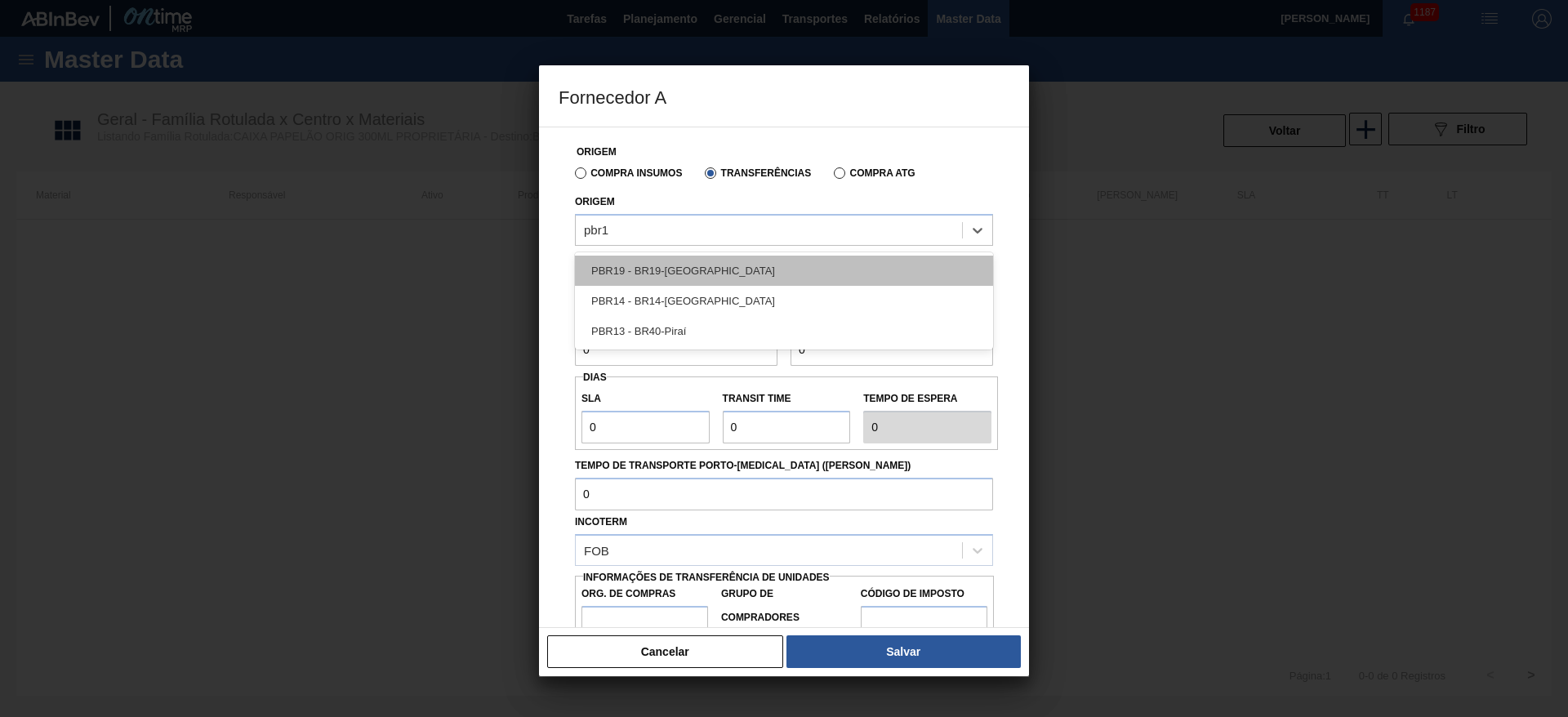
click at [608, 267] on div "PBR19 - BR19-[GEOGRAPHIC_DATA]" at bounding box center [784, 270] width 418 height 30
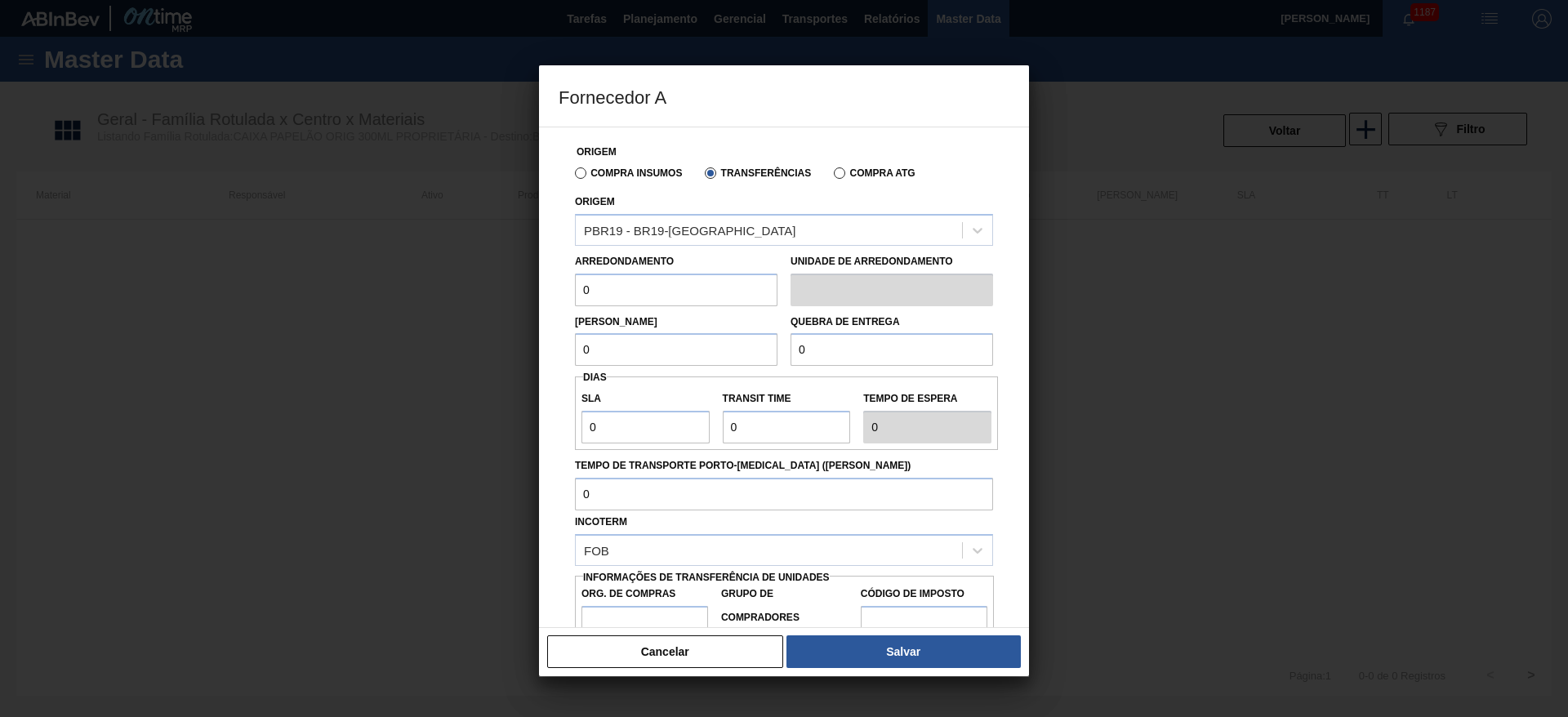
drag, startPoint x: 620, startPoint y: 280, endPoint x: 513, endPoint y: 270, distance: 107.5
click at [515, 270] on div "Fornecedor A Origem Compra Insumos Transferências Compra ATG Origem PBR19 - BR1…" at bounding box center [784, 358] width 1568 height 717
type input "1"
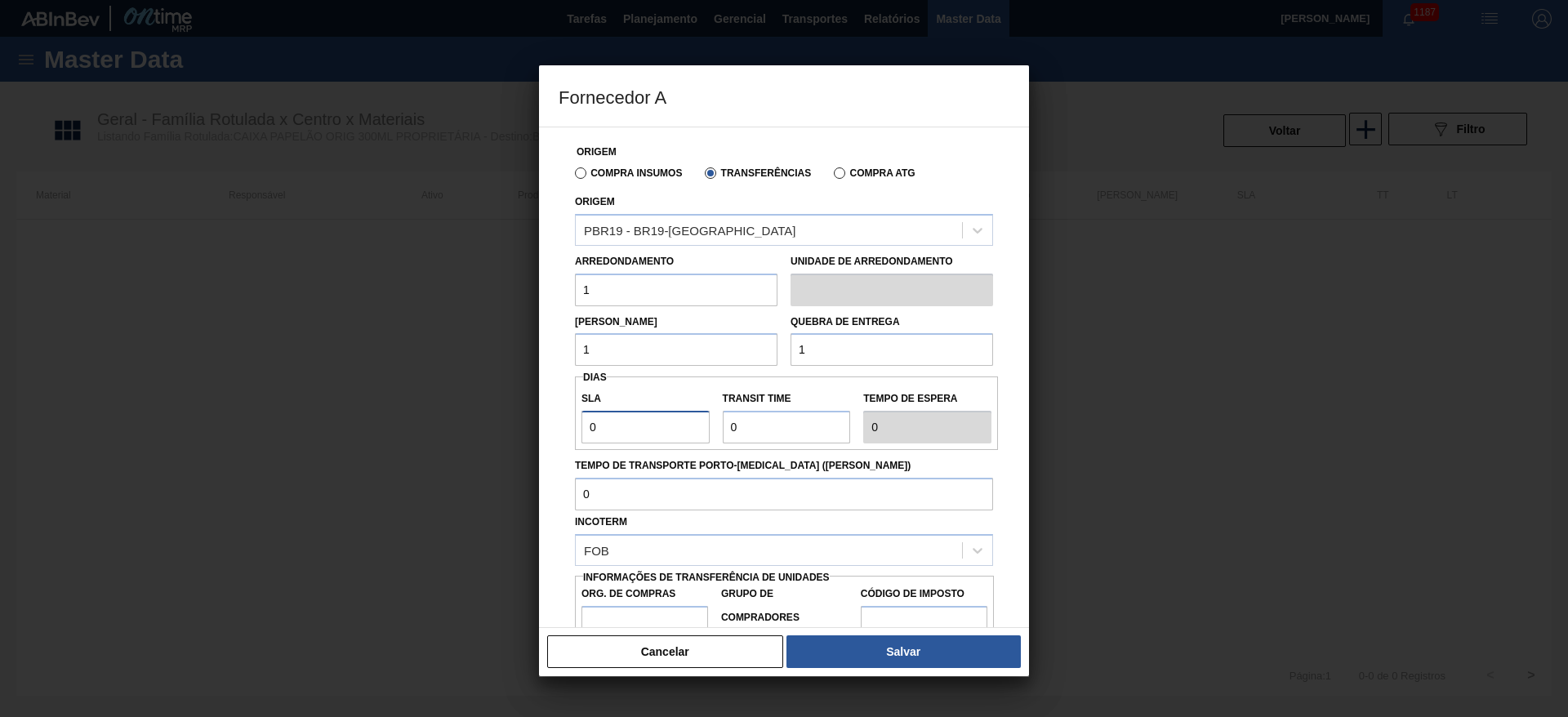
type input "3"
type input "2"
type input "5"
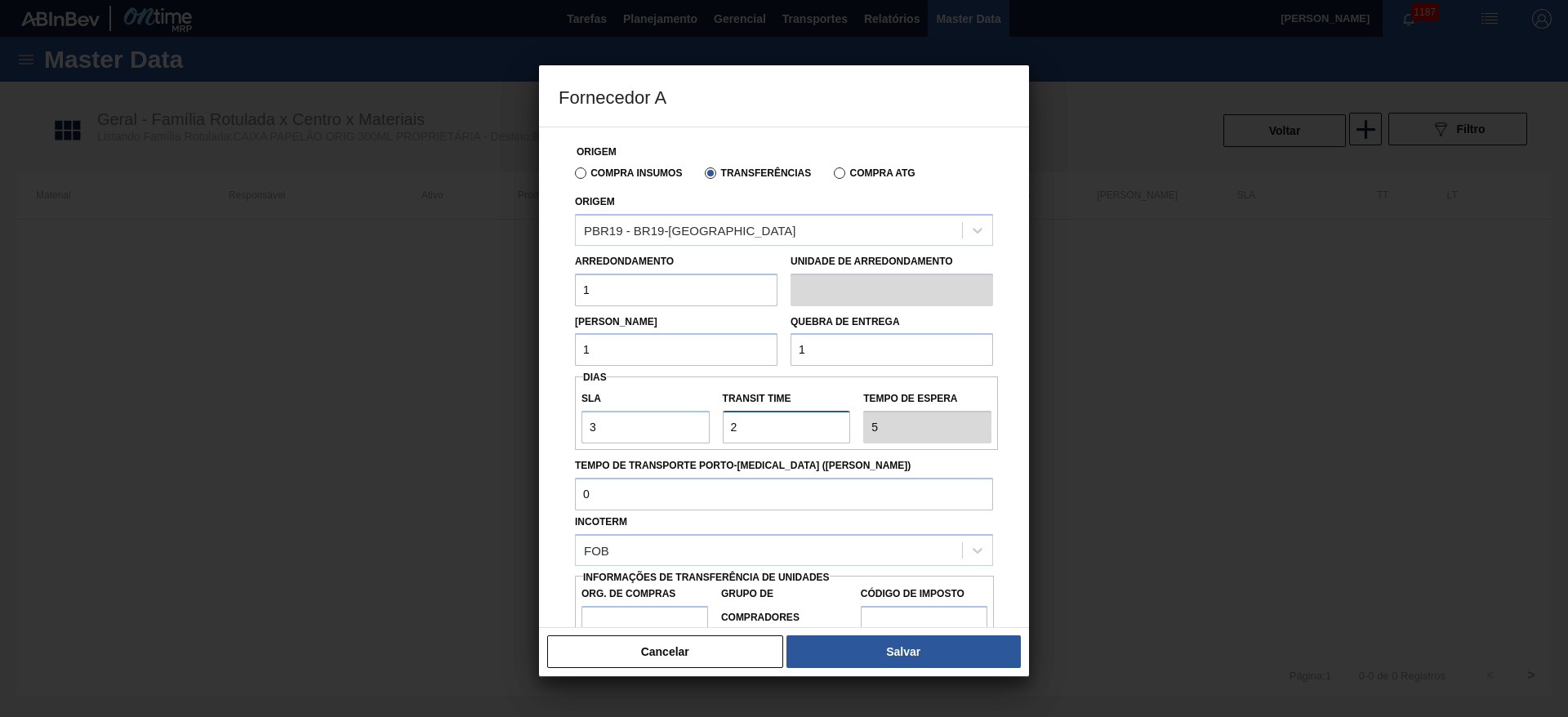
scroll to position [61, 0]
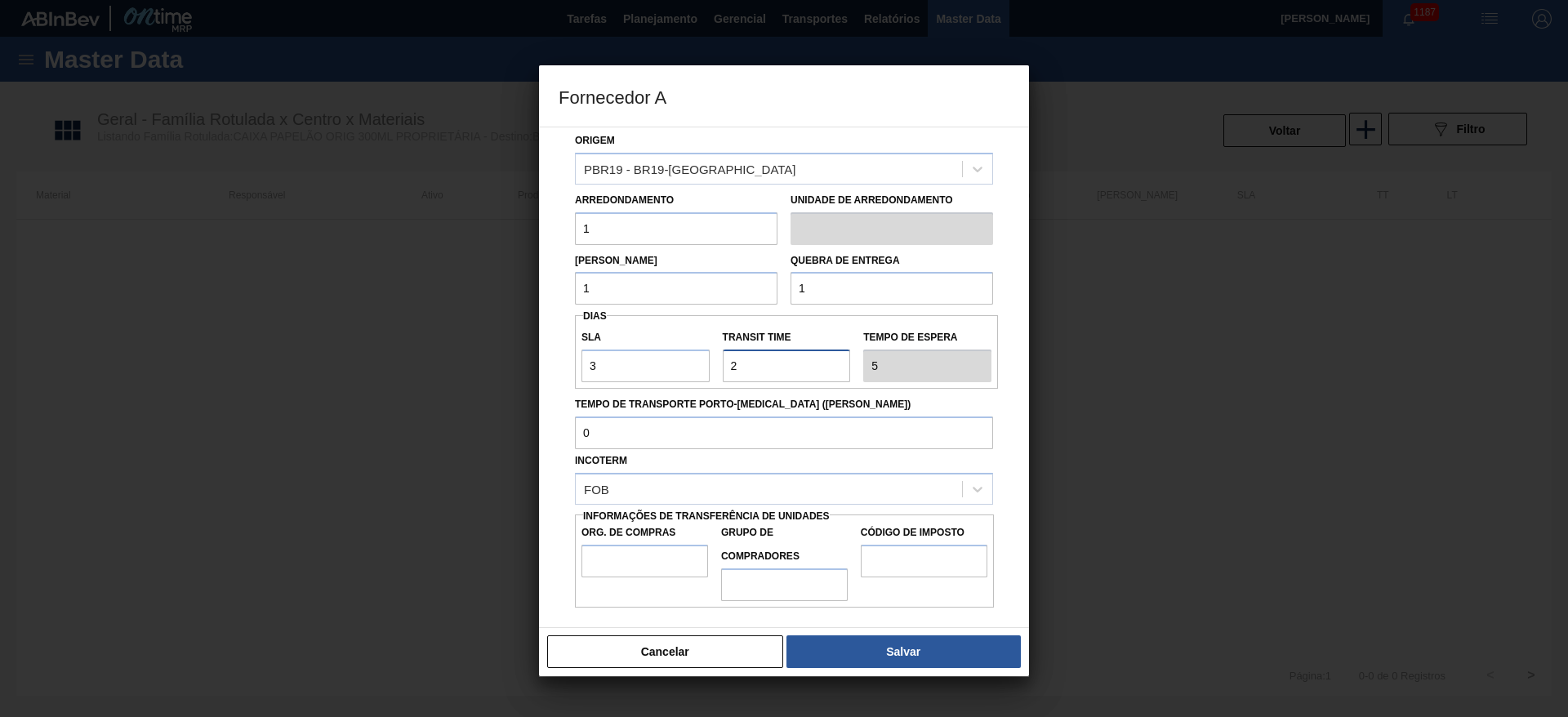
type input "2"
click at [631, 560] on input "Org. de Compras" at bounding box center [644, 560] width 126 height 33
type input "BR00"
drag, startPoint x: 780, startPoint y: 580, endPoint x: 784, endPoint y: 597, distance: 17.5
click at [780, 580] on input "Grupo de Compradores" at bounding box center [784, 584] width 126 height 33
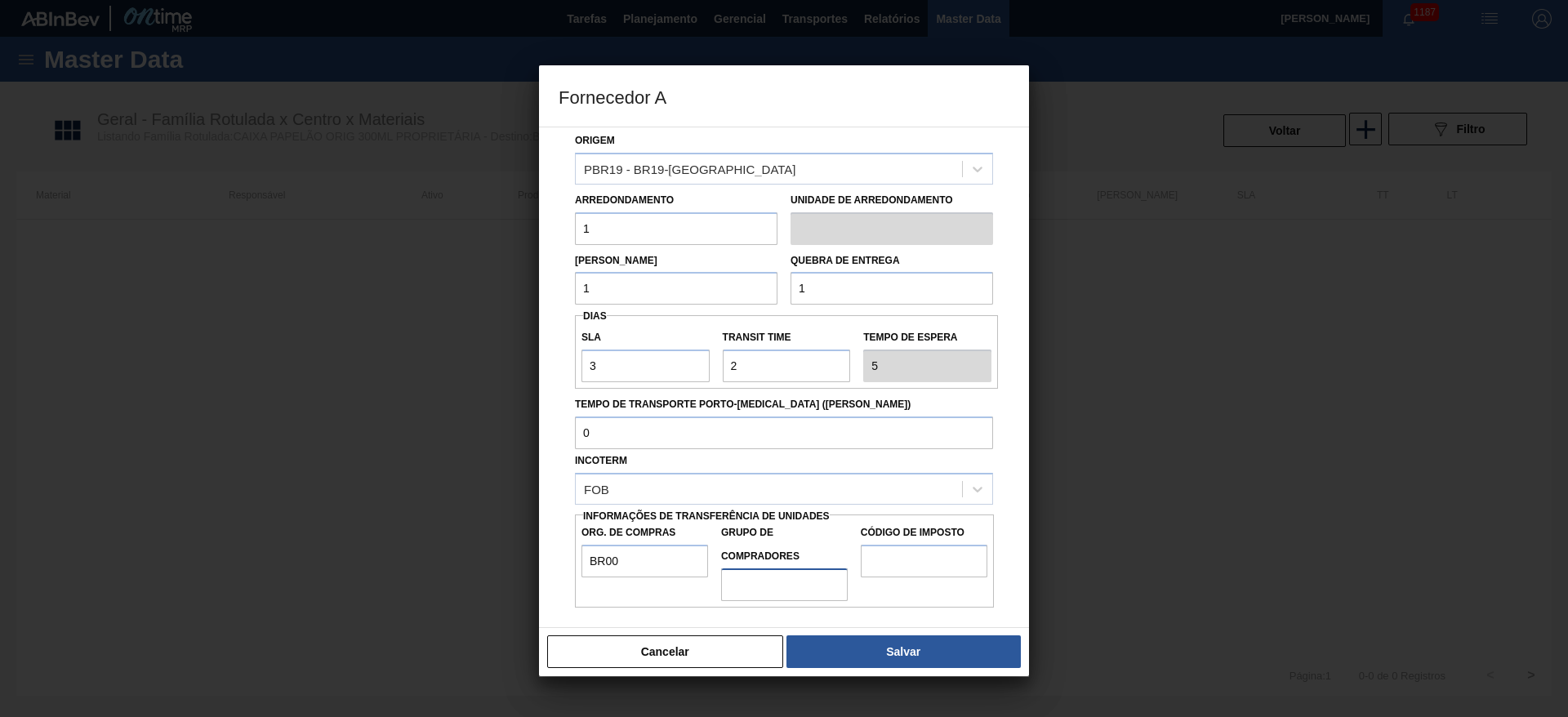
type input "A01"
drag, startPoint x: 931, startPoint y: 559, endPoint x: 930, endPoint y: 569, distance: 10.0
click at [931, 559] on input "Código de Imposto" at bounding box center [924, 560] width 126 height 33
type input "I1"
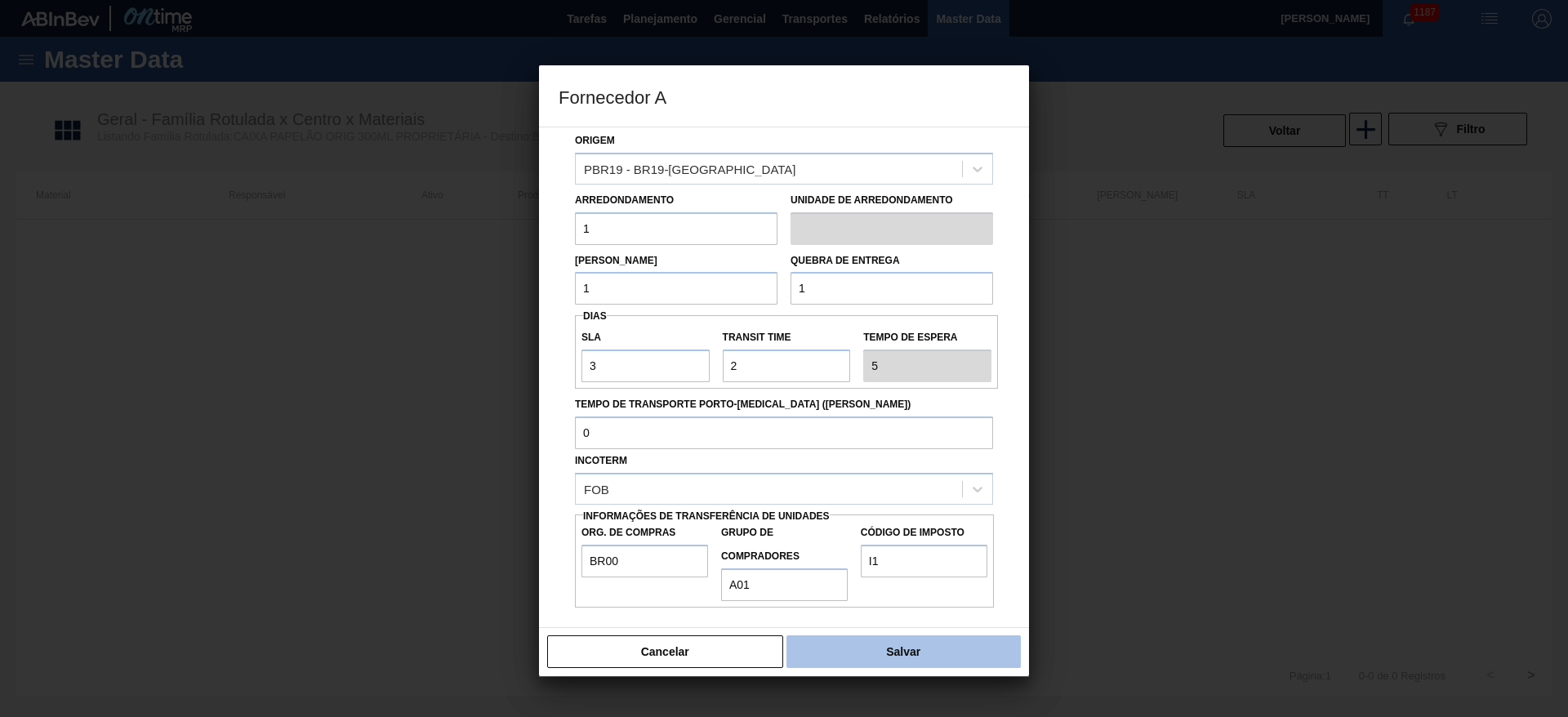
click at [915, 650] on button "Salvar" at bounding box center [903, 651] width 234 height 33
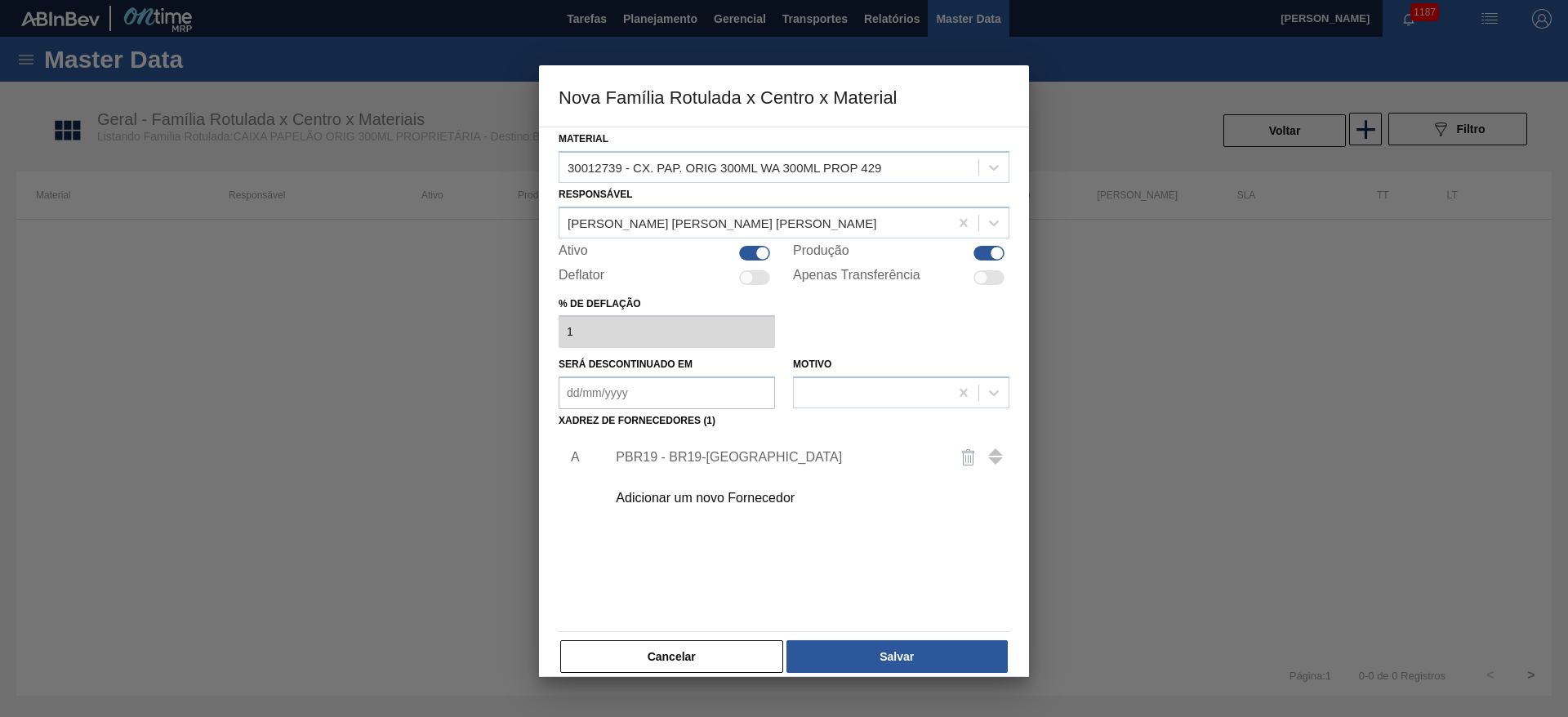
scroll to position [18, 0]
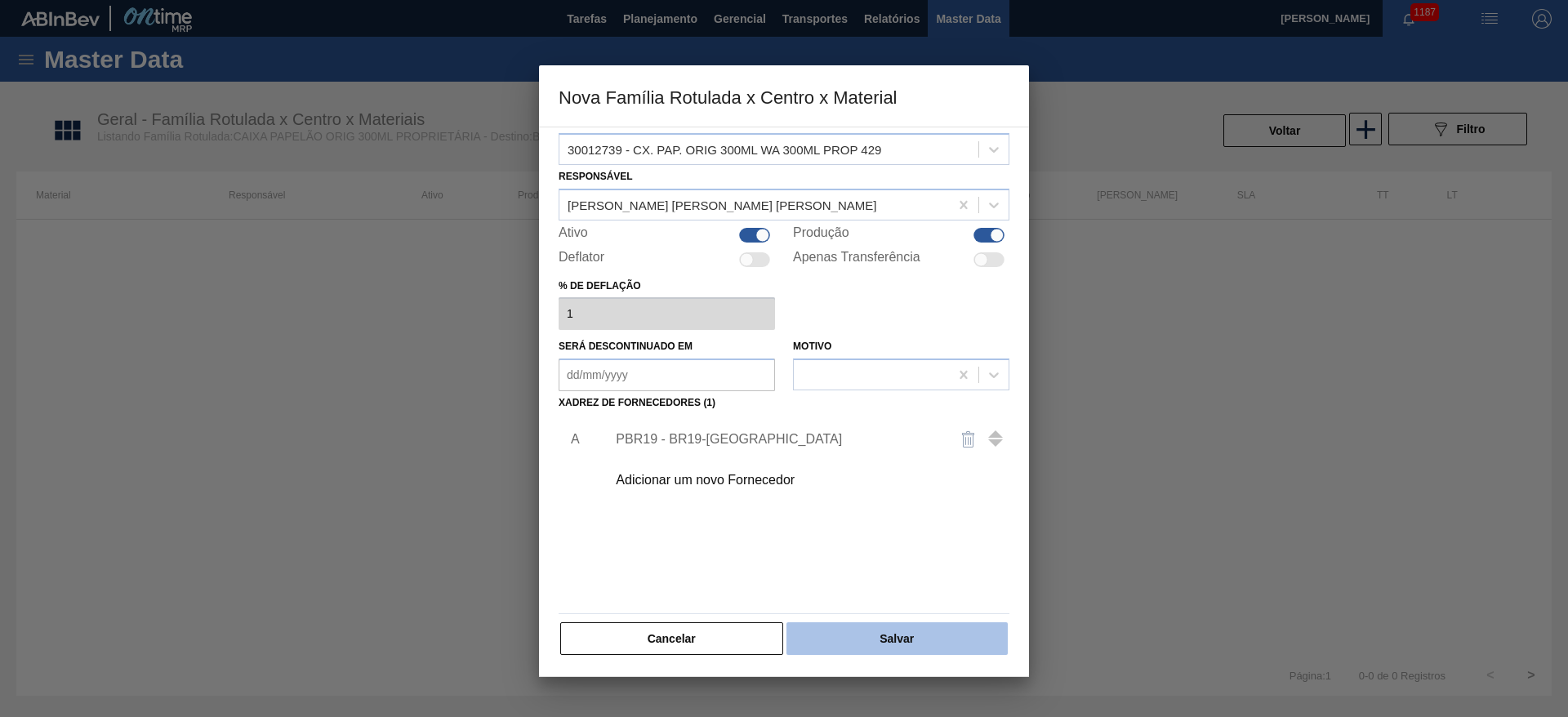
click at [907, 640] on button "Salvar" at bounding box center [897, 638] width 221 height 33
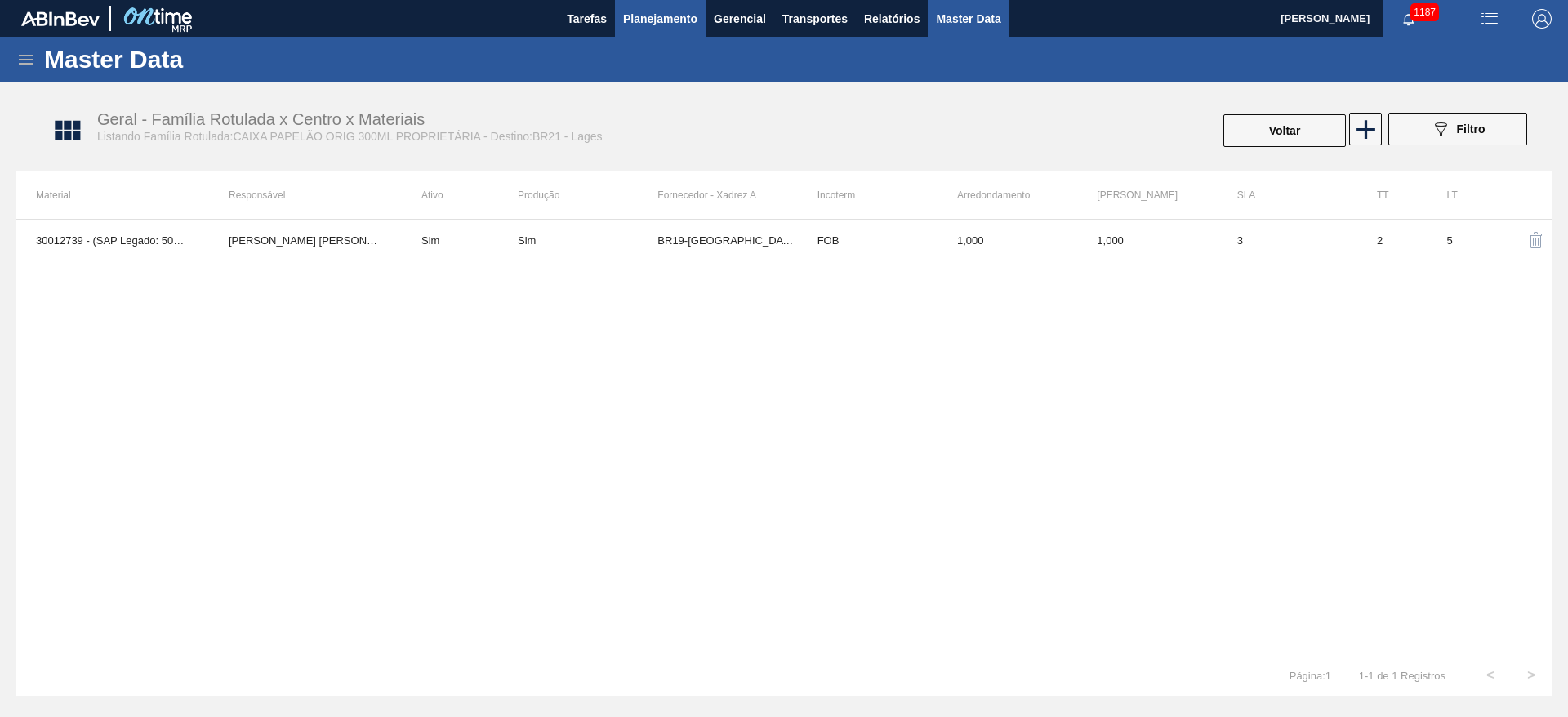
click at [649, 29] on button "Planejamento" at bounding box center [660, 18] width 91 height 37
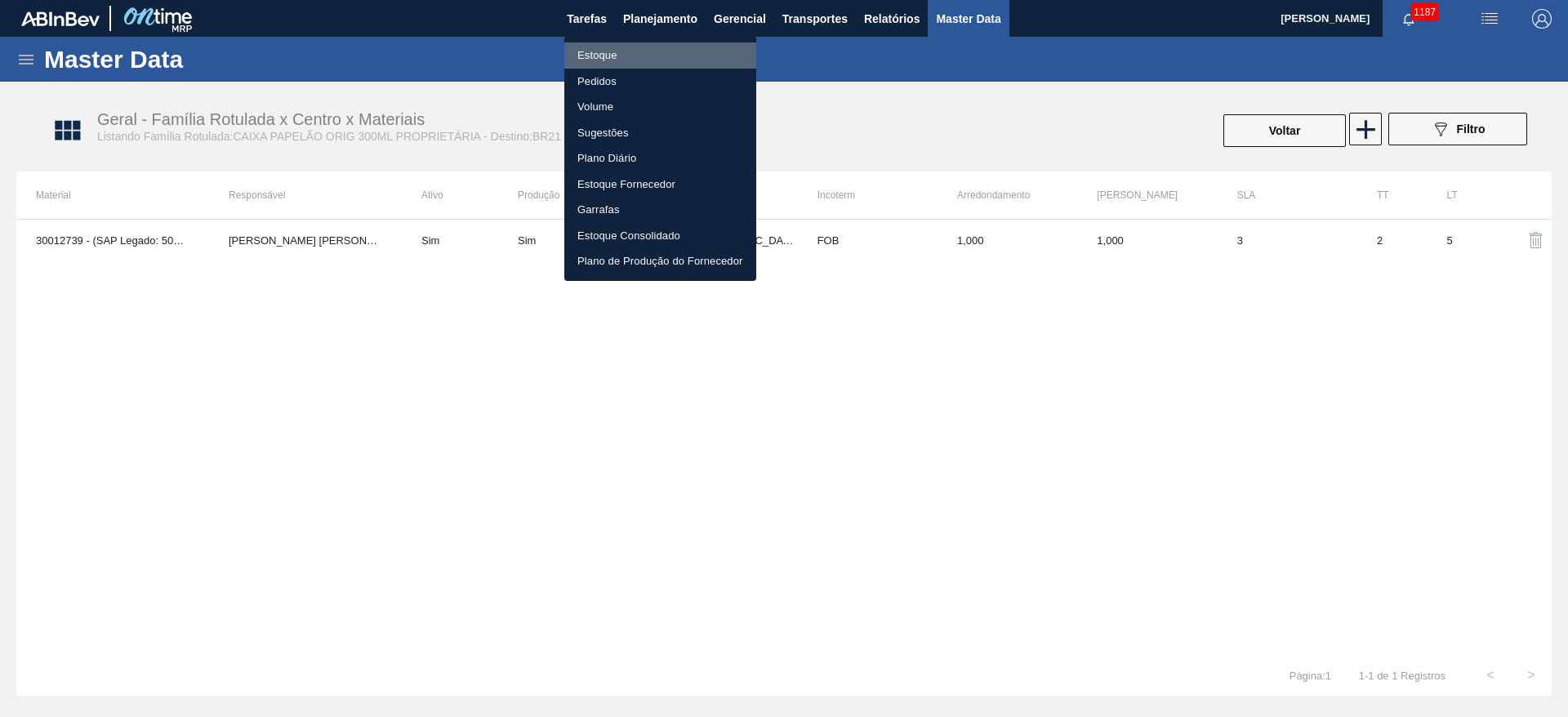
click at [602, 55] on li "Estoque" at bounding box center [660, 56] width 192 height 26
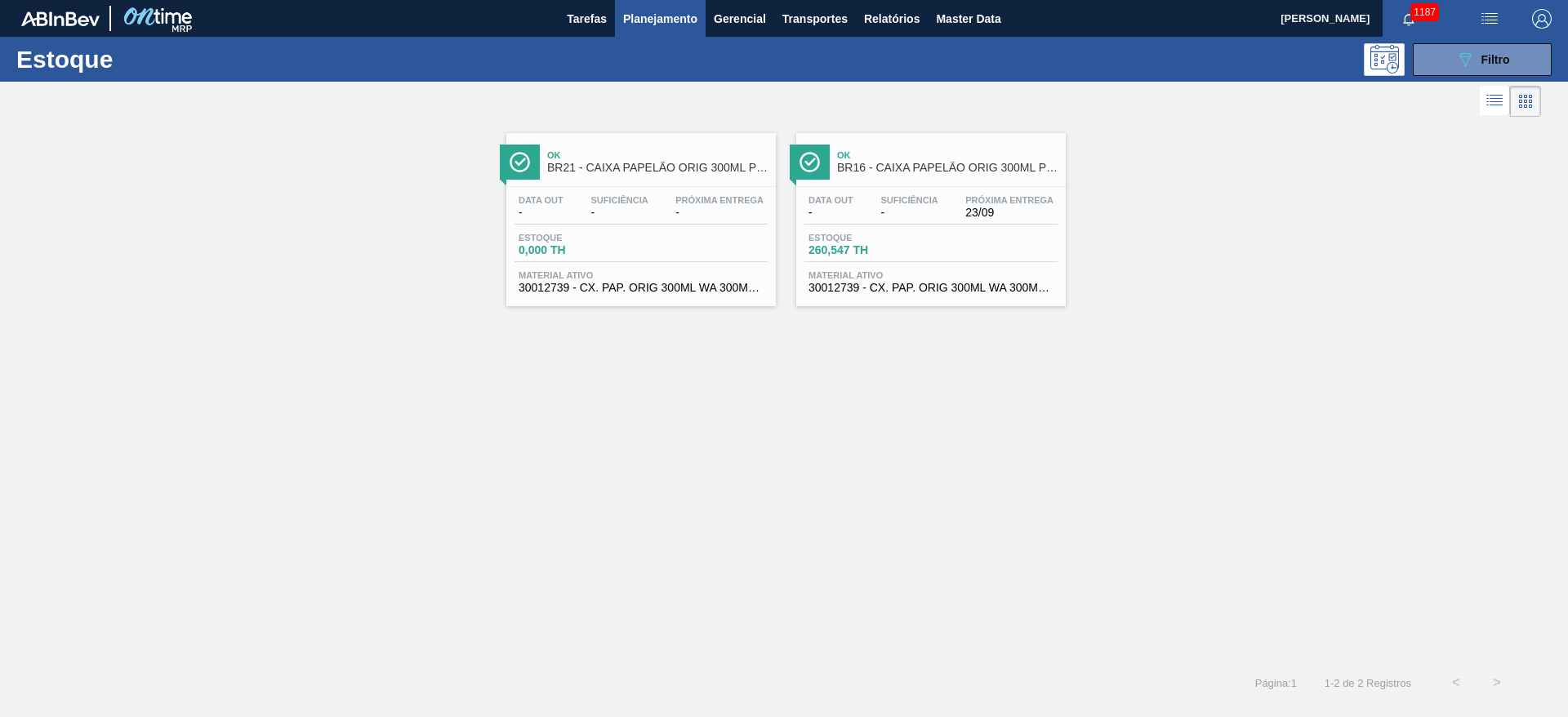
click at [894, 210] on span "-" at bounding box center [909, 212] width 57 height 12
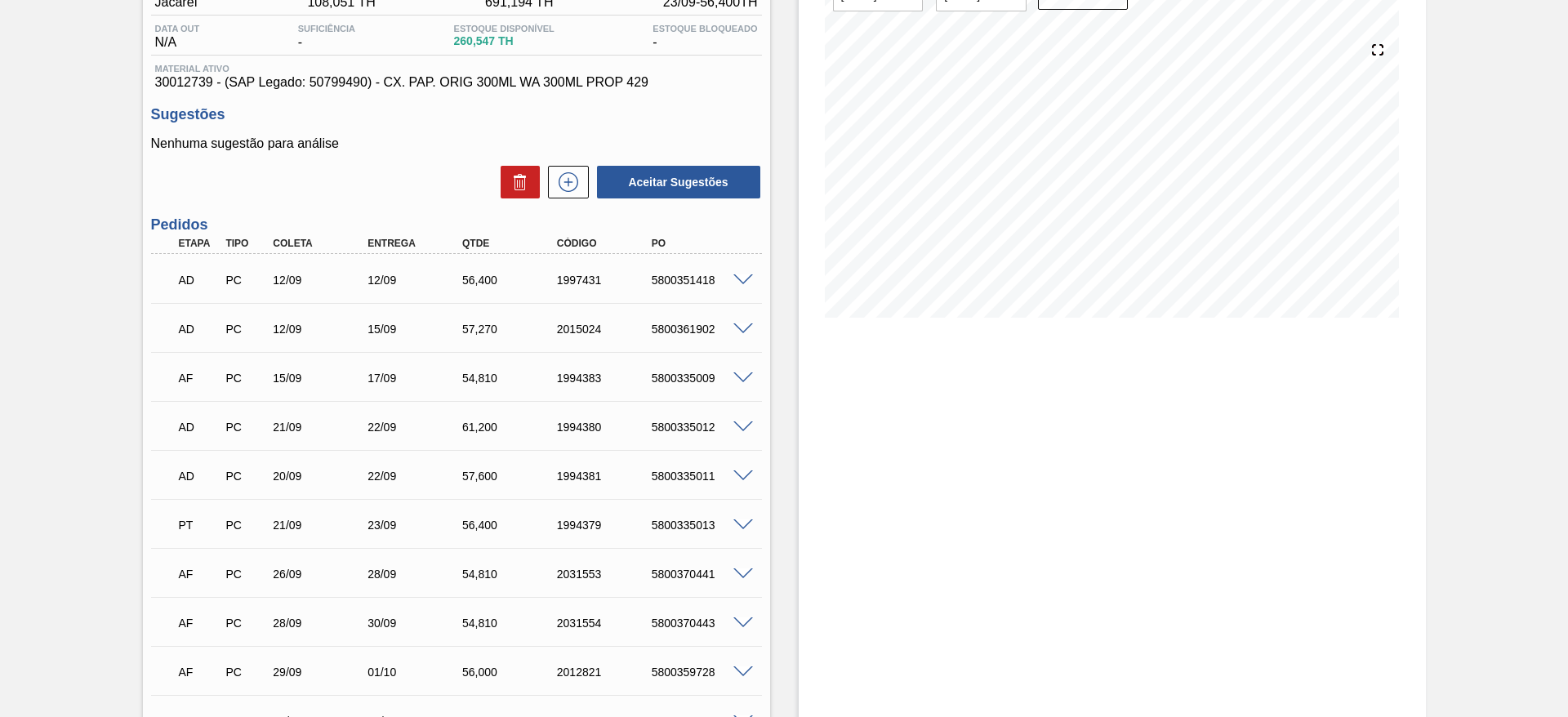
scroll to position [245, 0]
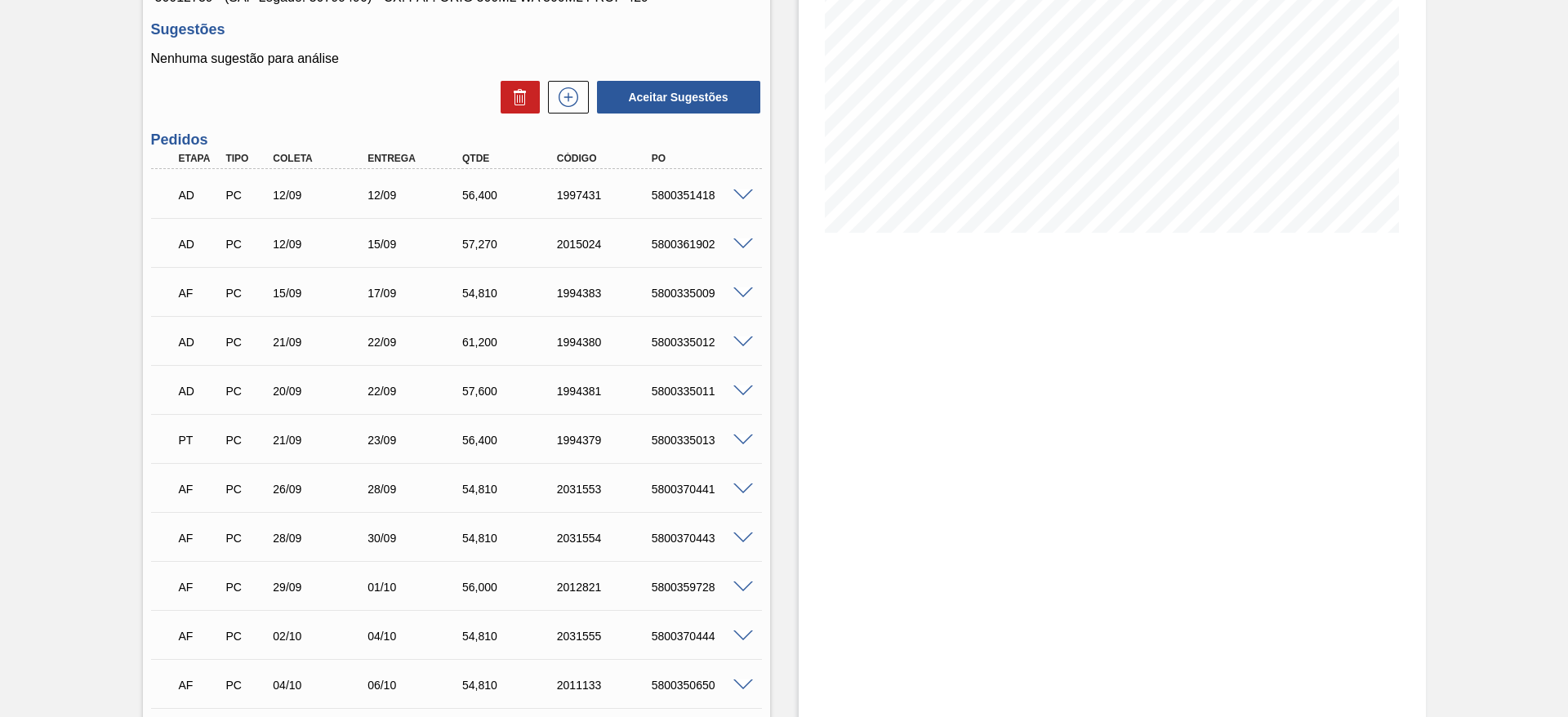
click at [734, 194] on span at bounding box center [743, 195] width 20 height 12
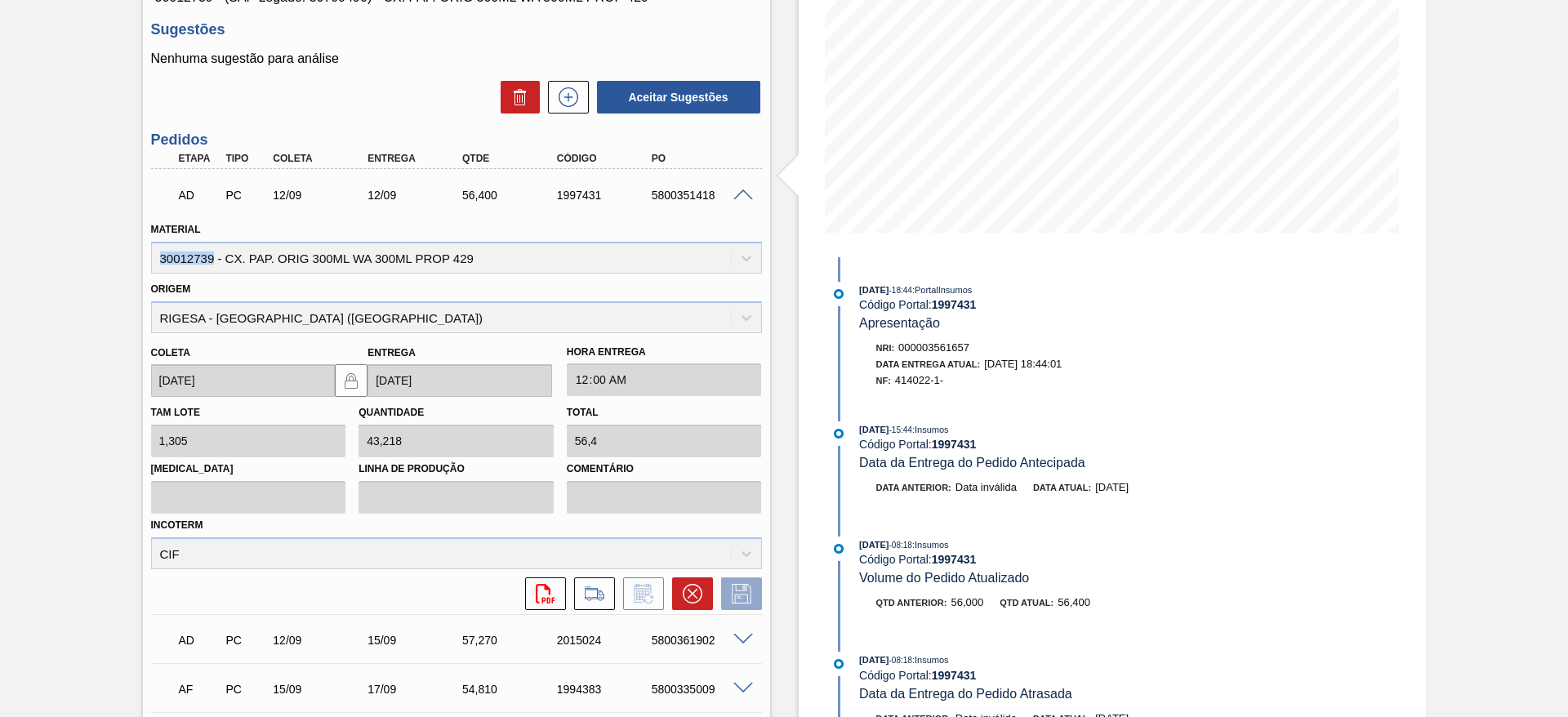
drag, startPoint x: 214, startPoint y: 257, endPoint x: 152, endPoint y: 264, distance: 62.4
click at [152, 264] on div "Material 30012739 - CX. PAP. ORIG 300ML WA 300ML PROP 429" at bounding box center [456, 246] width 611 height 56
copy div "30012739"
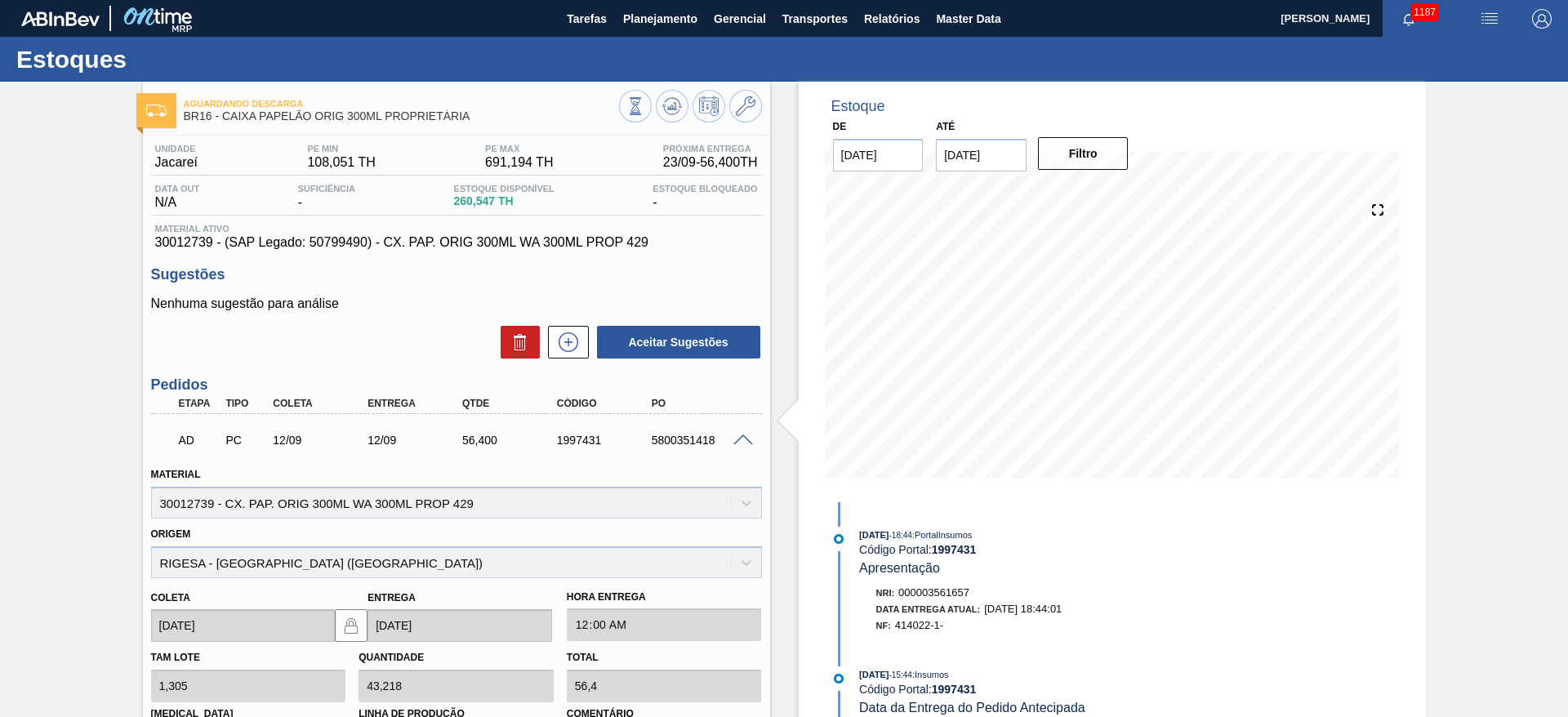
click at [331, 235] on span "30012739 - (SAP Legado: 50799490) - CX. PAP. ORIG 300ML WA 300ML PROP 429" at bounding box center [456, 243] width 602 height 15
copy span "50799490"
